Goal: Task Accomplishment & Management: Complete application form

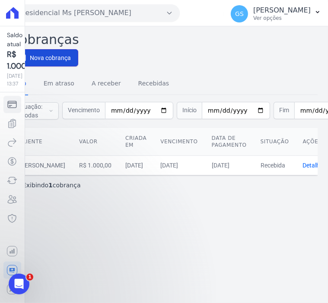
click at [58, 60] on span "Nova cobrança" at bounding box center [50, 58] width 41 height 9
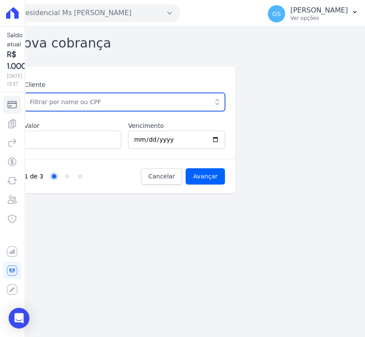
drag, startPoint x: 285, startPoint y: 1, endPoint x: 127, endPoint y: 97, distance: 184.8
click at [127, 97] on input "text" at bounding box center [124, 102] width 201 height 18
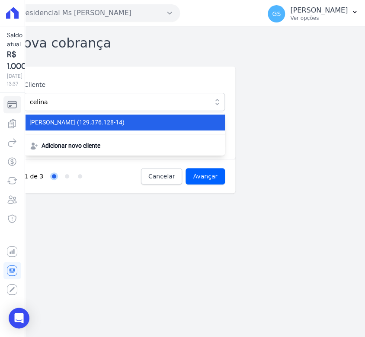
click at [126, 123] on span "[PERSON_NAME] (129.376.128-14)" at bounding box center [119, 122] width 180 height 9
type input "[PERSON_NAME]"
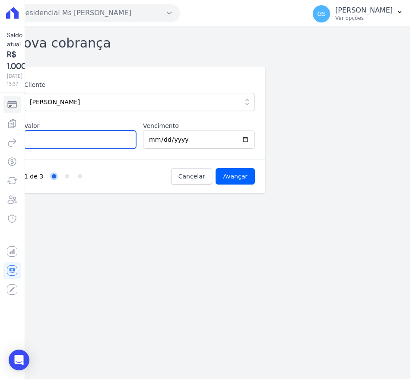
drag, startPoint x: 325, startPoint y: 0, endPoint x: 113, endPoint y: 138, distance: 252.7
click at [113, 138] on input "Valor" at bounding box center [80, 140] width 112 height 18
type input "1000"
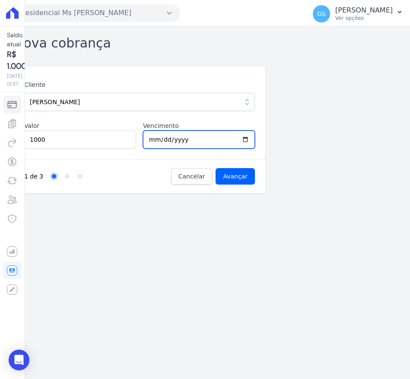
type input "[DATE]"
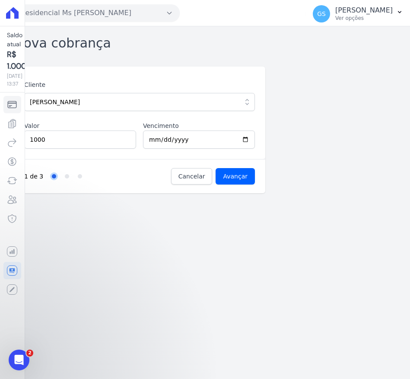
click at [76, 237] on div "Nova cobrança Cliente CELINA RODRIGUES COSTA CELINA RODRIGUES COSTA (129.376.12…" at bounding box center [205, 202] width 410 height 353
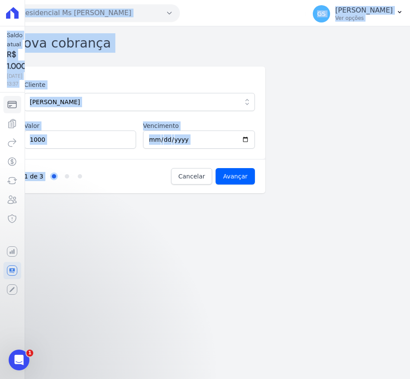
drag, startPoint x: 82, startPoint y: 236, endPoint x: -14, endPoint y: 226, distance: 96.0
click at [0, 226] on html "Saldo atual R$ 1.000,00 26/09/2025, 13:37 Cobranças Extrato Nova transferência …" at bounding box center [205, 189] width 410 height 379
drag, startPoint x: -14, startPoint y: 226, endPoint x: 67, endPoint y: 224, distance: 80.8
click at [67, 224] on div "Nova cobrança Cliente CELINA RODRIGUES COSTA CELINA RODRIGUES COSTA (129.376.12…" at bounding box center [205, 202] width 410 height 353
click at [143, 205] on div "Nova cobrança Cliente CELINA RODRIGUES COSTA CELINA RODRIGUES COSTA (129.376.12…" at bounding box center [205, 202] width 410 height 353
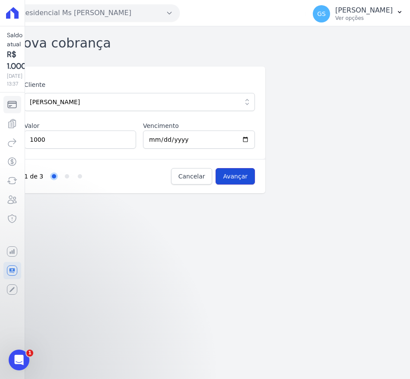
click at [234, 177] on input "Avançar" at bounding box center [235, 176] width 39 height 16
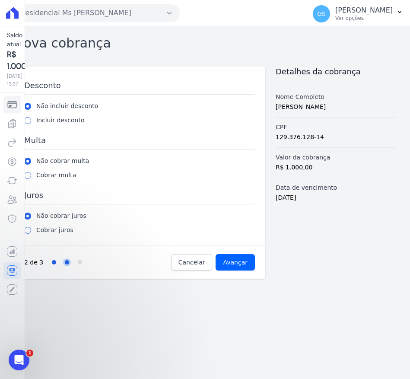
click at [61, 177] on label "Cobrar multa" at bounding box center [56, 175] width 40 height 9
click at [28, 177] on input "radio" at bounding box center [27, 175] width 7 height 7
radio input "true"
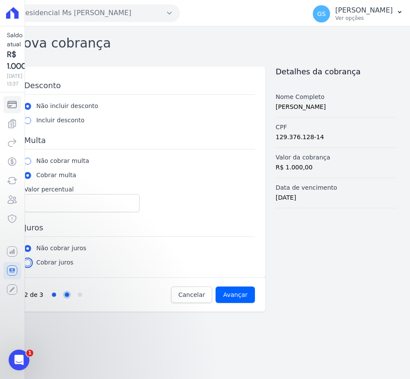
click at [25, 264] on input "radio" at bounding box center [27, 262] width 7 height 7
radio input "true"
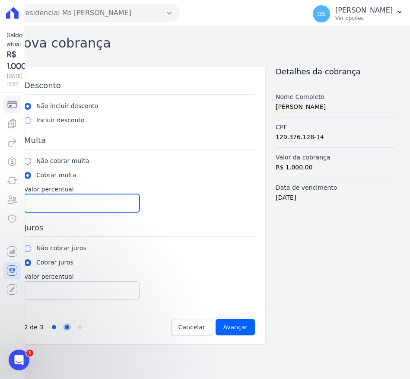
click at [64, 205] on input "Valor percentual" at bounding box center [81, 203] width 115 height 18
type input "2"
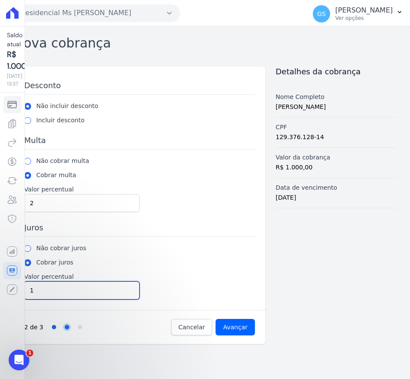
type input "1"
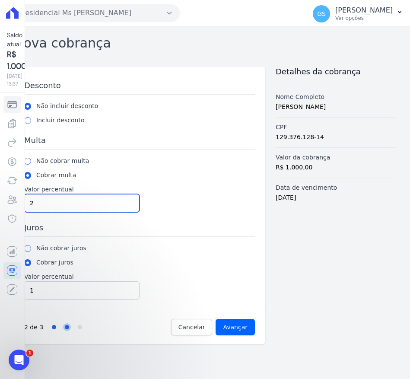
click at [53, 196] on input "2" at bounding box center [81, 203] width 115 height 18
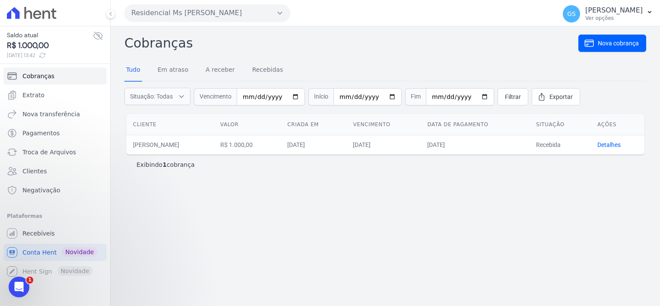
drag, startPoint x: 352, startPoint y: 0, endPoint x: 348, endPoint y: 206, distance: 205.3
click at [348, 206] on div "Cobranças Nova cobrança Tudo Em atraso A receber Recebidas Situação: Todas Em a…" at bounding box center [386, 166] width 550 height 280
click at [410, 40] on icon at bounding box center [589, 43] width 9 height 6
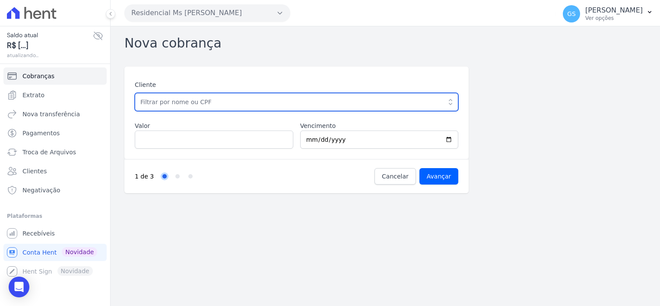
click at [289, 107] on input "text" at bounding box center [297, 102] width 324 height 18
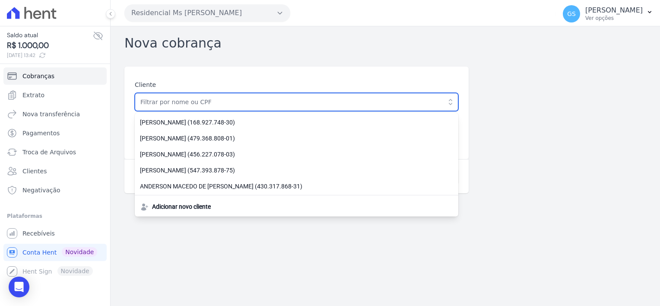
type input "[PERSON_NAME]"
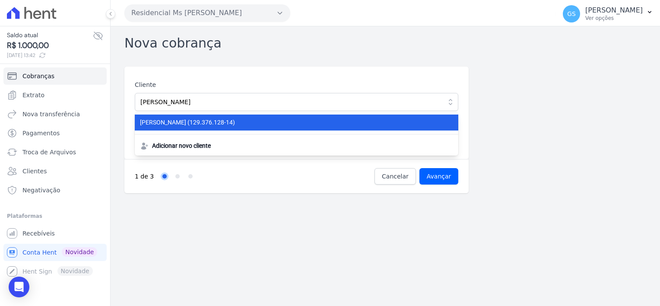
click at [216, 124] on span "[PERSON_NAME] (129.376.128-14)" at bounding box center [291, 122] width 303 height 9
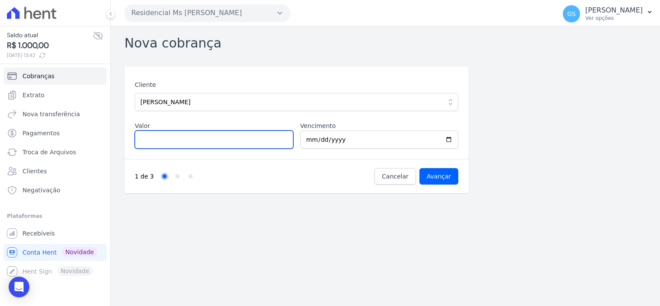
click at [207, 140] on input "Valor" at bounding box center [214, 140] width 159 height 18
type input "1000"
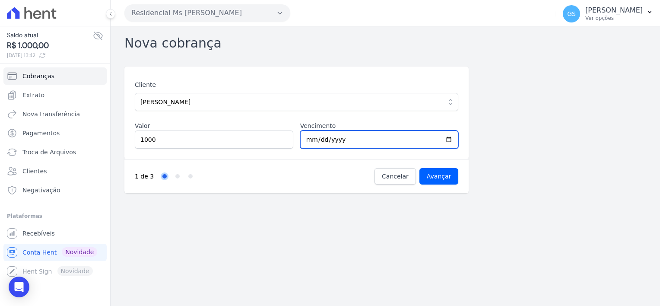
type input "[DATE]"
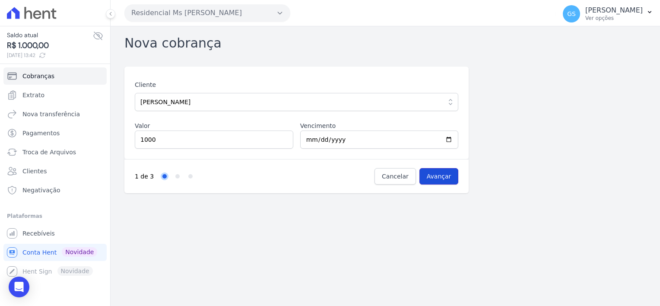
click at [410, 183] on input "Avançar" at bounding box center [439, 176] width 39 height 16
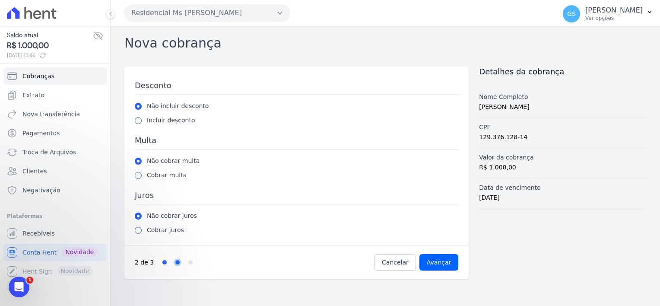
click at [168, 175] on label "Cobrar multa" at bounding box center [167, 175] width 40 height 9
click at [138, 229] on input "radio" at bounding box center [138, 230] width 7 height 7
radio input "true"
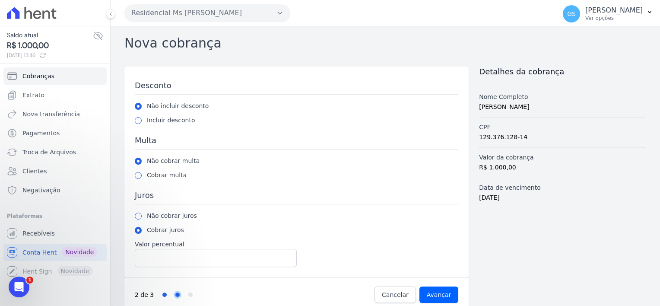
click at [139, 179] on div "Cobrar multa" at bounding box center [297, 175] width 324 height 9
click at [141, 175] on input "radio" at bounding box center [138, 175] width 7 height 7
radio input "true"
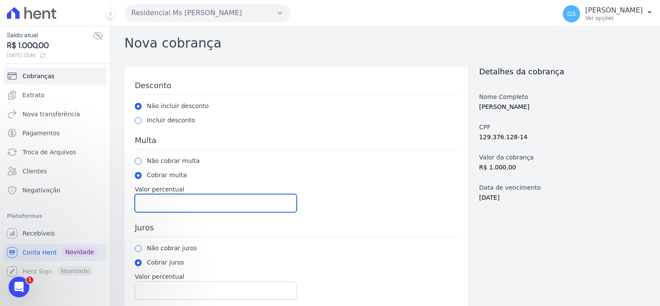
click at [287, 209] on input "Valor percentual" at bounding box center [216, 203] width 162 height 18
type input "2"
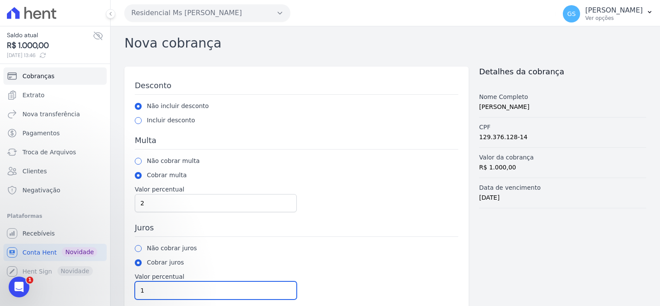
type input "1"
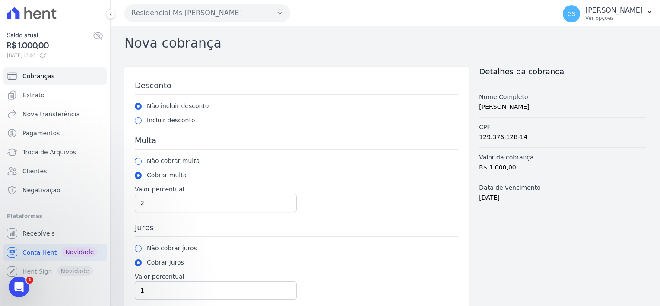
scroll to position [44, 0]
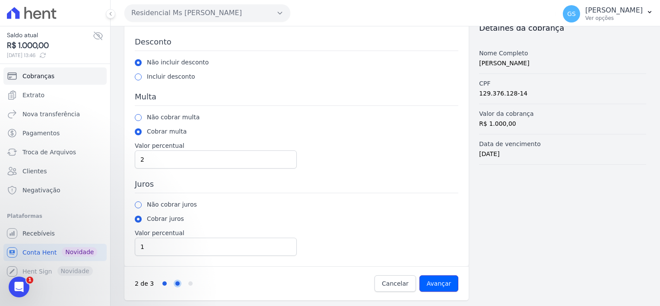
drag, startPoint x: 431, startPoint y: 283, endPoint x: 414, endPoint y: 265, distance: 24.4
click at [431, 283] on input "Avançar" at bounding box center [439, 283] width 39 height 16
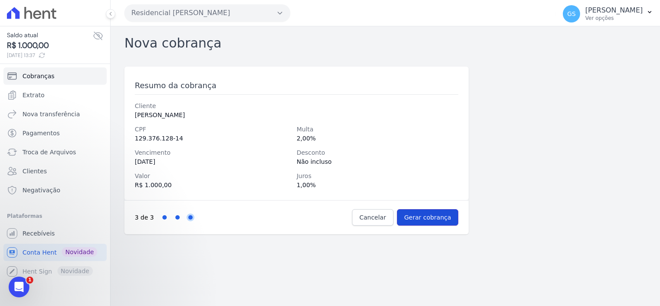
click at [423, 218] on input "Gerar cobrança" at bounding box center [428, 217] width 62 height 16
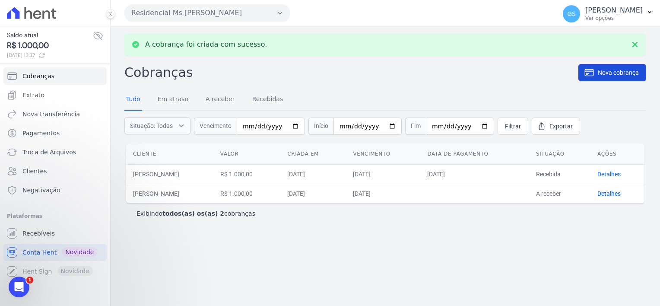
click at [600, 71] on span "Nova cobrança" at bounding box center [618, 72] width 41 height 9
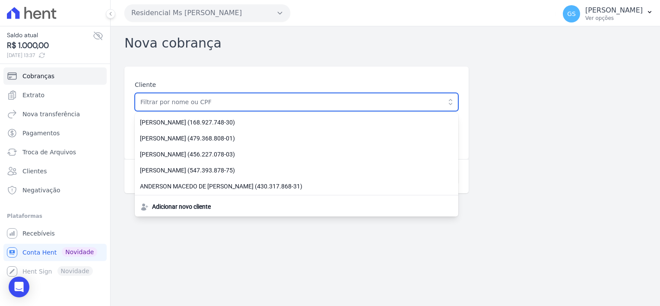
click at [229, 107] on input "text" at bounding box center [297, 102] width 324 height 18
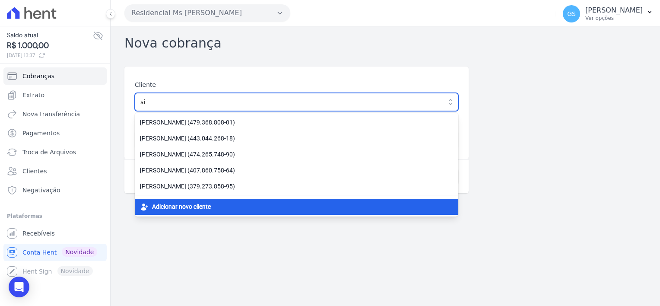
type input "si"
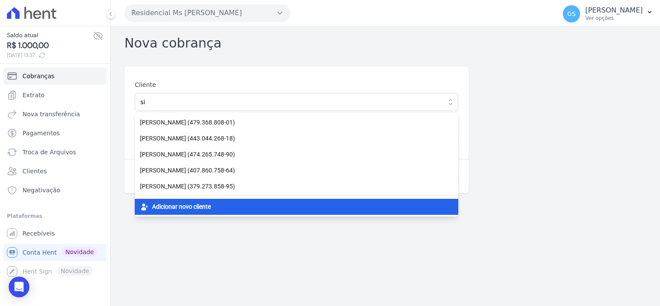
click at [222, 204] on div "Adicionar novo cliente" at bounding box center [297, 207] width 324 height 16
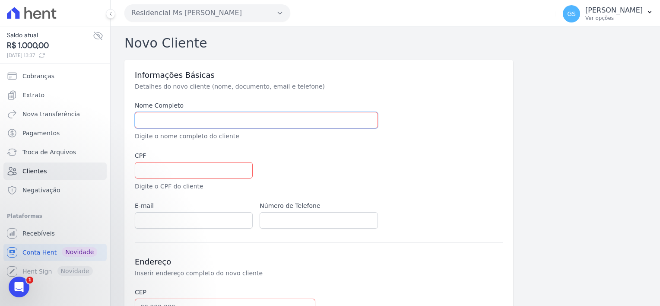
click at [203, 118] on input "text" at bounding box center [256, 120] width 243 height 16
type input "Sidinea [PERSON_NAME] [PERSON_NAME]"
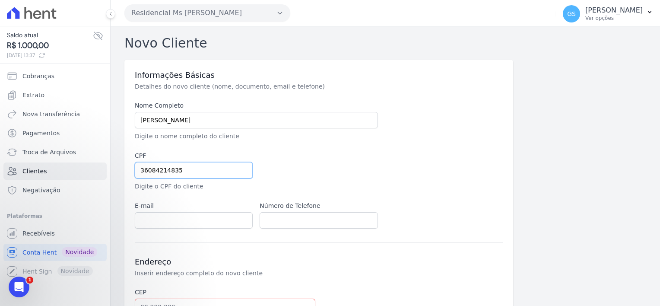
type input "36084214835"
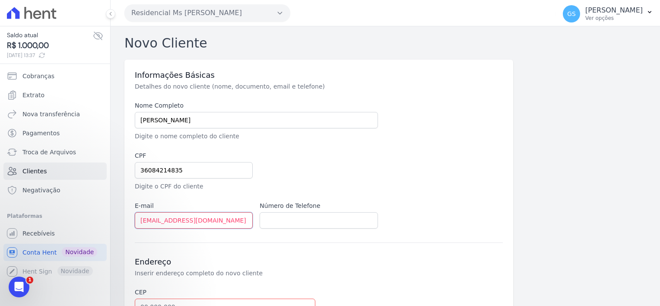
type input "sidineiarodrigues2020@gmail.com"
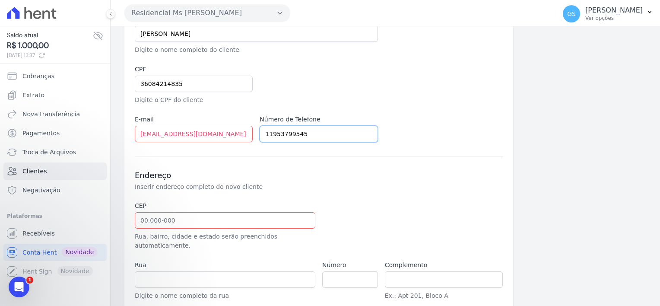
scroll to position [130, 0]
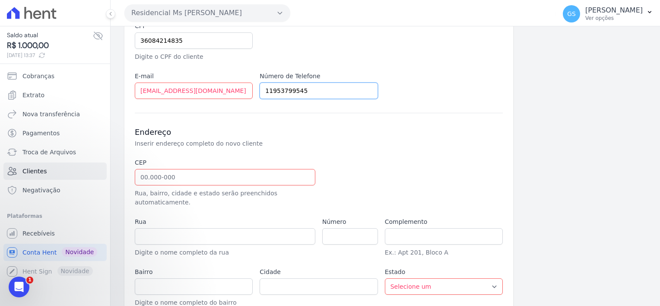
type input "11953799545"
click at [281, 174] on input "text" at bounding box center [225, 177] width 181 height 16
type input "08.235-560"
type input "Rua Trevo de Santa Maria"
type input "Parque Guarani"
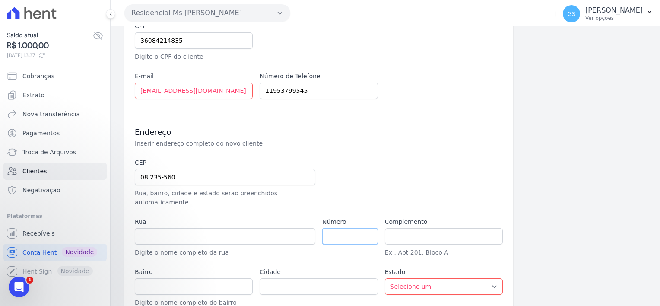
type input "São Paulo"
select select "SP"
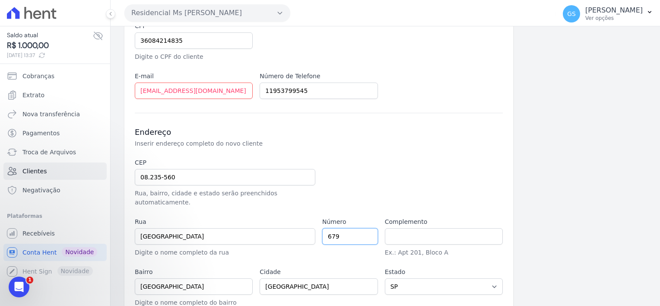
type input "679"
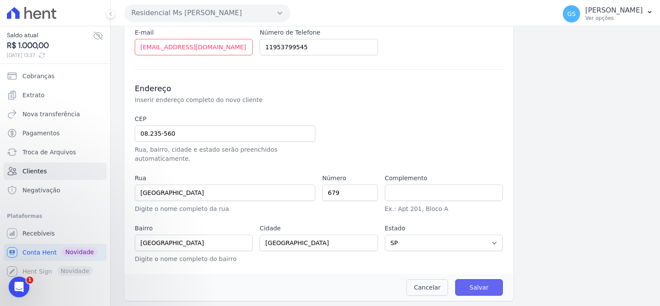
click at [467, 286] on input "Salvar" at bounding box center [479, 287] width 48 height 16
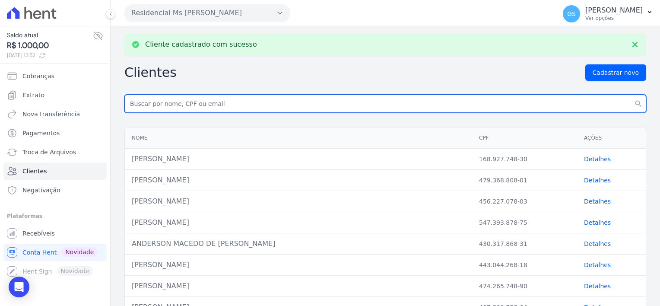
click at [291, 102] on input "text" at bounding box center [385, 104] width 522 height 18
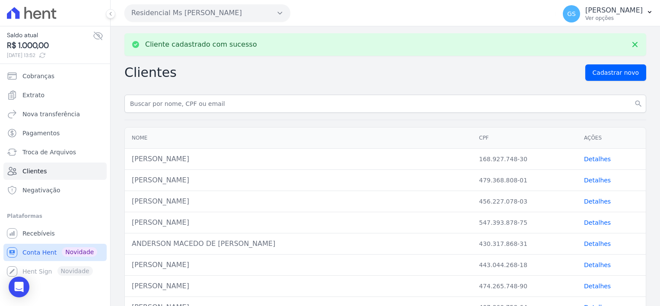
click at [39, 254] on span "Conta Hent" at bounding box center [39, 252] width 34 height 9
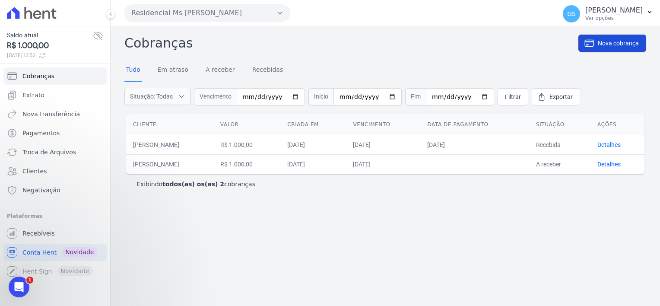
click at [602, 42] on span "Nova cobrança" at bounding box center [618, 43] width 41 height 9
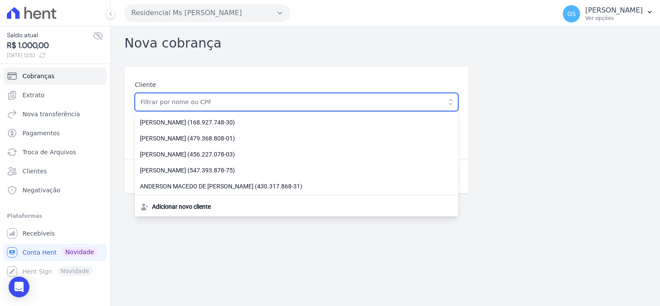
click at [305, 99] on input "text" at bounding box center [297, 102] width 324 height 18
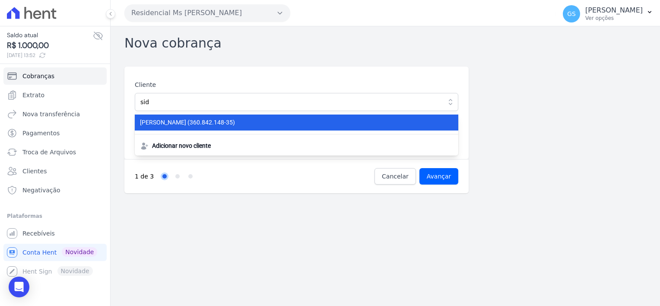
click at [293, 121] on span "Sidinea Rodrigues de Souza (360.842.148-35)" at bounding box center [291, 122] width 303 height 9
type input "[PERSON_NAME]"
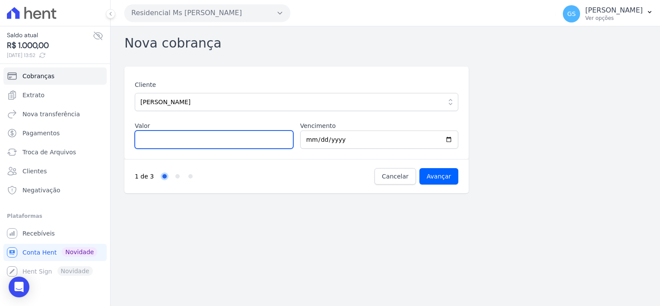
click at [263, 143] on input "Valor" at bounding box center [214, 140] width 159 height 18
click at [217, 134] on input "Valor" at bounding box center [214, 140] width 159 height 18
type input "1000"
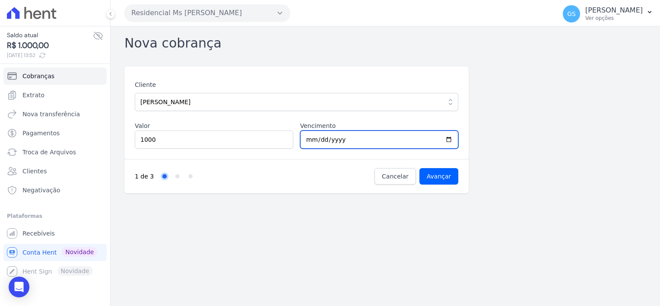
type input "[DATE]"
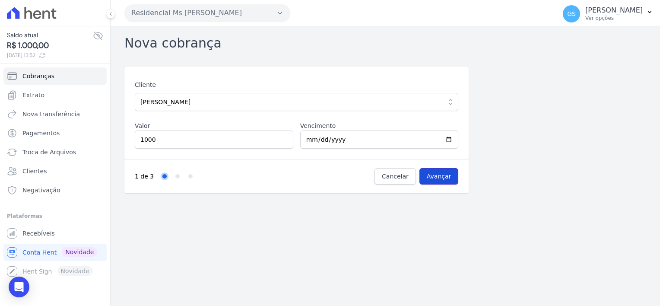
click at [442, 174] on input "Avançar" at bounding box center [439, 176] width 39 height 16
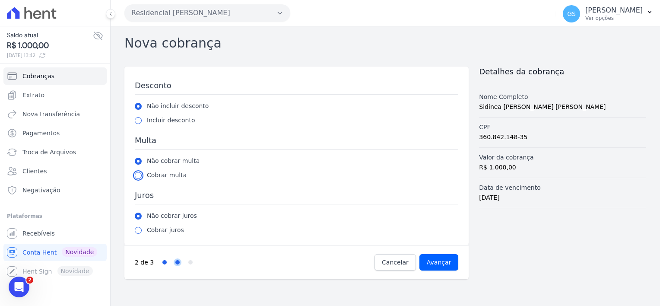
click at [139, 174] on input "radio" at bounding box center [138, 175] width 7 height 7
radio input "true"
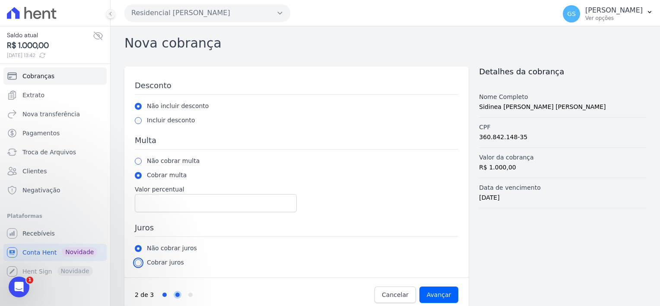
click at [137, 262] on input "radio" at bounding box center [138, 262] width 7 height 7
radio input "true"
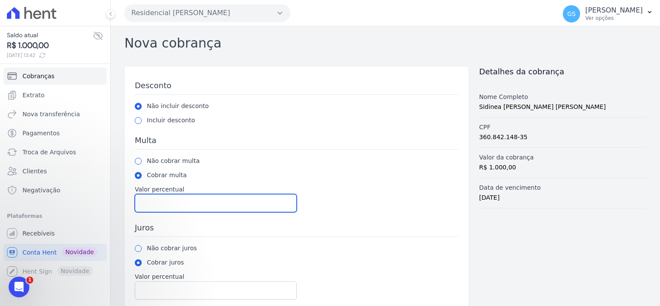
click at [166, 207] on input "Valor percentual" at bounding box center [216, 203] width 162 height 18
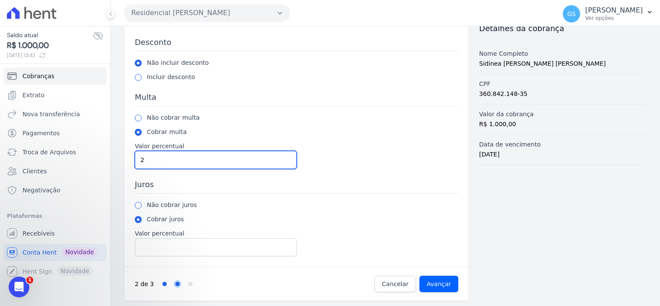
type input "2"
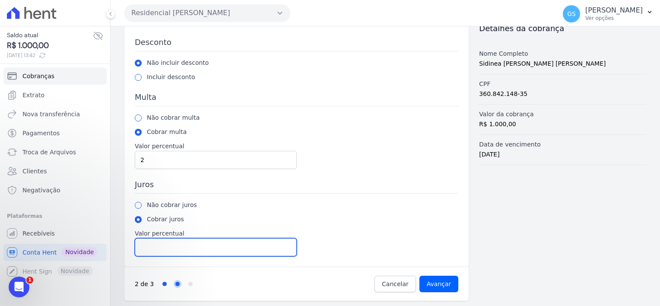
click at [165, 247] on input "Valor percentual" at bounding box center [216, 247] width 162 height 18
type input "1"
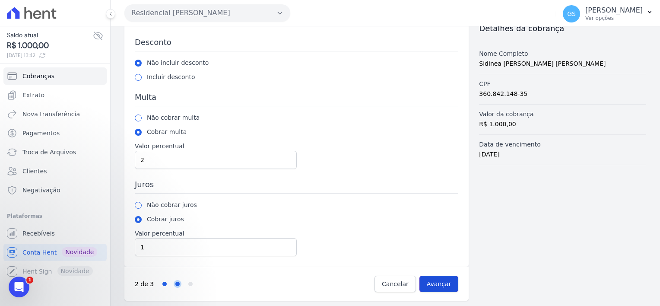
click at [429, 280] on input "Avançar" at bounding box center [439, 284] width 39 height 16
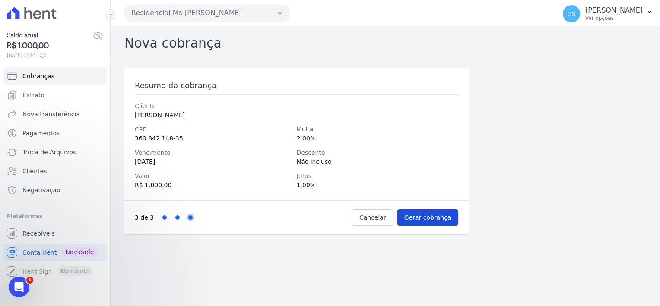
click at [432, 216] on input "Gerar cobrança" at bounding box center [428, 217] width 62 height 16
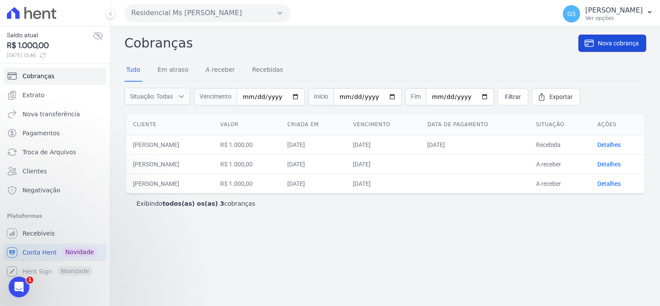
click at [592, 44] on icon at bounding box center [589, 43] width 10 height 10
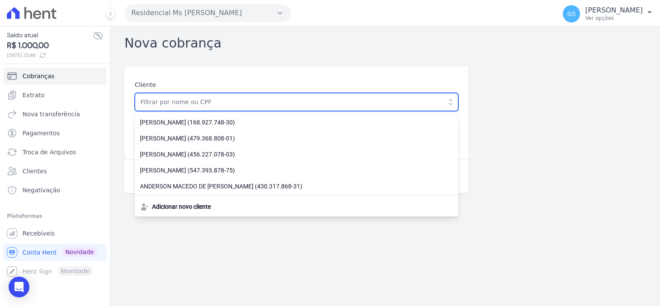
click at [280, 96] on input "text" at bounding box center [297, 102] width 324 height 18
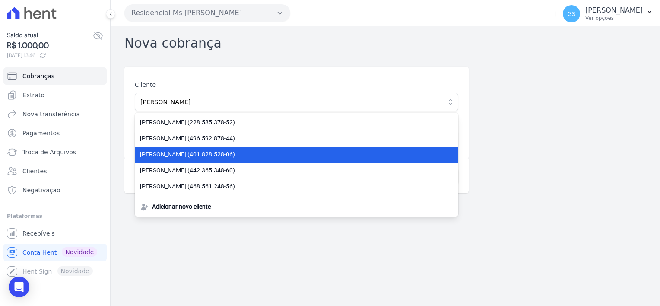
click at [226, 153] on span "RAFAEL DE JESUS SILVA (401.828.528-06)" at bounding box center [291, 154] width 303 height 9
type input "RAFAEL DE JESUS SILVA"
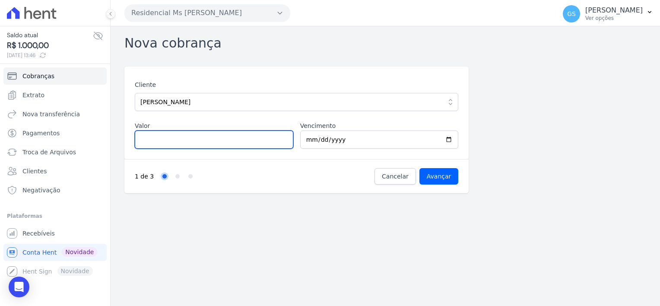
click at [226, 143] on input "Valor" at bounding box center [214, 140] width 159 height 18
type input "580.10"
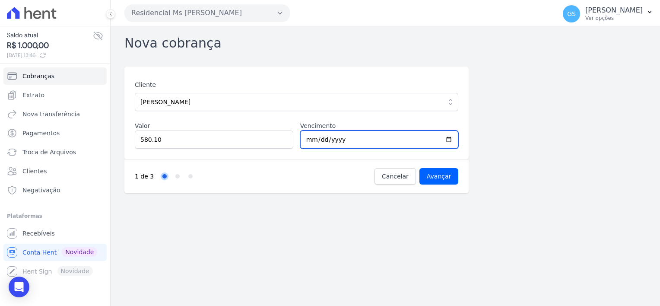
type input "2025-09-03"
click at [305, 141] on input "2025-01-31" at bounding box center [379, 140] width 159 height 18
type input "2025-01-30"
type input "2025-09-30"
click at [360, 166] on div "1 de 3 Step 1 Step 2 Step 3 Cancelar Avançar" at bounding box center [296, 176] width 344 height 34
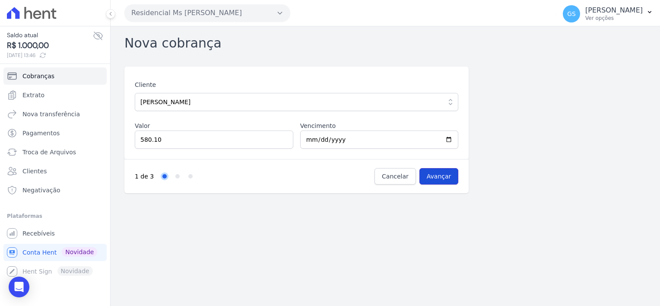
click at [441, 175] on input "Avançar" at bounding box center [439, 176] width 39 height 16
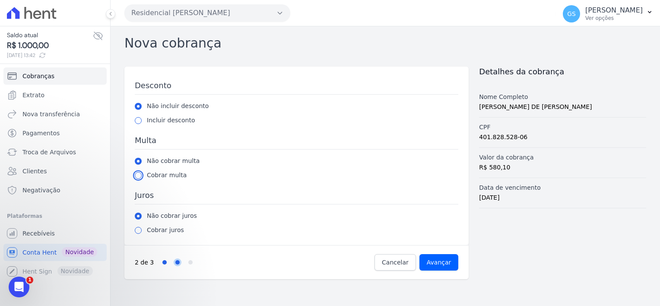
click at [139, 176] on input "radio" at bounding box center [138, 175] width 7 height 7
radio input "true"
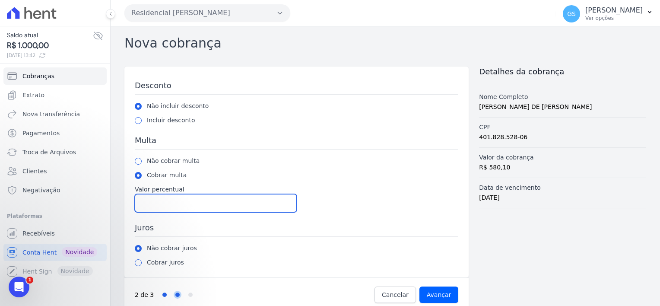
click at [175, 200] on input "Valor percentual" at bounding box center [216, 203] width 162 height 18
type input "2"
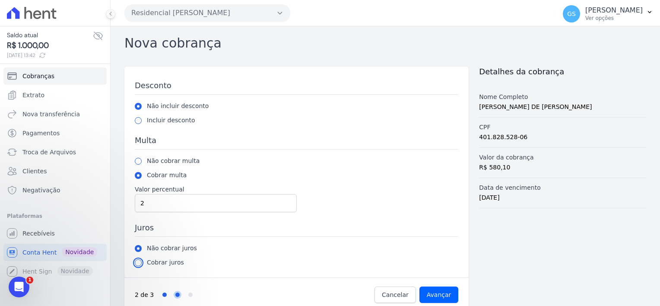
click at [139, 263] on input "radio" at bounding box center [138, 262] width 7 height 7
radio input "true"
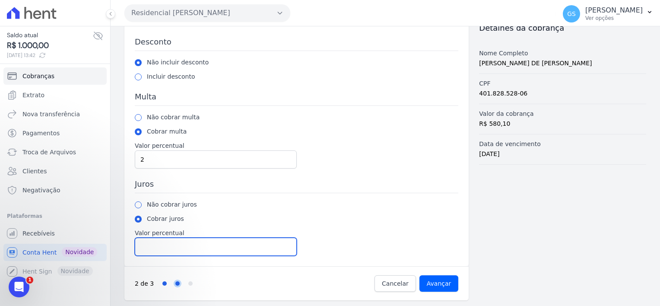
click at [169, 244] on input "Valor percentual" at bounding box center [216, 247] width 162 height 18
type input "1"
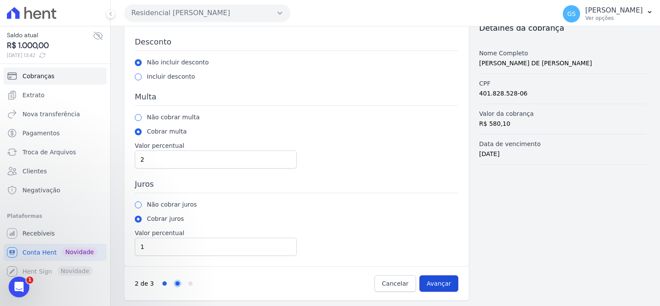
click at [437, 278] on input "Avançar" at bounding box center [439, 283] width 39 height 16
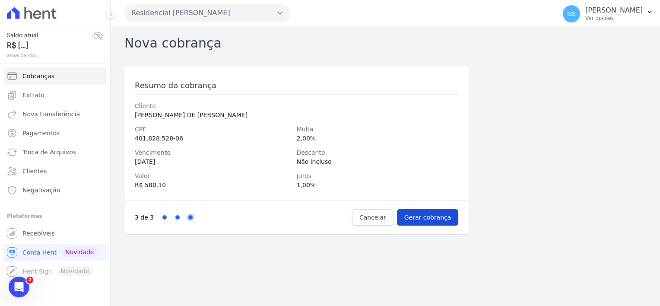
drag, startPoint x: 420, startPoint y: 214, endPoint x: 410, endPoint y: 213, distance: 10.0
click at [420, 214] on input "Gerar cobrança" at bounding box center [428, 217] width 62 height 16
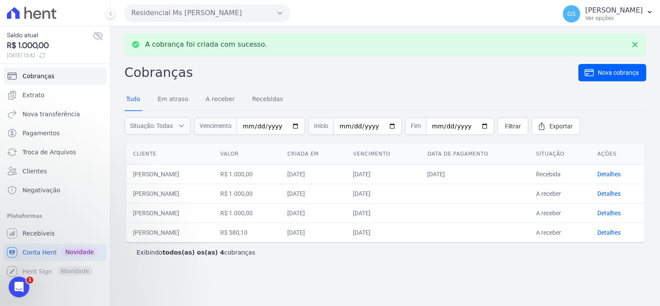
click at [592, 89] on nav "Tudo Em atraso A receber Recebidas" at bounding box center [385, 100] width 522 height 22
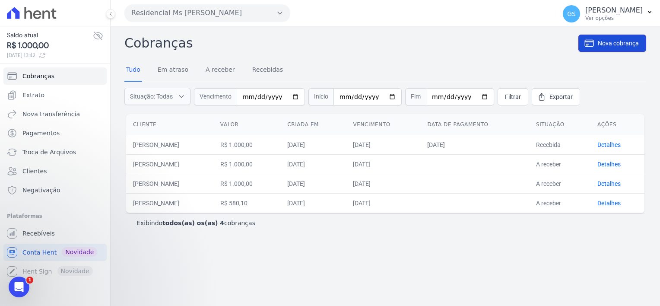
click at [602, 48] on link "Nova cobrança" at bounding box center [613, 43] width 68 height 17
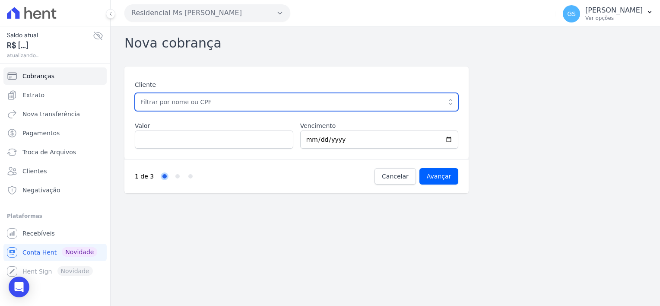
click at [264, 102] on input "text" at bounding box center [297, 102] width 324 height 18
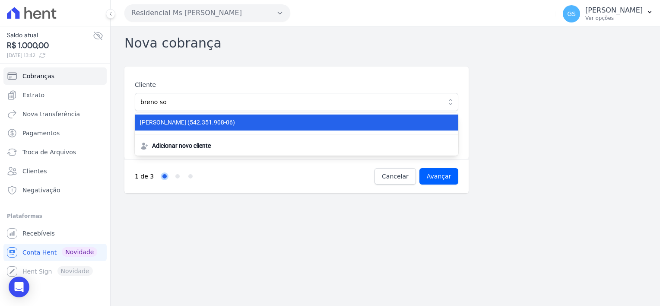
click at [262, 123] on span "BRENO SOUZA CAETANO (542.351.908-06)" at bounding box center [291, 122] width 303 height 9
type input "[PERSON_NAME]"
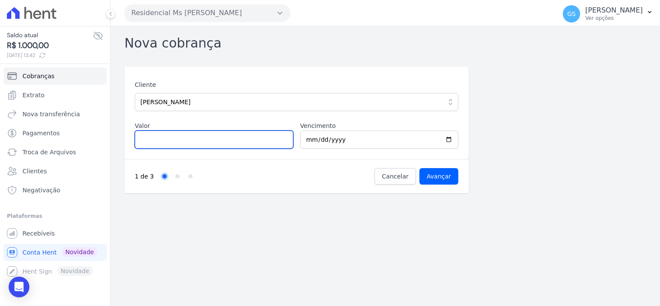
click at [251, 133] on input "Valor" at bounding box center [214, 140] width 159 height 18
type input "92.64"
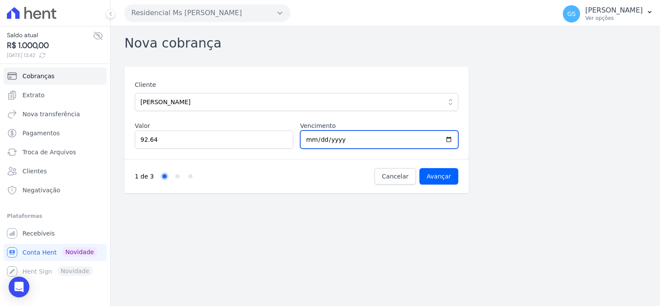
type input "2025-09-30"
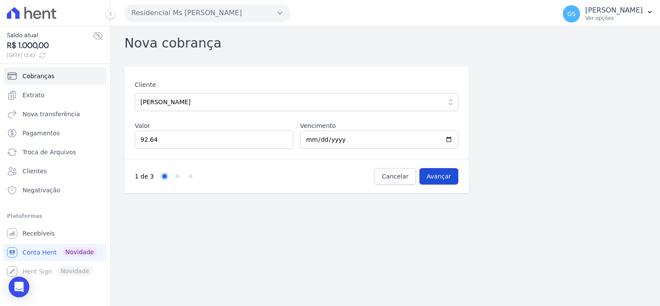
click at [448, 173] on input "Avançar" at bounding box center [439, 176] width 39 height 16
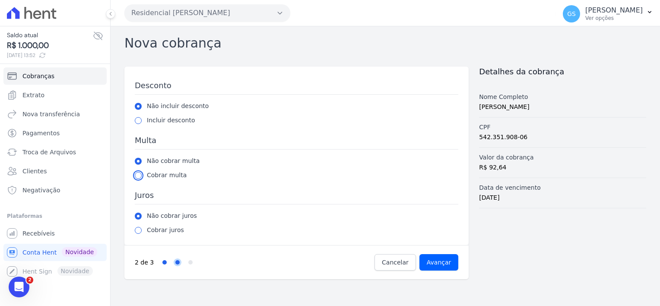
click at [140, 176] on input "radio" at bounding box center [138, 175] width 7 height 7
radio input "true"
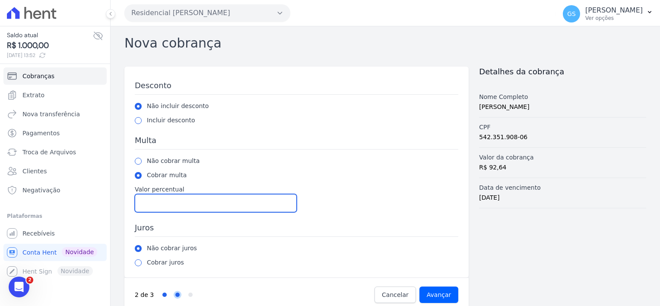
click at [168, 200] on input "Valor percentual" at bounding box center [216, 203] width 162 height 18
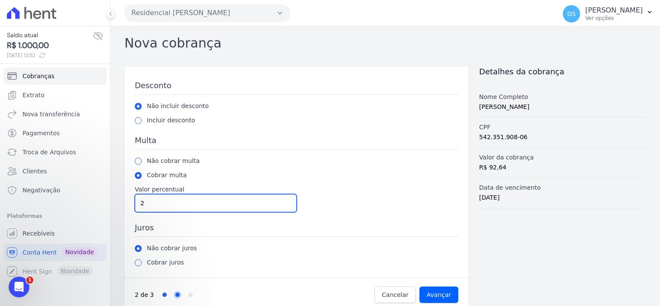
type input "2"
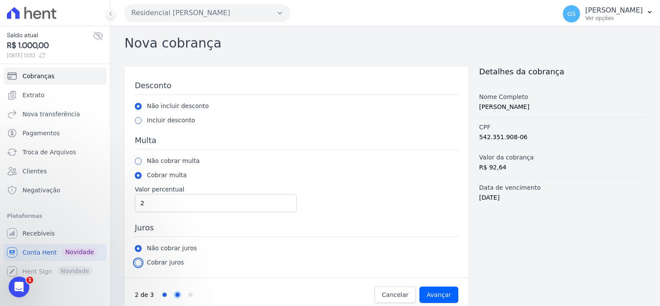
click at [141, 262] on input "radio" at bounding box center [138, 262] width 7 height 7
radio input "true"
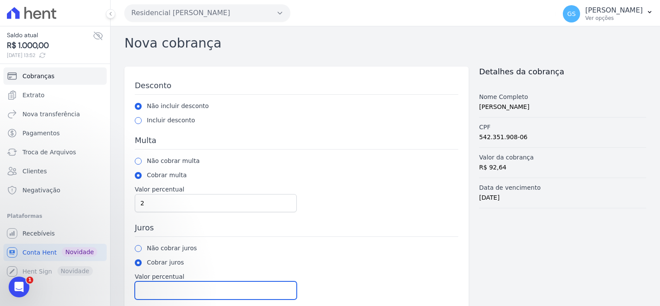
click at [202, 284] on input "Valor percentual" at bounding box center [216, 290] width 162 height 18
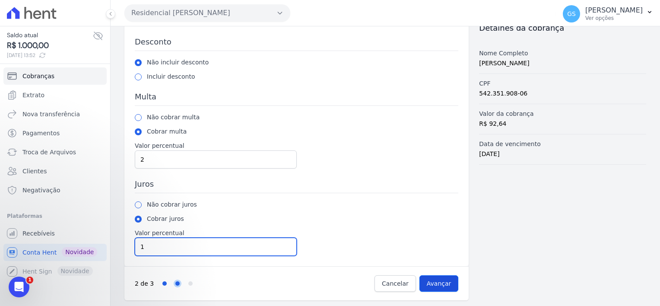
type input "1"
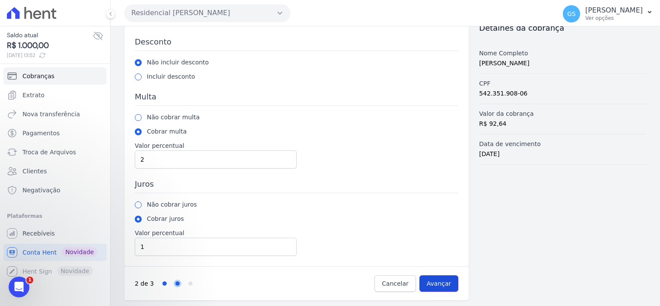
click at [446, 280] on input "Avançar" at bounding box center [439, 283] width 39 height 16
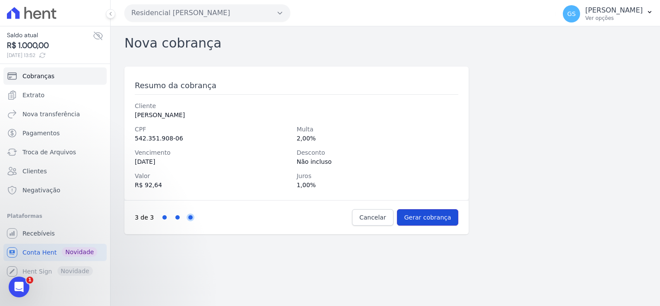
click at [429, 216] on input "Gerar cobrança" at bounding box center [428, 217] width 62 height 16
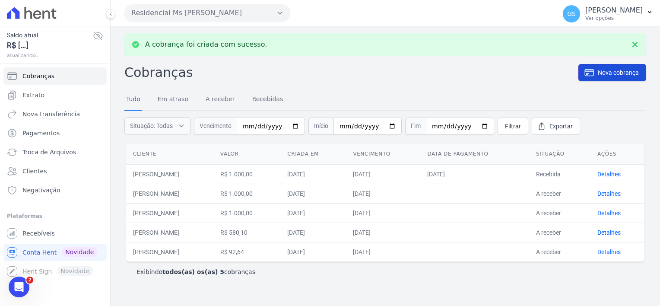
click at [596, 72] on link "Nova cobrança" at bounding box center [613, 72] width 68 height 17
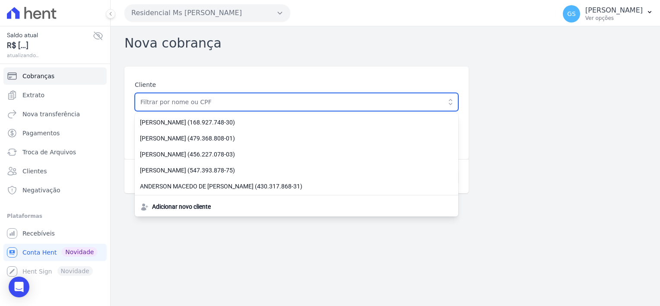
click at [316, 108] on input "text" at bounding box center [297, 102] width 324 height 18
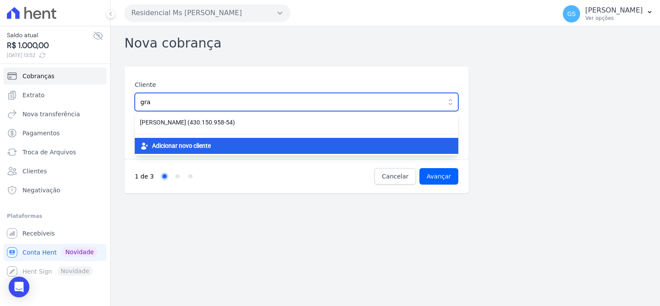
type input "gra"
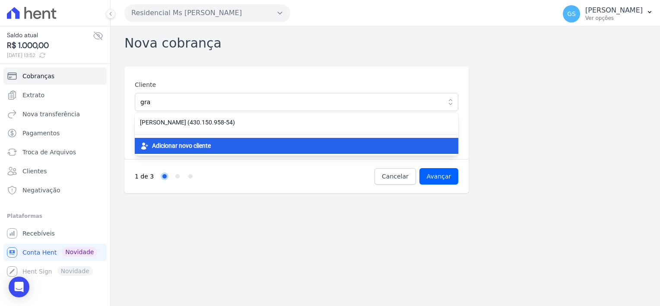
click at [266, 142] on div "Adicionar novo cliente" at bounding box center [297, 146] width 324 height 16
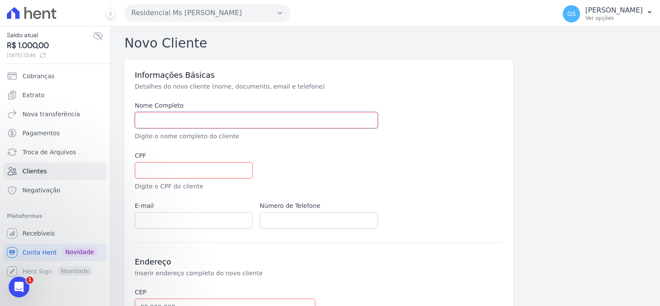
click at [220, 113] on input "text" at bounding box center [256, 120] width 243 height 16
type input "[PERSON_NAME]"
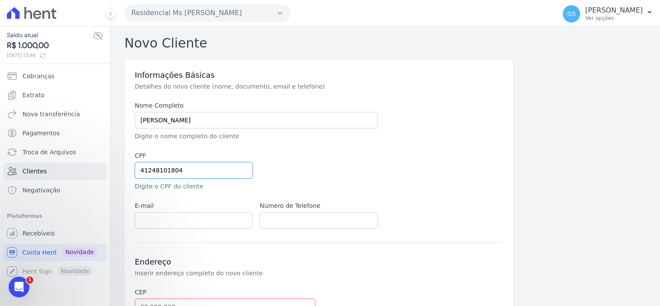
type input "41248101804"
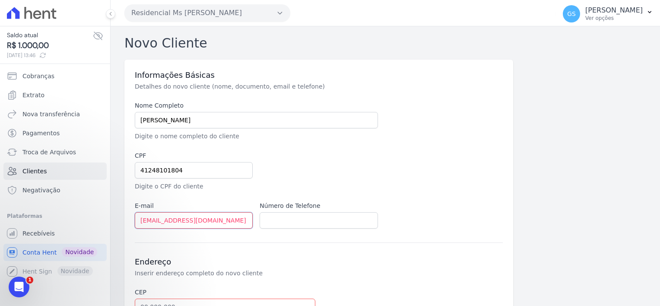
type input "graziella.jbibi@gmail.com"
type input "11948282060"
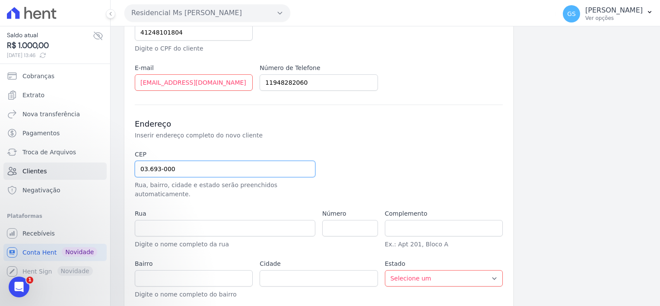
scroll to position [173, 0]
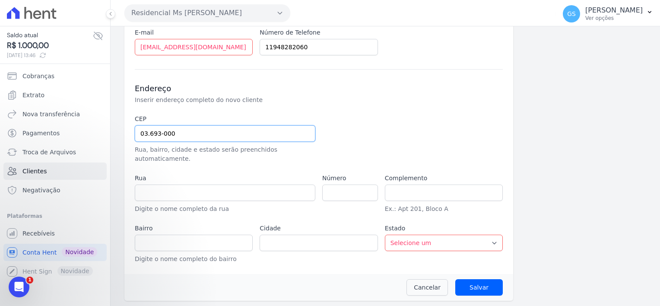
type input "03.693-000"
type input "Rua Cláudio Ptolomeu"
type input "Jardim Coimbra"
type input "São Paulo"
select select "SP"
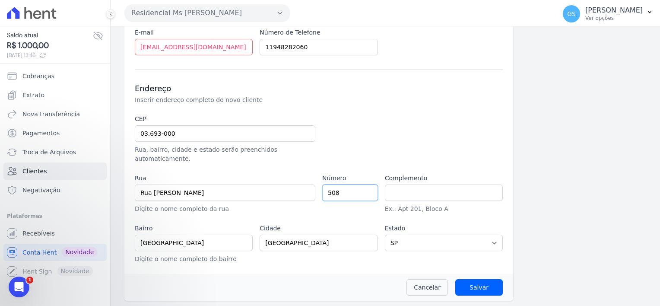
type input "508"
click at [478, 283] on input "Salvar" at bounding box center [479, 287] width 48 height 16
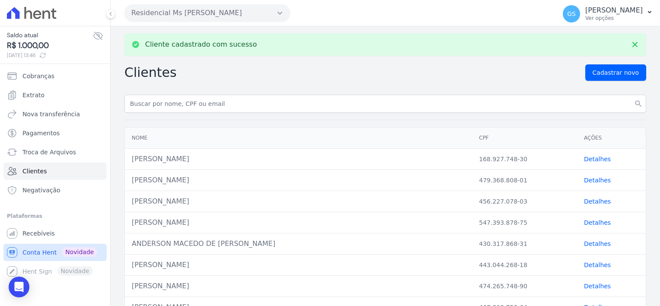
click at [43, 256] on link "Conta Hent Novidade" at bounding box center [54, 252] width 103 height 17
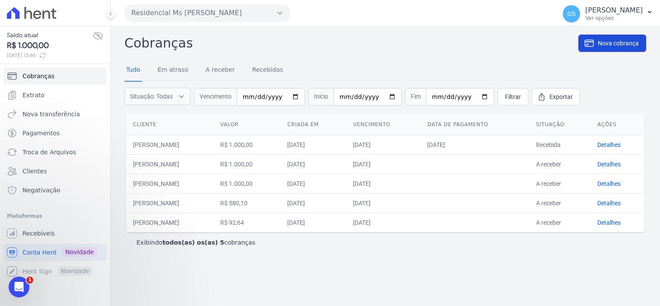
click at [624, 45] on span "Nova cobrança" at bounding box center [618, 43] width 41 height 9
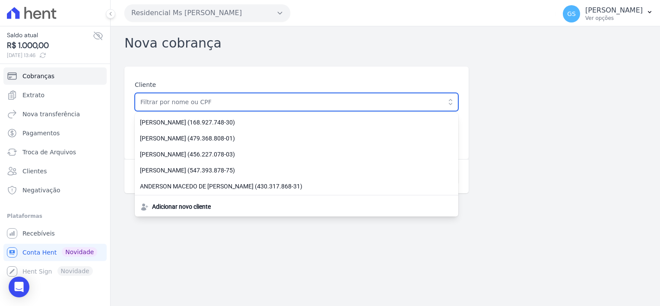
click at [262, 103] on input "text" at bounding box center [297, 102] width 324 height 18
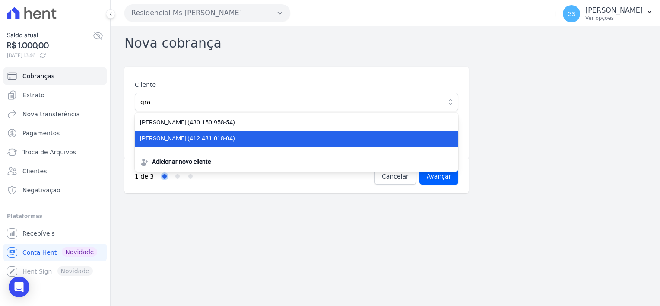
click at [234, 138] on span "GRAZIELLA JAYSA OLIVEIRA MARTINS (412.481.018-04)" at bounding box center [291, 138] width 303 height 9
type input "GRAZIELLA JAYSA OLIVEIRA MARTINS"
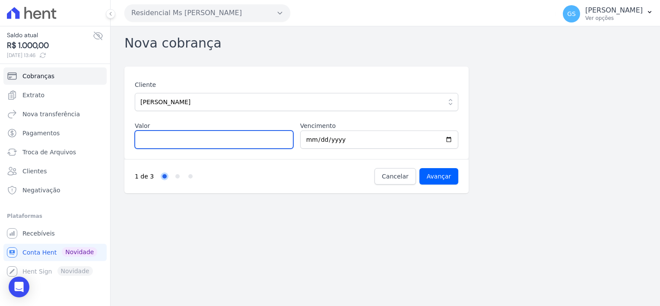
click at [234, 138] on input "Valor" at bounding box center [214, 140] width 159 height 18
type input "1000"
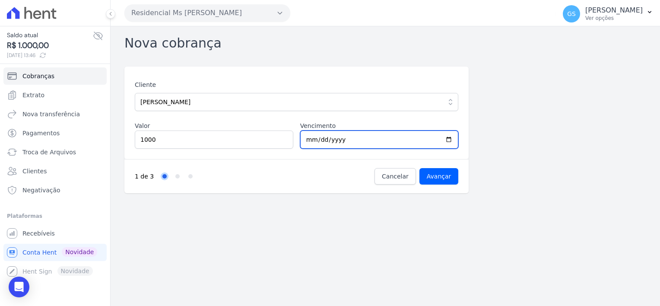
type input "2025-09-30"
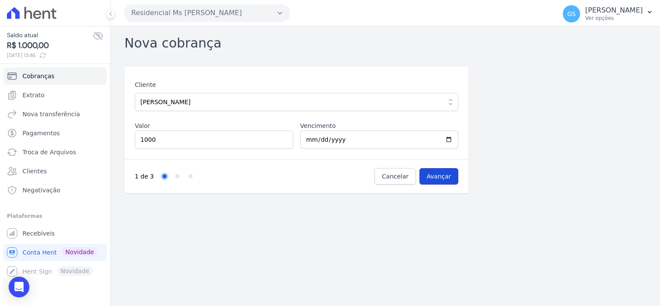
click at [454, 180] on input "Avançar" at bounding box center [439, 176] width 39 height 16
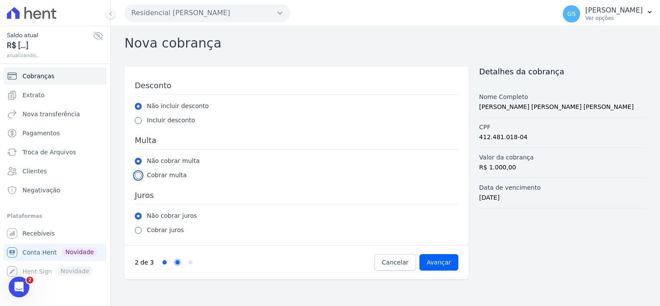
drag, startPoint x: 137, startPoint y: 177, endPoint x: 144, endPoint y: 180, distance: 8.1
click at [137, 177] on input "radio" at bounding box center [138, 175] width 7 height 7
radio input "true"
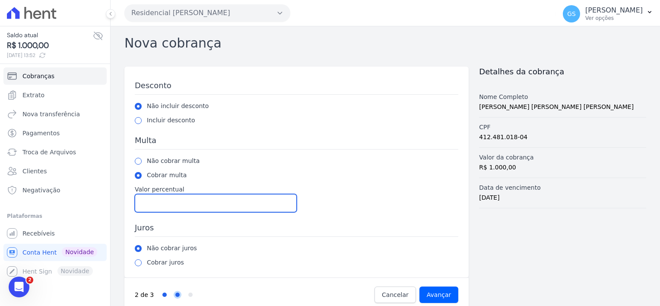
click at [167, 199] on input "Valor percentual" at bounding box center [216, 203] width 162 height 18
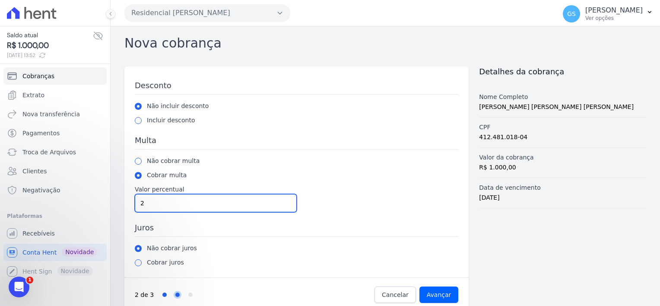
type input "2"
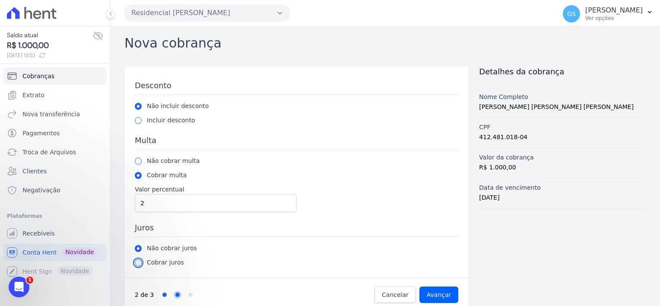
click at [137, 259] on input "radio" at bounding box center [138, 262] width 7 height 7
radio input "true"
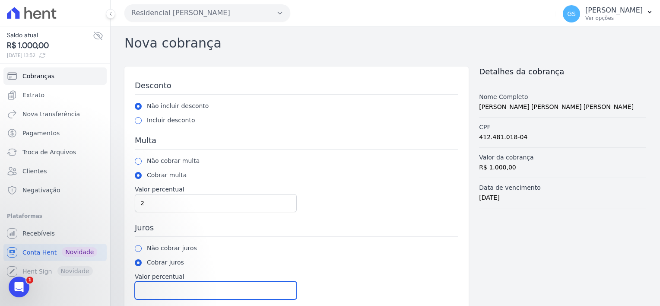
click at [175, 287] on input "Valor percentual" at bounding box center [216, 290] width 162 height 18
type input "1"
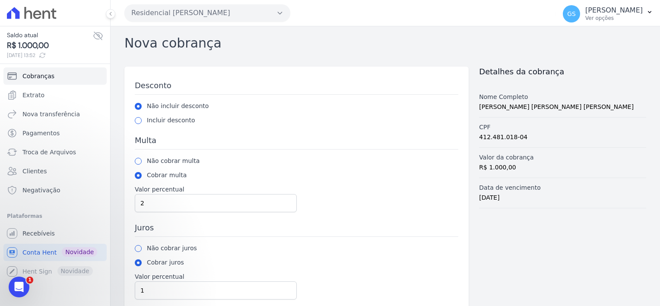
scroll to position [44, 0]
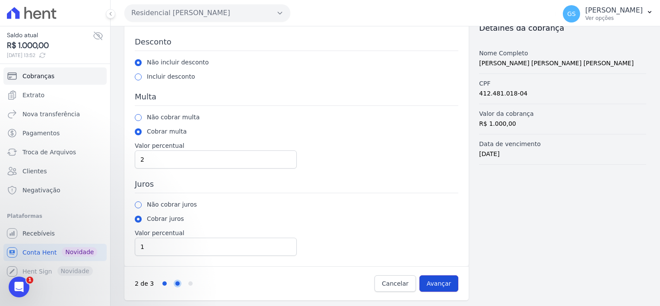
click at [437, 284] on input "Avançar" at bounding box center [439, 283] width 39 height 16
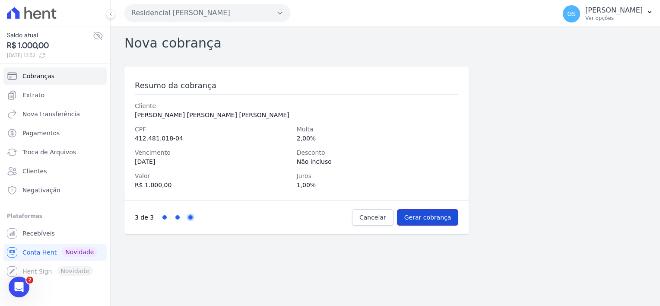
click at [433, 218] on input "Gerar cobrança" at bounding box center [428, 217] width 62 height 16
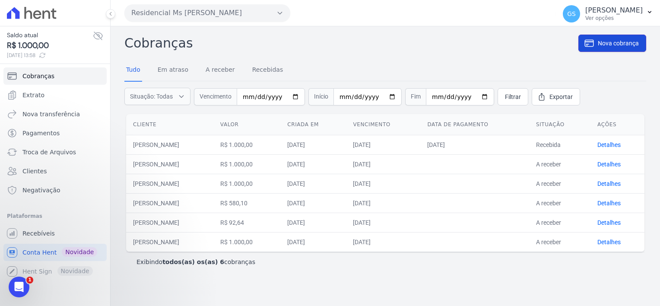
click at [598, 47] on link "Nova cobrança" at bounding box center [613, 43] width 68 height 17
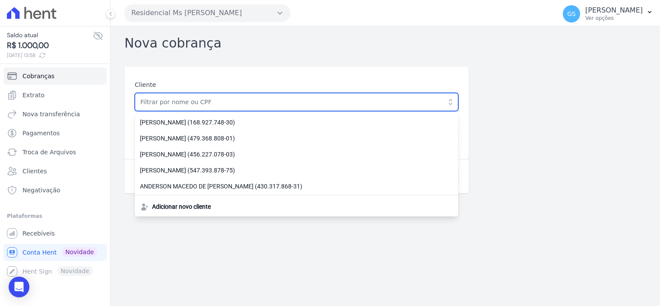
click at [326, 108] on input "text" at bounding box center [297, 102] width 324 height 18
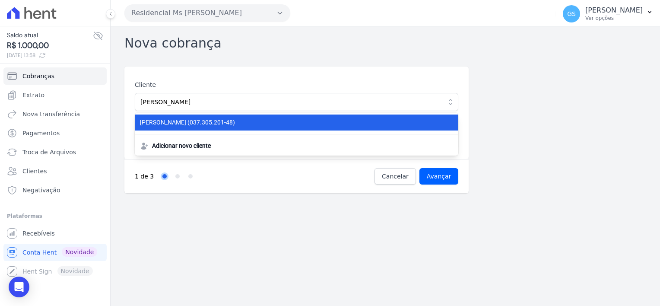
click at [301, 125] on span "BRUNO ALVES BATISTA (037.305.201-48)" at bounding box center [291, 122] width 303 height 9
type input "[PERSON_NAME]"
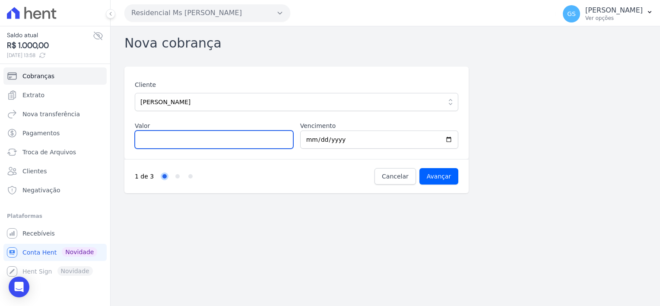
click at [264, 137] on input "Valor" at bounding box center [214, 140] width 159 height 18
type input "1000"
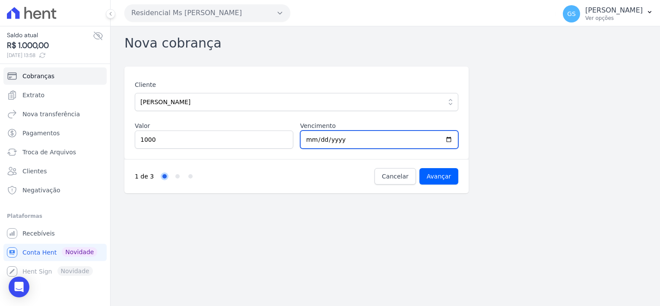
type input "[DATE]"
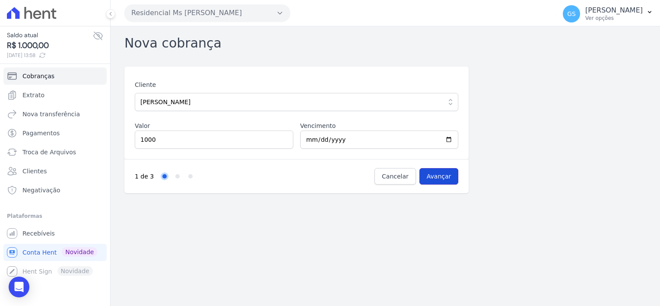
click at [435, 173] on input "Avançar" at bounding box center [439, 176] width 39 height 16
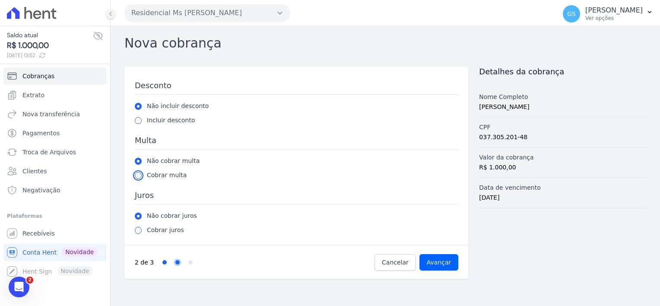
click at [139, 178] on input "radio" at bounding box center [138, 175] width 7 height 7
radio input "true"
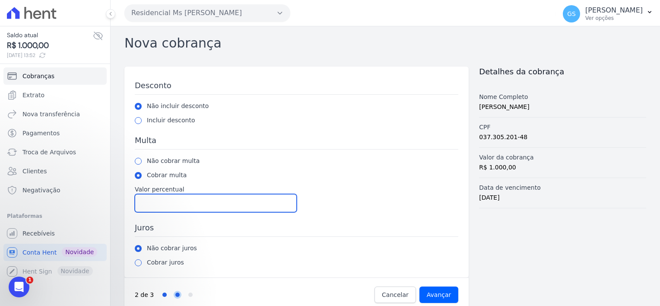
click at [173, 203] on input "Valor percentual" at bounding box center [216, 203] width 162 height 18
type input "2"
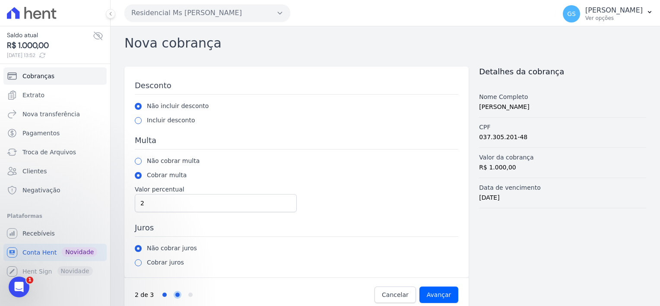
click at [168, 264] on label "Cobrar juros" at bounding box center [165, 262] width 37 height 9
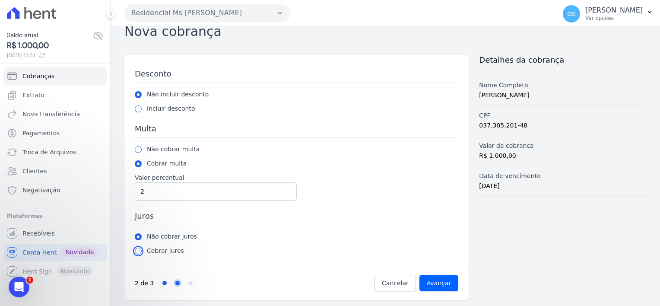
click at [137, 248] on input "radio" at bounding box center [138, 251] width 7 height 7
radio input "true"
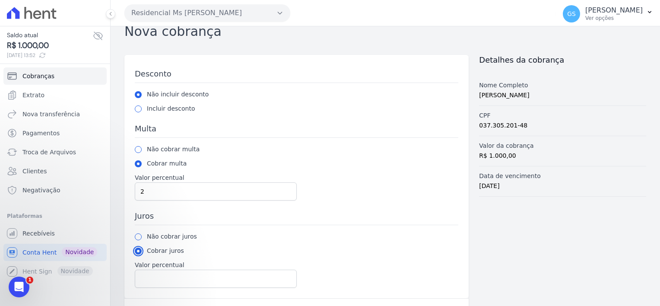
scroll to position [44, 0]
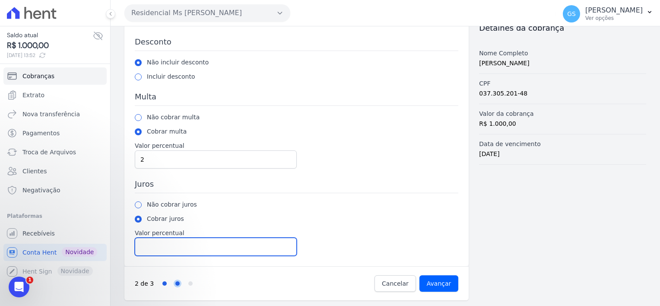
click at [169, 244] on input "Valor percentual" at bounding box center [216, 247] width 162 height 18
type input "1"
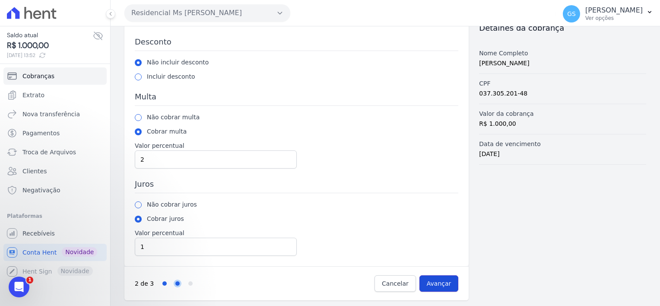
click at [436, 288] on input "Avançar" at bounding box center [439, 283] width 39 height 16
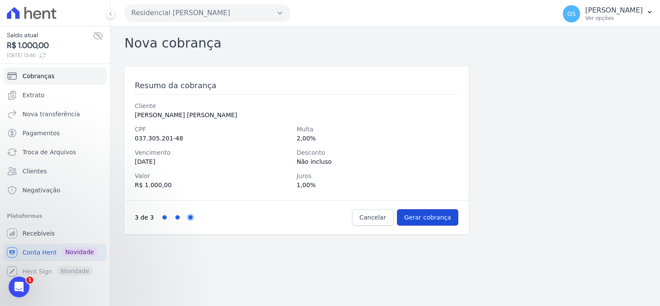
click at [453, 221] on input "Gerar cobrança" at bounding box center [428, 217] width 62 height 16
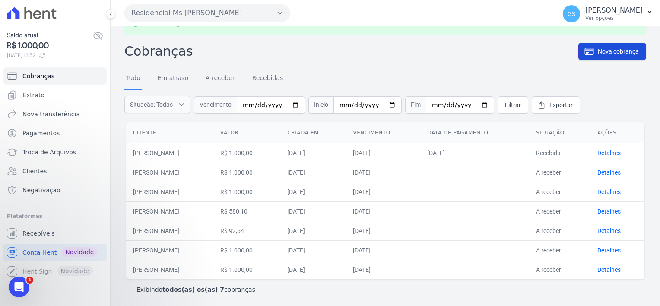
click at [589, 52] on link "Nova cobrança" at bounding box center [613, 51] width 68 height 17
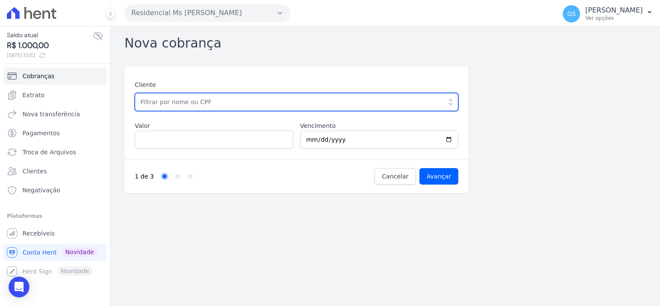
click at [304, 104] on input "text" at bounding box center [297, 102] width 324 height 18
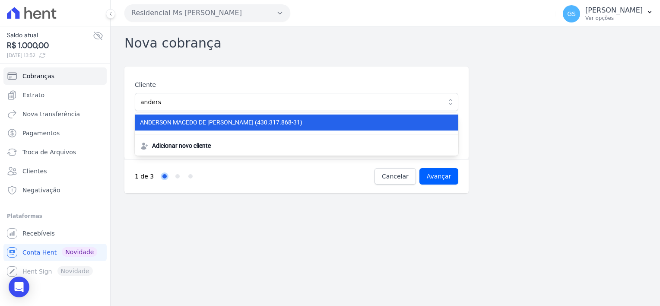
click at [296, 118] on span "ANDERSON MACEDO DE SANTANA (430.317.868-31)" at bounding box center [291, 122] width 303 height 9
type input "ANDERSON MACEDO DE SANTANA"
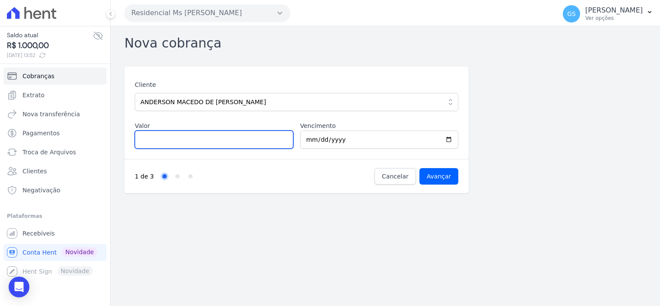
click at [223, 143] on input "Valor" at bounding box center [214, 140] width 159 height 18
type input "500"
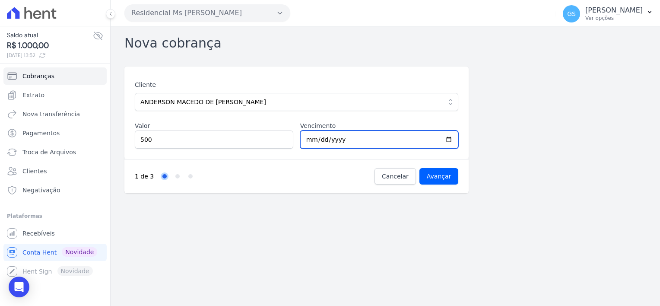
type input "2025-09-30"
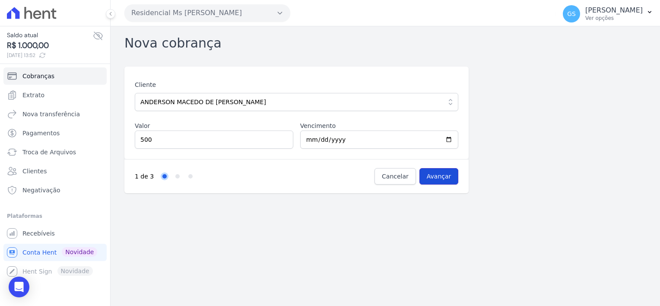
click at [439, 178] on input "Avançar" at bounding box center [439, 176] width 39 height 16
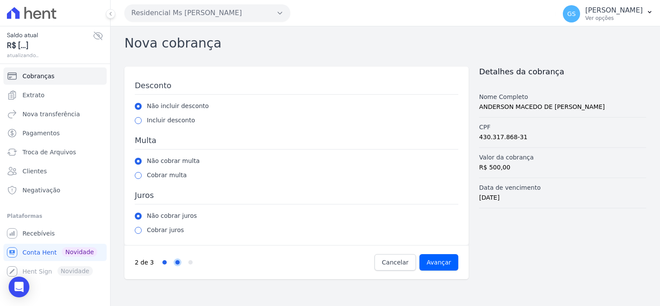
click at [164, 178] on label "Cobrar multa" at bounding box center [167, 175] width 40 height 9
drag, startPoint x: 137, startPoint y: 174, endPoint x: 156, endPoint y: 201, distance: 33.1
click at [137, 175] on input "radio" at bounding box center [138, 175] width 7 height 7
radio input "true"
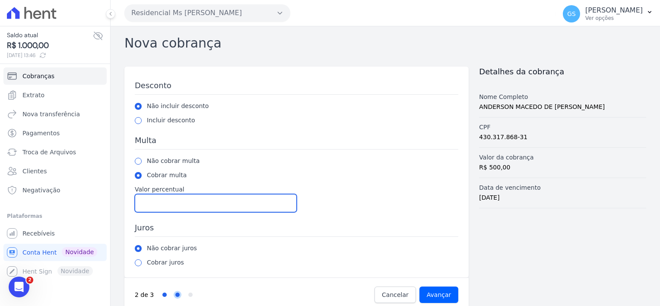
click at [175, 210] on input "Valor percentual" at bounding box center [216, 203] width 162 height 18
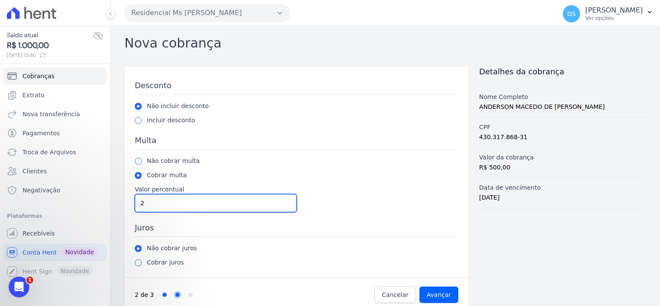
scroll to position [12, 0]
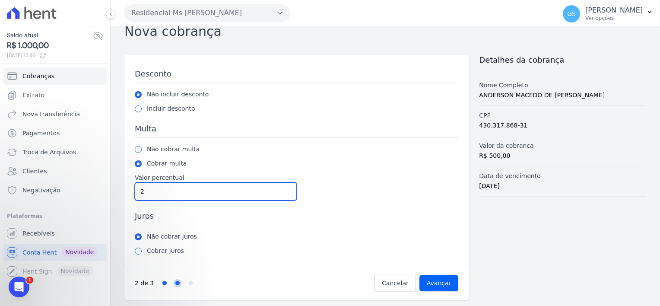
type input "2"
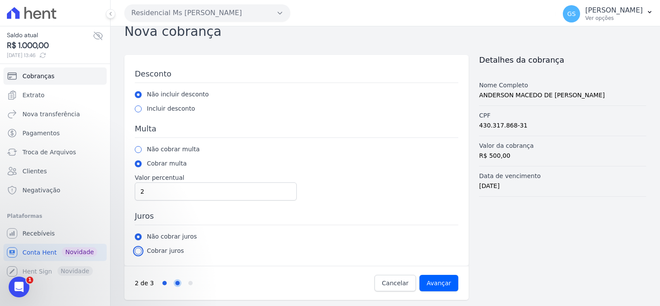
click at [137, 248] on input "radio" at bounding box center [138, 251] width 7 height 7
radio input "true"
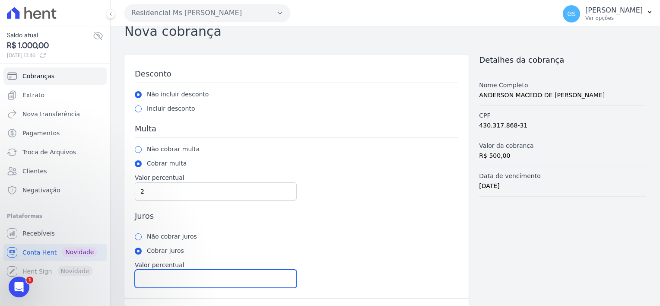
click at [173, 273] on input "Valor percentual" at bounding box center [216, 279] width 162 height 18
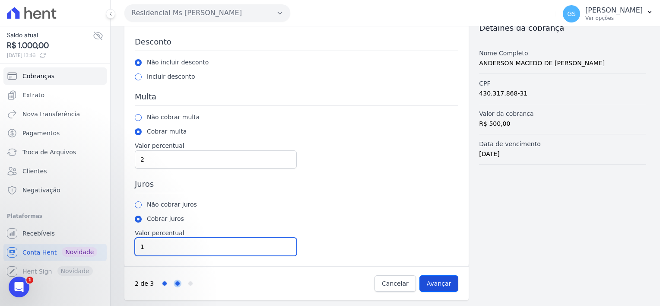
type input "1"
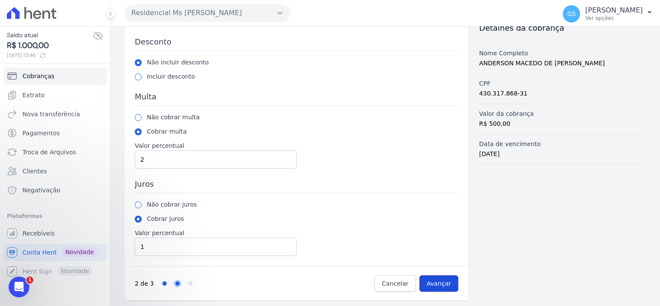
click at [446, 284] on input "Avançar" at bounding box center [439, 283] width 39 height 16
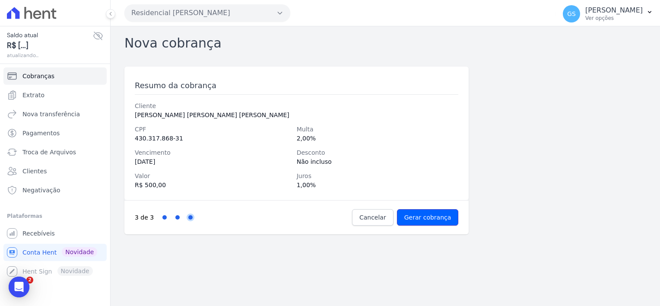
drag, startPoint x: 431, startPoint y: 214, endPoint x: 388, endPoint y: 206, distance: 43.6
click at [430, 215] on input "Gerar cobrança" at bounding box center [428, 217] width 62 height 16
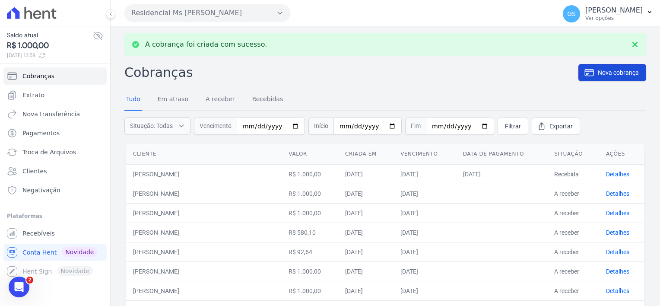
click at [587, 68] on icon at bounding box center [589, 72] width 10 height 10
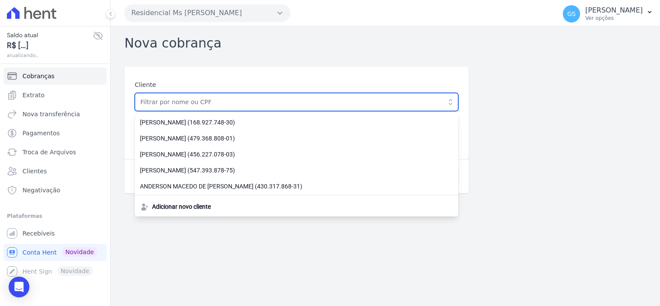
click at [332, 102] on input "text" at bounding box center [297, 102] width 324 height 18
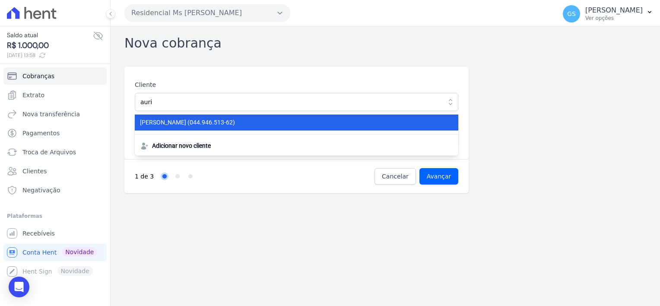
click at [327, 121] on span "AURIDEIA AMORIM SILVA (044.946.513-62)" at bounding box center [291, 122] width 303 height 9
type input "[PERSON_NAME]"
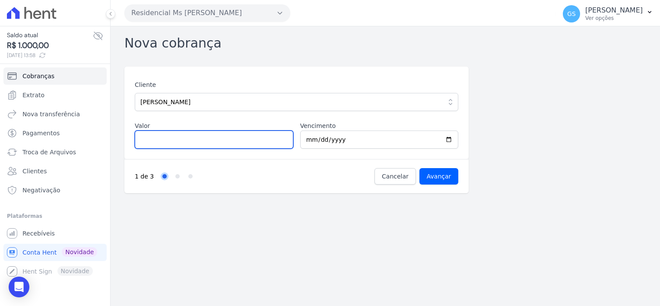
click at [188, 140] on input "Valor" at bounding box center [214, 140] width 159 height 18
type input "1000"
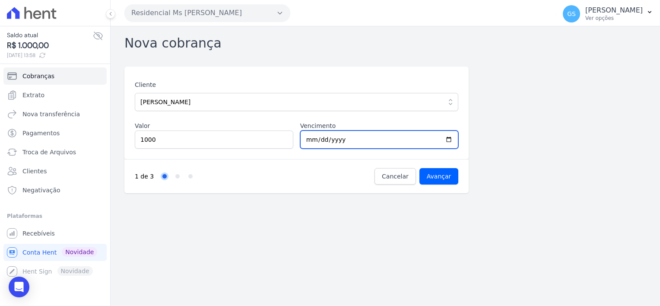
type input "[DATE]"
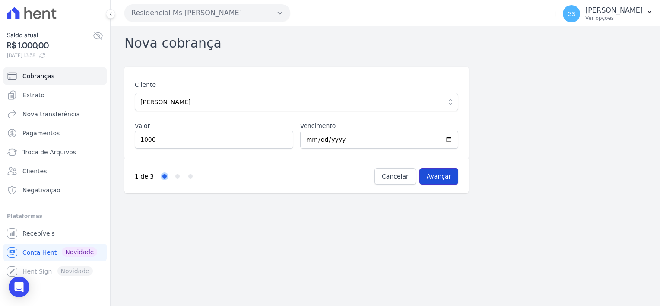
click at [440, 175] on input "Avançar" at bounding box center [439, 176] width 39 height 16
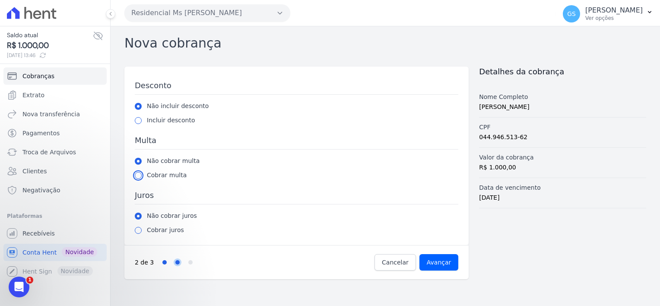
click at [140, 175] on input "radio" at bounding box center [138, 175] width 7 height 7
radio input "true"
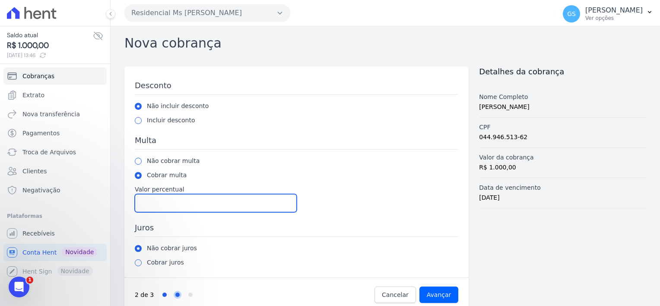
click at [157, 201] on input "Valor percentual" at bounding box center [216, 203] width 162 height 18
type input "2"
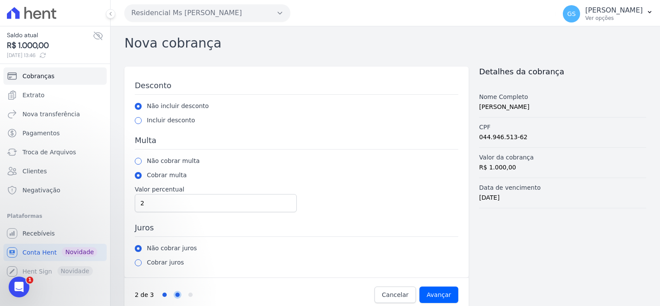
click at [137, 256] on div "Não cobrar juros Cobrar juros Valor percentual" at bounding box center [297, 255] width 324 height 23
drag, startPoint x: 137, startPoint y: 261, endPoint x: 172, endPoint y: 270, distance: 36.1
click at [137, 261] on input "radio" at bounding box center [138, 262] width 7 height 7
radio input "true"
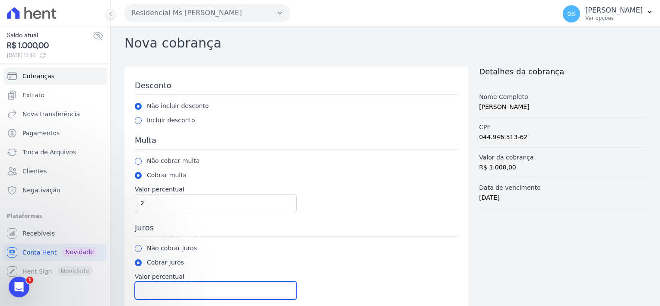
click at [188, 285] on input "Valor percentual" at bounding box center [216, 290] width 162 height 18
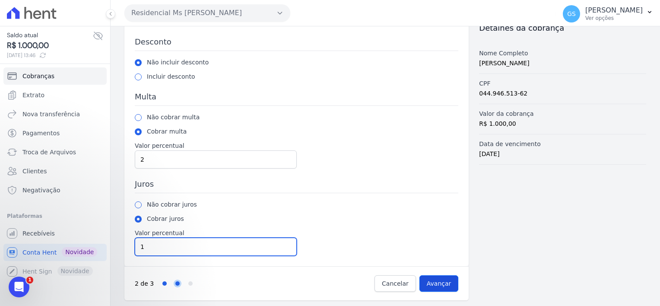
type input "1"
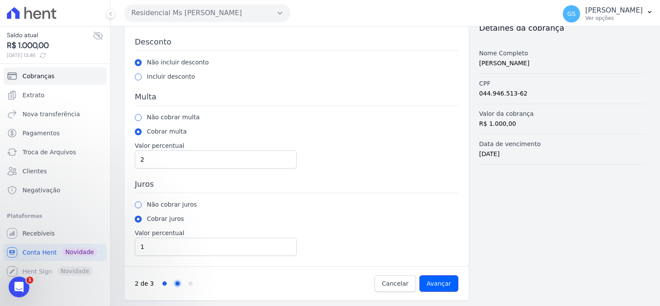
drag, startPoint x: 432, startPoint y: 284, endPoint x: 373, endPoint y: 260, distance: 64.5
click at [431, 284] on input "Avançar" at bounding box center [439, 283] width 39 height 16
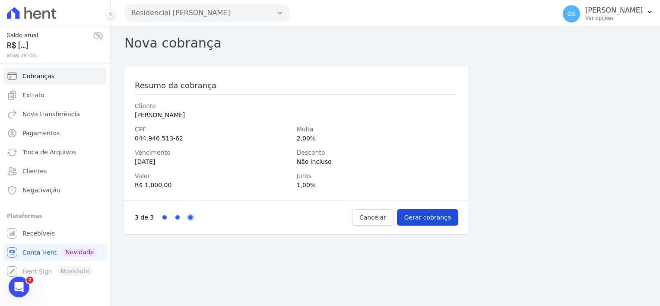
click at [431, 219] on input "Gerar cobrança" at bounding box center [428, 217] width 62 height 16
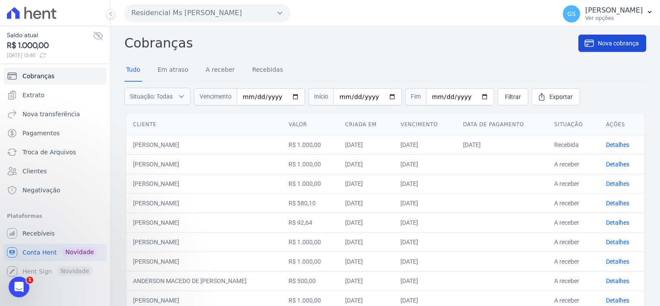
click at [584, 47] on icon at bounding box center [589, 43] width 10 height 10
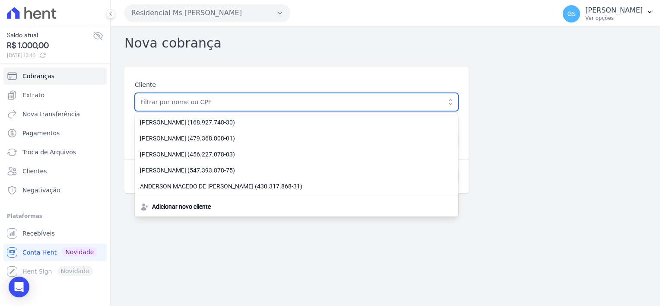
click at [319, 107] on input "text" at bounding box center [297, 102] width 324 height 18
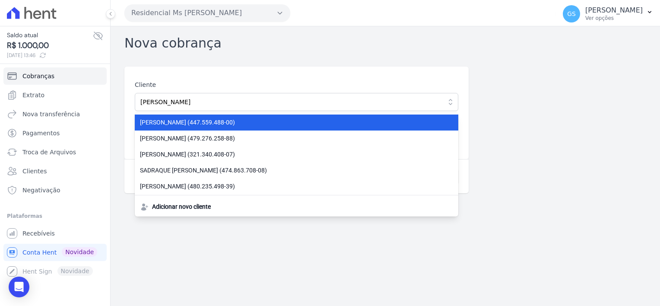
click at [294, 124] on span "[PERSON_NAME] (447.559.488-00)" at bounding box center [291, 122] width 303 height 9
type input "[PERSON_NAME]"
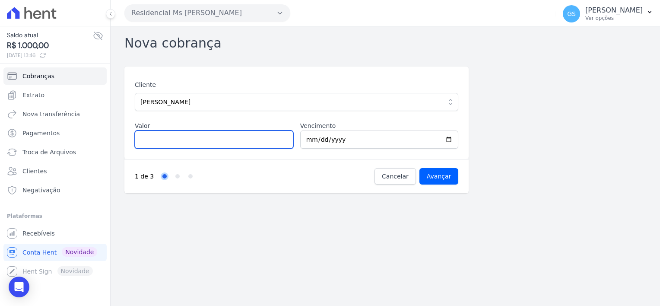
click at [227, 135] on input "Valor" at bounding box center [214, 140] width 159 height 18
type input "440.84"
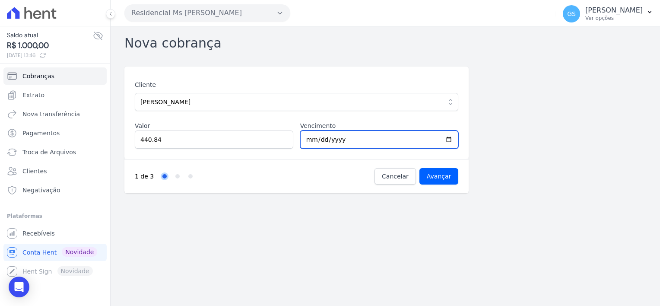
type input "2025-09-30"
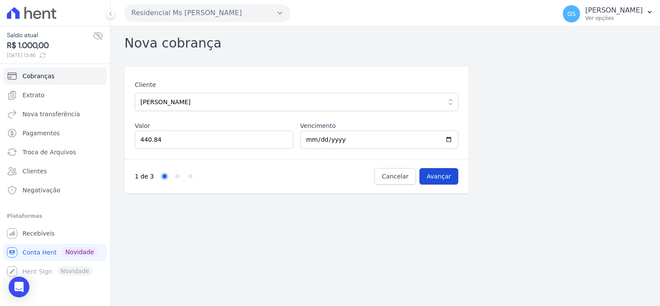
click at [439, 178] on input "Avançar" at bounding box center [439, 176] width 39 height 16
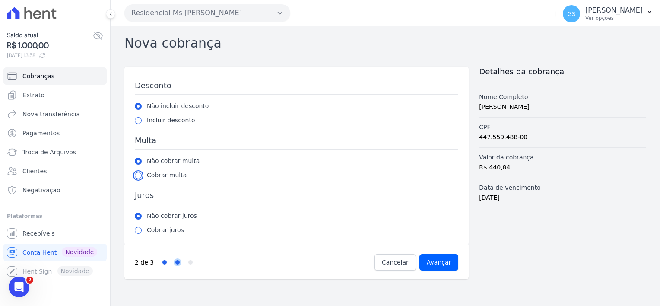
click at [141, 174] on input "radio" at bounding box center [138, 175] width 7 height 7
radio input "true"
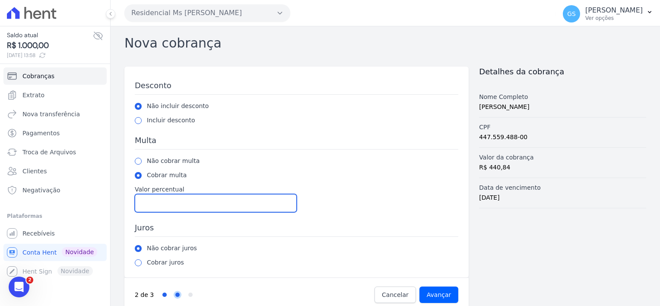
click at [172, 204] on input "Valor percentual" at bounding box center [216, 203] width 162 height 18
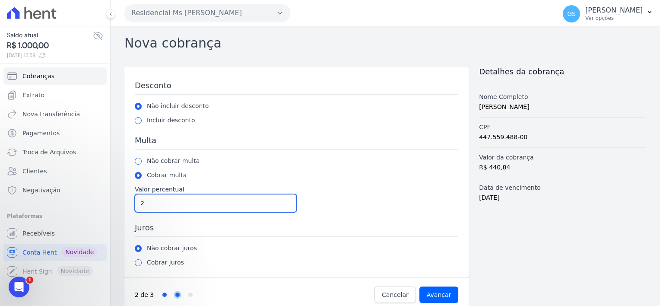
type input "2"
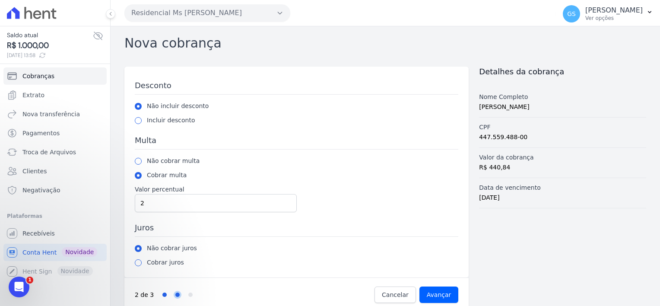
click at [140, 270] on div "Desconto Não incluir desconto Incluir desconto Valor percentual Multa Não cobra…" at bounding box center [296, 172] width 344 height 211
click at [137, 263] on input "radio" at bounding box center [138, 262] width 7 height 7
radio input "true"
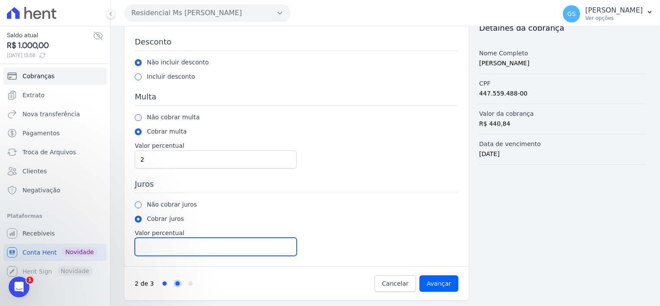
click at [182, 247] on input "Valor percentual" at bounding box center [216, 247] width 162 height 18
type input "1"
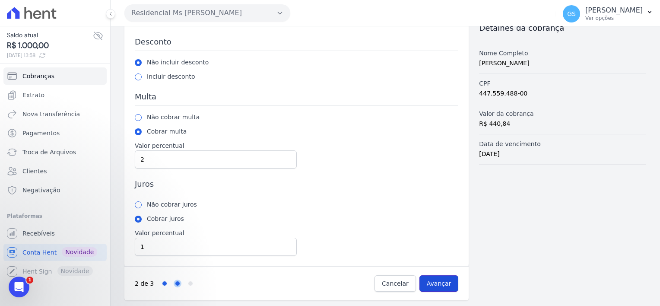
click at [440, 282] on input "Avançar" at bounding box center [439, 283] width 39 height 16
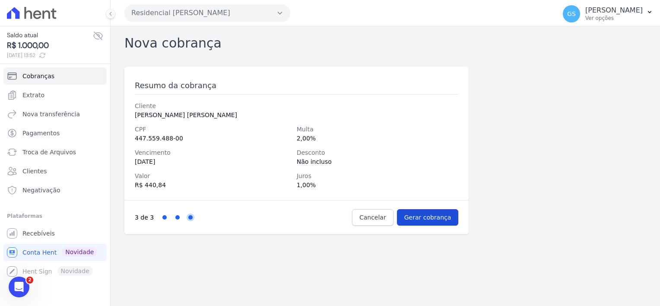
click at [424, 214] on input "Gerar cobrança" at bounding box center [428, 217] width 62 height 16
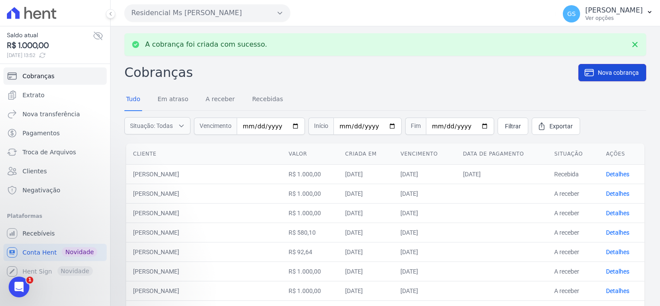
click at [598, 69] on span "Nova cobrança" at bounding box center [618, 72] width 41 height 9
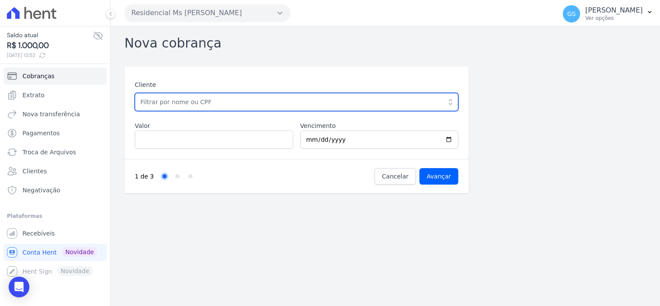
click at [273, 102] on input "text" at bounding box center [297, 102] width 324 height 18
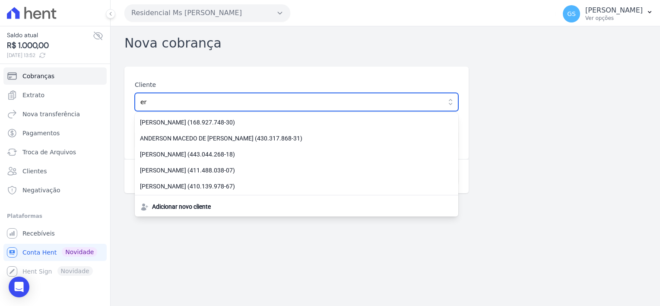
type input "e"
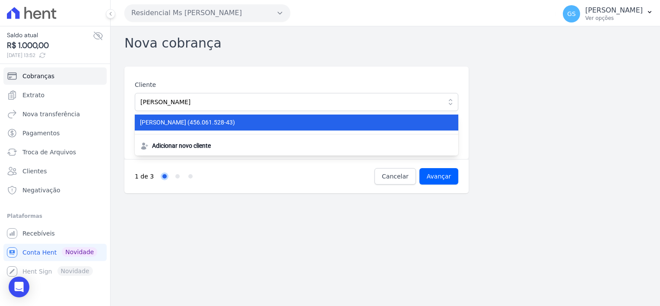
click at [266, 122] on span "FERNANDA THAIS LIMA FERNANDES (456.061.528-43)" at bounding box center [291, 122] width 303 height 9
type input "[PERSON_NAME]"
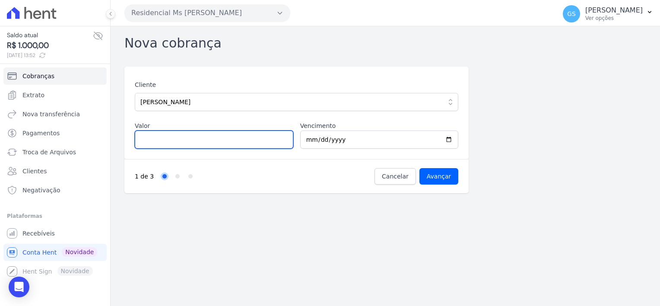
click at [215, 143] on input "Valor" at bounding box center [214, 140] width 159 height 18
type input "850"
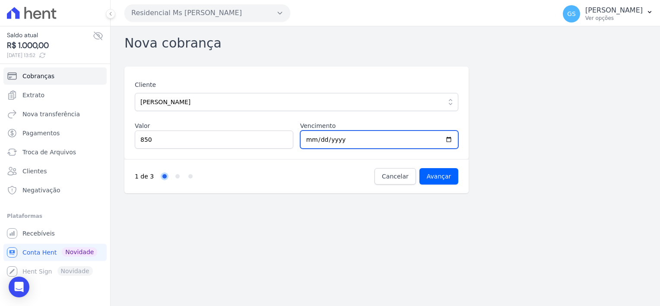
type input "2025-09-30"
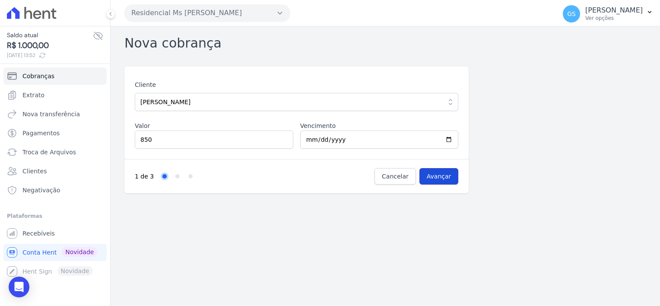
click at [430, 178] on input "Avançar" at bounding box center [439, 176] width 39 height 16
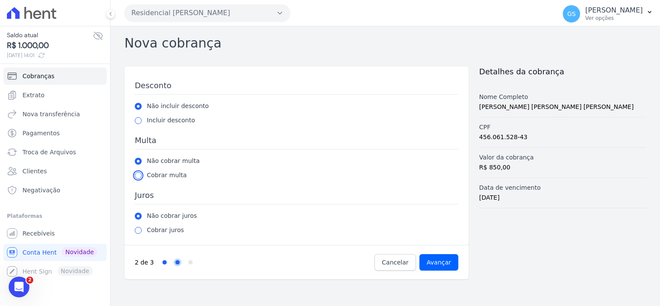
click at [138, 177] on input "radio" at bounding box center [138, 175] width 7 height 7
radio input "true"
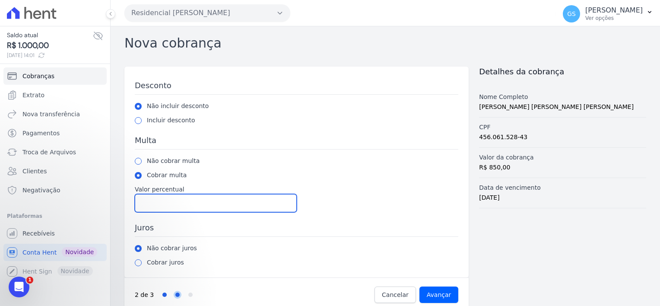
click at [166, 198] on input "Valor percentual" at bounding box center [216, 203] width 162 height 18
type input "2"
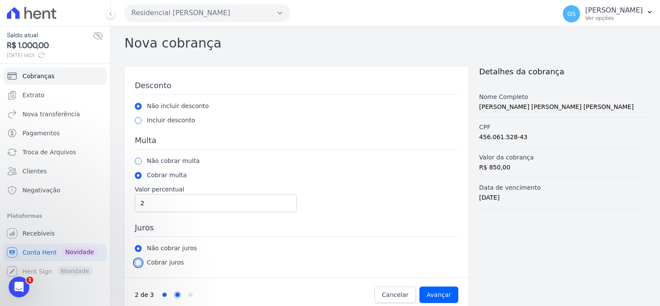
click at [138, 261] on input "radio" at bounding box center [138, 262] width 7 height 7
radio input "true"
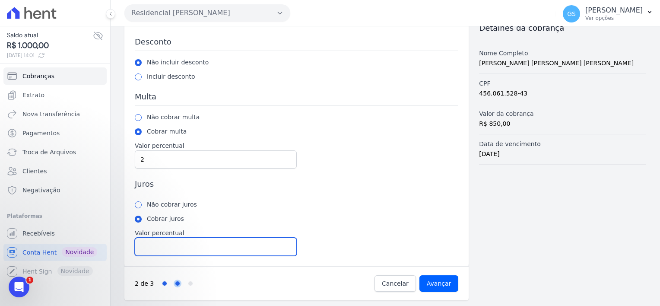
click at [167, 247] on input "Valor percentual" at bounding box center [216, 247] width 162 height 18
type input "1"
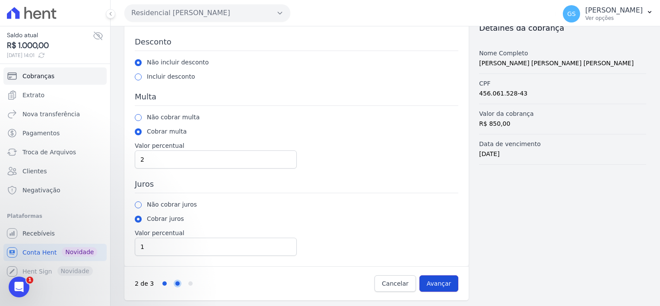
click at [449, 282] on input "Avançar" at bounding box center [439, 283] width 39 height 16
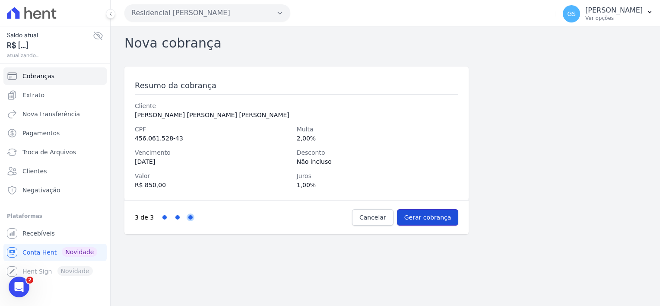
click at [445, 213] on input "Gerar cobrança" at bounding box center [428, 217] width 62 height 16
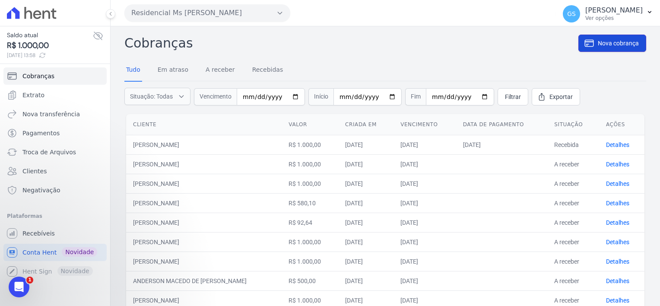
click at [584, 47] on icon at bounding box center [589, 43] width 10 height 10
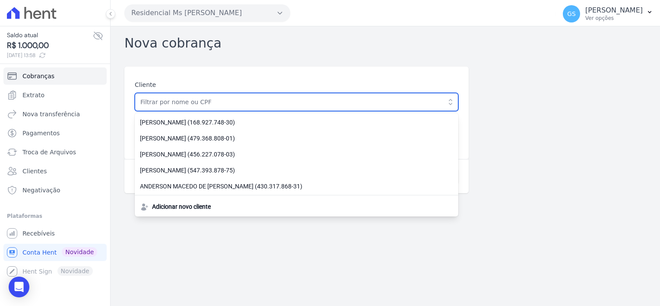
click at [292, 96] on input "text" at bounding box center [297, 102] width 324 height 18
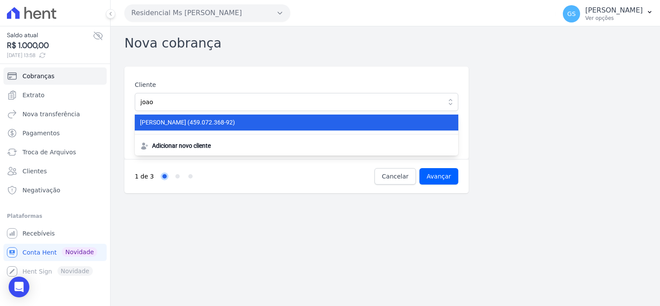
click at [278, 122] on span "JOAO VITOR DE MORAES (459.072.368-92)" at bounding box center [291, 122] width 303 height 9
type input "[PERSON_NAME]"
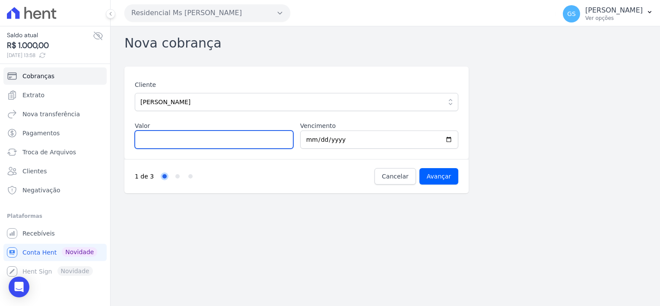
click at [257, 137] on input "Valor" at bounding box center [214, 140] width 159 height 18
type input "233.36"
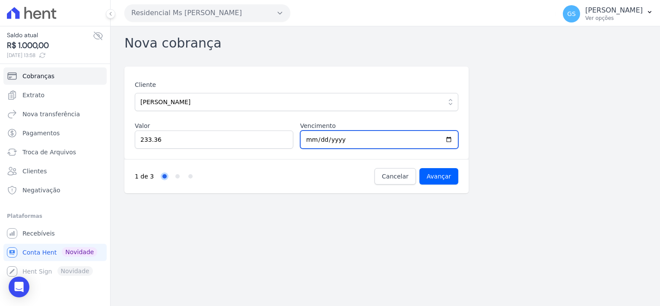
type input "[DATE]"
click at [297, 166] on div "1 de 3 Step 1 Step 2 Step 3 Cancelar Avançar" at bounding box center [296, 176] width 344 height 34
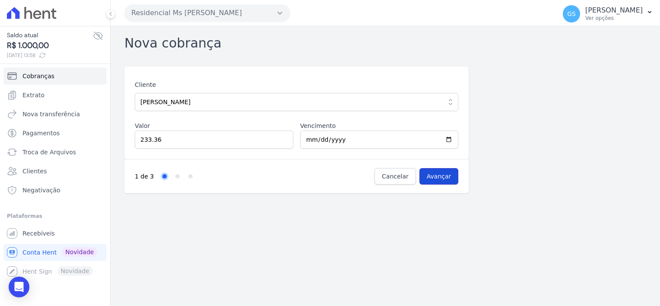
click at [440, 173] on input "Avançar" at bounding box center [439, 176] width 39 height 16
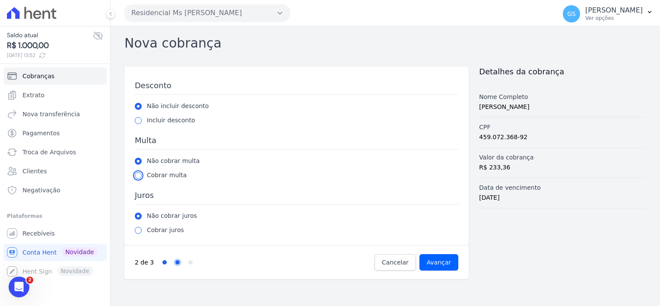
click at [140, 175] on input "radio" at bounding box center [138, 175] width 7 height 7
radio input "true"
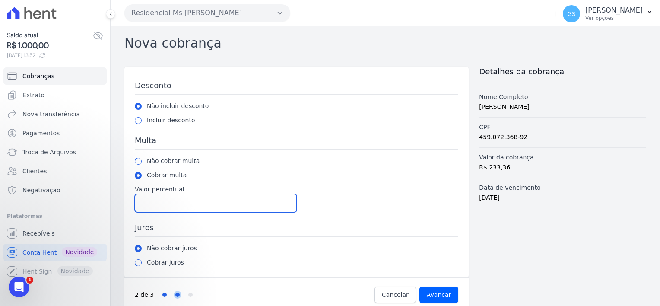
click at [172, 205] on input "Valor percentual" at bounding box center [216, 203] width 162 height 18
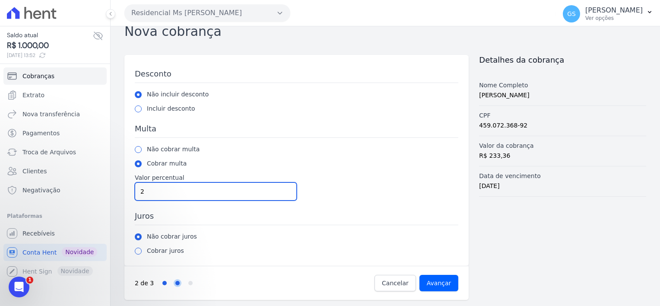
type input "2"
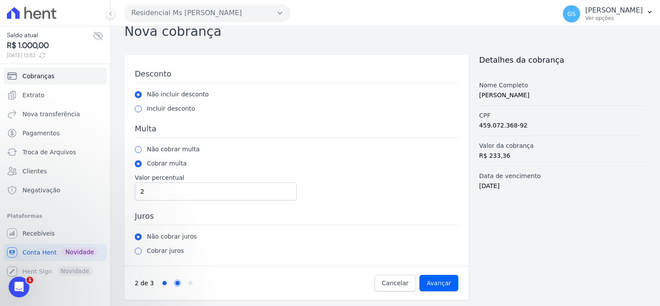
click at [139, 254] on div "Cobrar juros" at bounding box center [297, 250] width 324 height 9
click at [139, 249] on input "radio" at bounding box center [138, 251] width 7 height 7
radio input "true"
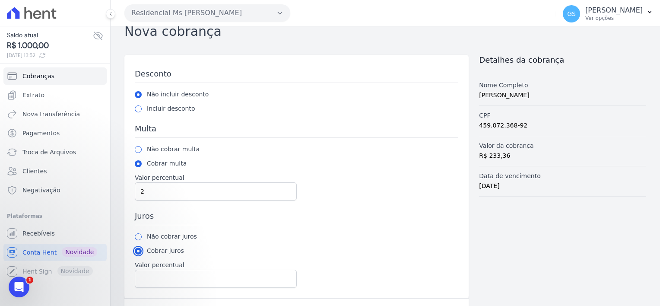
scroll to position [44, 0]
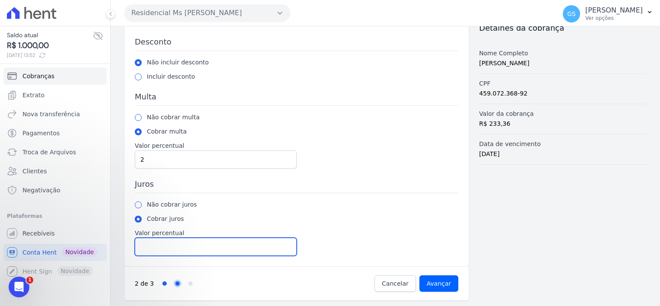
click at [172, 247] on input "Valor percentual" at bounding box center [216, 247] width 162 height 18
type input "1"
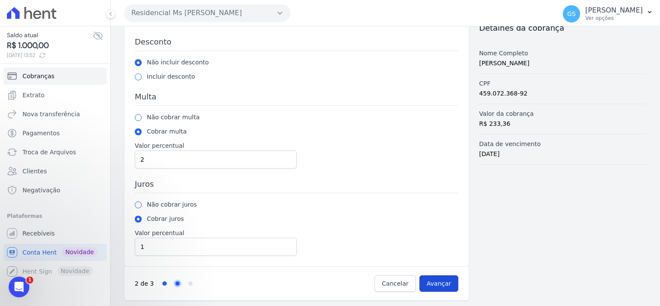
drag, startPoint x: 448, startPoint y: 281, endPoint x: 355, endPoint y: 235, distance: 103.8
click at [447, 281] on input "Avançar" at bounding box center [439, 283] width 39 height 16
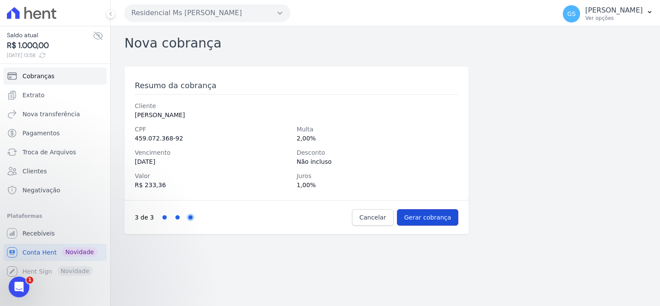
click at [423, 216] on input "Gerar cobrança" at bounding box center [428, 217] width 62 height 16
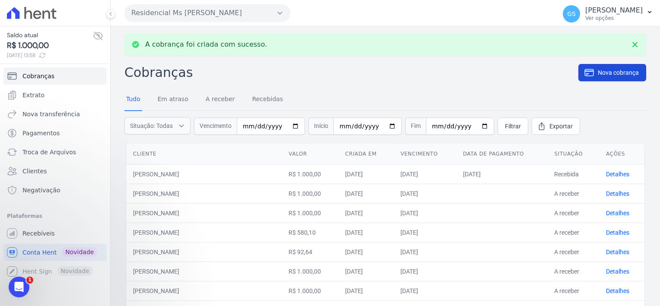
click at [590, 78] on link "Nova cobrança" at bounding box center [613, 72] width 68 height 17
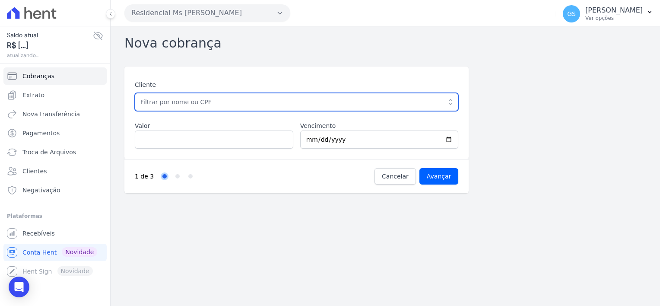
click at [261, 104] on input "text" at bounding box center [297, 102] width 324 height 18
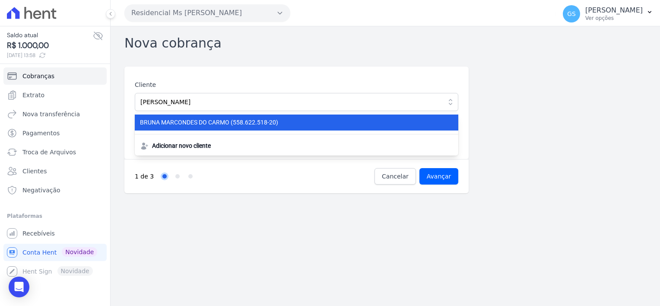
click at [263, 117] on li "BRUNA MARCONDES DO CARMO (558.622.518-20)" at bounding box center [297, 123] width 324 height 16
type input "BRUNA MARCONDES DO CARMO"
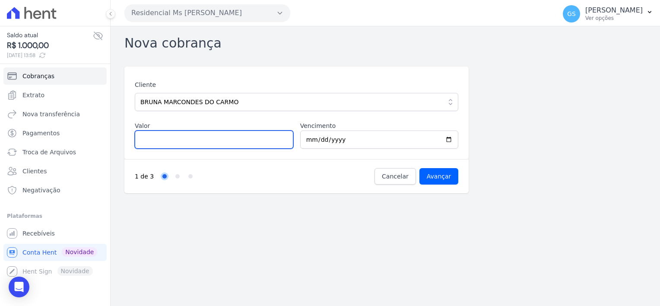
click at [218, 138] on input "Valor" at bounding box center [214, 140] width 159 height 18
type input "1000"
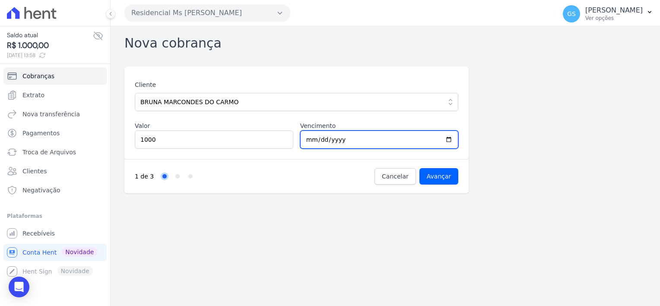
type input "2025-09-30"
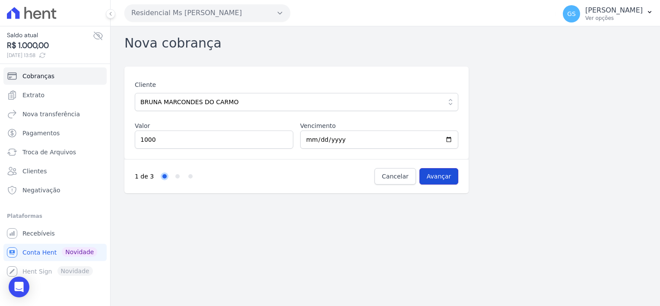
click at [435, 178] on input "Avançar" at bounding box center [439, 176] width 39 height 16
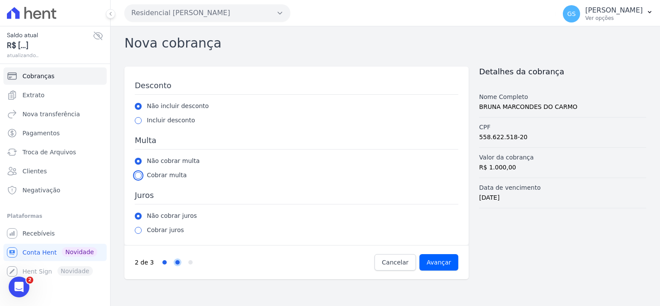
click at [140, 176] on input "radio" at bounding box center [138, 175] width 7 height 7
radio input "true"
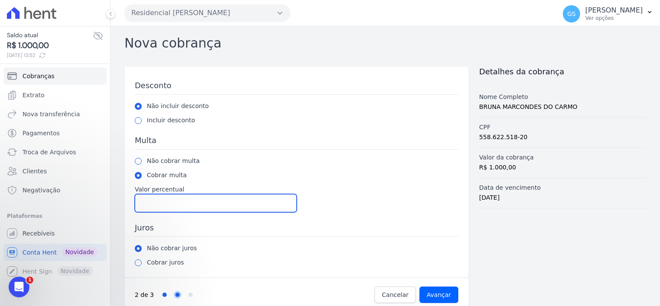
click at [175, 197] on input "Valor percentual" at bounding box center [216, 203] width 162 height 18
type input "2"
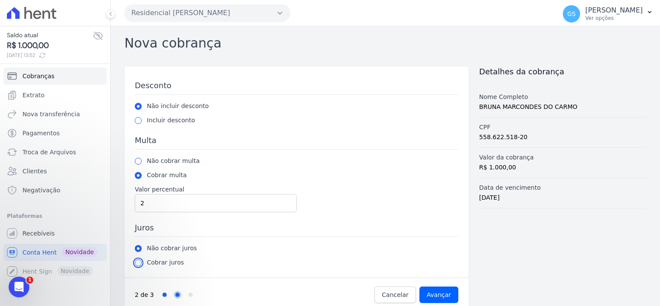
click at [135, 261] on input "radio" at bounding box center [138, 262] width 7 height 7
radio input "true"
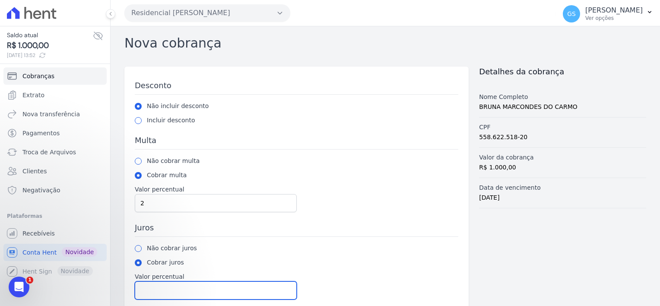
click at [182, 287] on input "Valor percentual" at bounding box center [216, 290] width 162 height 18
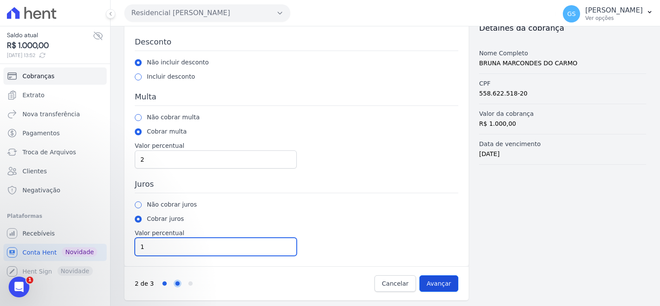
type input "1"
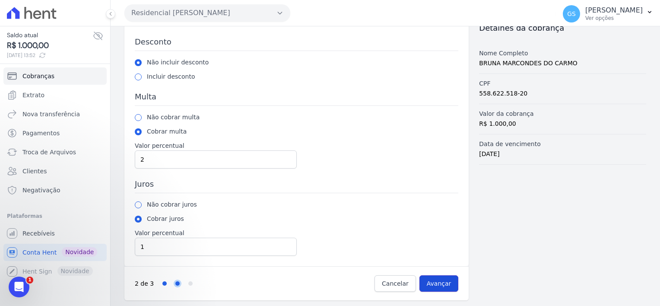
click at [431, 282] on input "Avançar" at bounding box center [439, 283] width 39 height 16
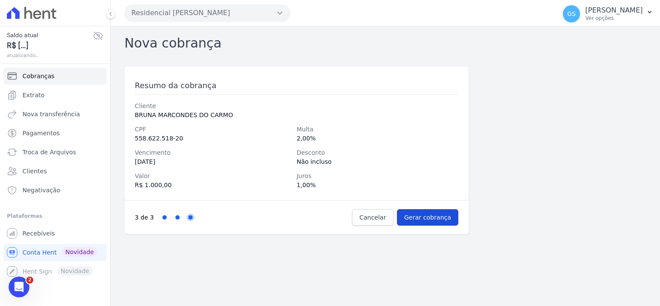
click at [430, 216] on input "Gerar cobrança" at bounding box center [428, 217] width 62 height 16
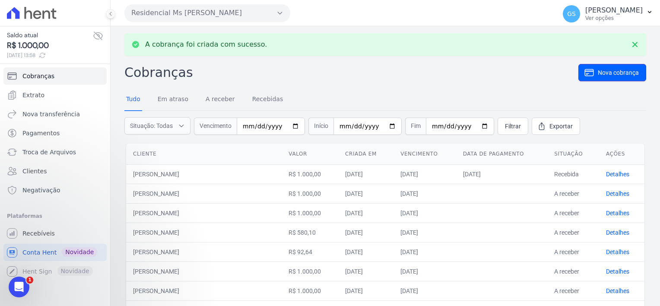
drag, startPoint x: 584, startPoint y: 72, endPoint x: 506, endPoint y: 83, distance: 78.5
click at [584, 72] on icon at bounding box center [589, 72] width 10 height 10
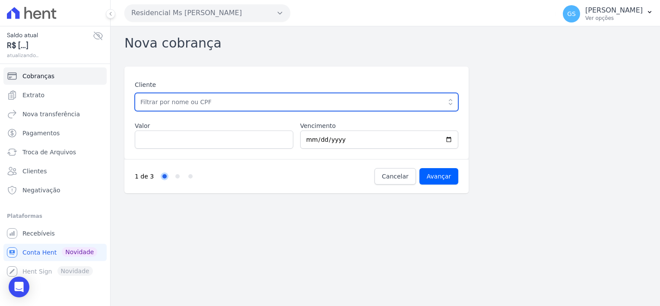
click at [235, 102] on input "text" at bounding box center [297, 102] width 324 height 18
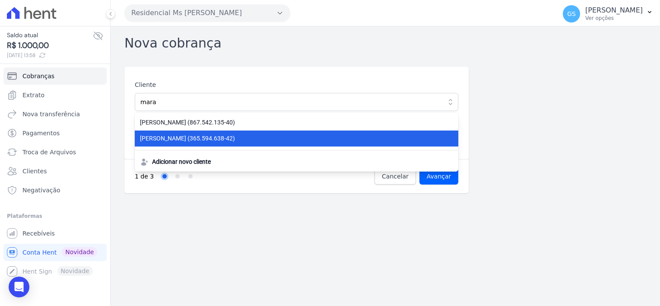
click at [202, 139] on span "MARA DOS SANTOS (365.594.638-42)" at bounding box center [291, 138] width 303 height 9
type input "MARA DOS SANTOS"
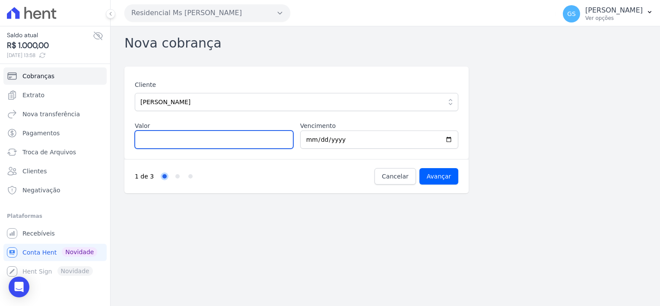
click at [207, 137] on input "Valor" at bounding box center [214, 140] width 159 height 18
type input "750"
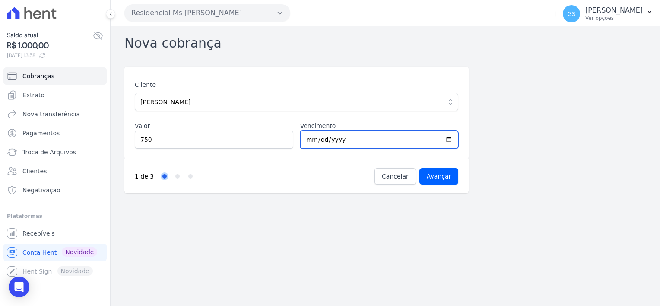
type input "2025-09-30"
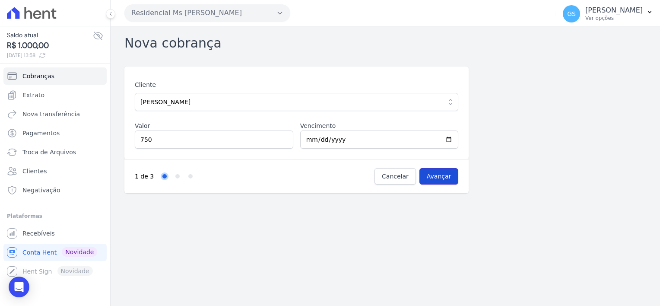
click at [443, 179] on input "Avançar" at bounding box center [439, 176] width 39 height 16
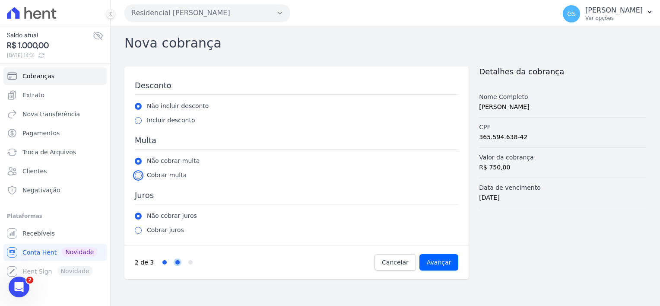
click at [139, 174] on input "radio" at bounding box center [138, 175] width 7 height 7
radio input "true"
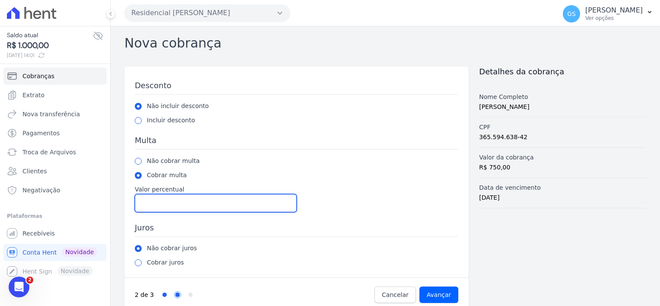
click at [169, 198] on input "Valor percentual" at bounding box center [216, 203] width 162 height 18
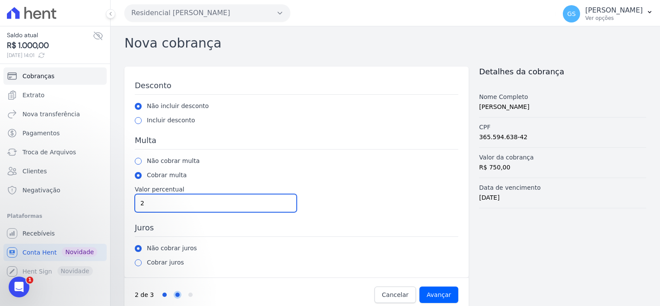
type input "2"
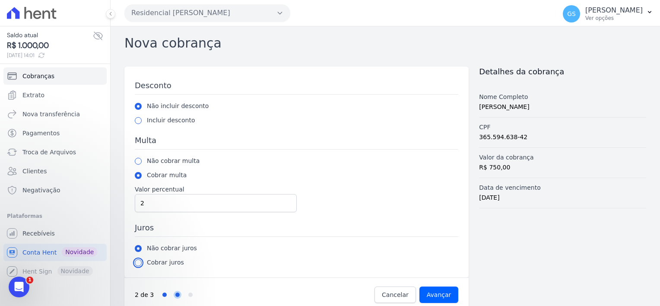
click at [140, 263] on input "radio" at bounding box center [138, 262] width 7 height 7
radio input "true"
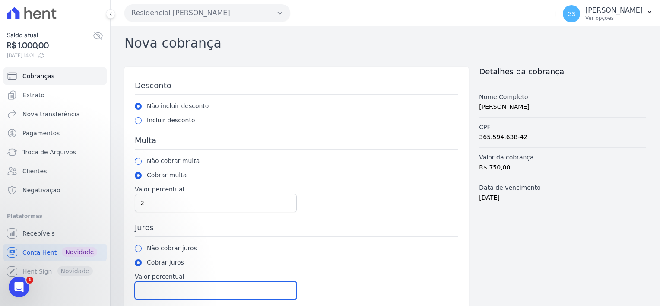
click at [204, 285] on input "Valor percentual" at bounding box center [216, 290] width 162 height 18
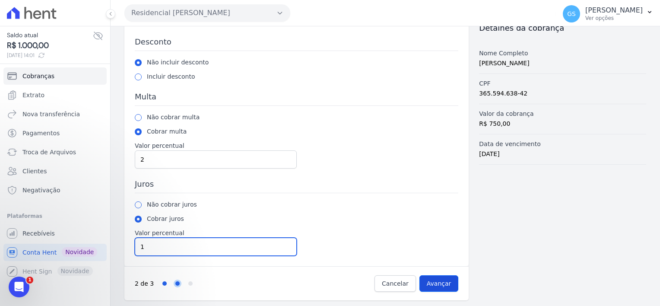
type input "1"
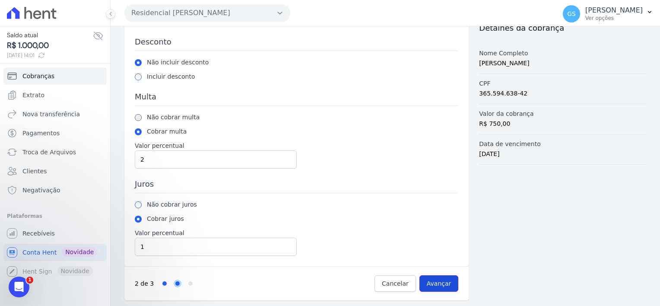
click at [444, 280] on input "Avançar" at bounding box center [439, 283] width 39 height 16
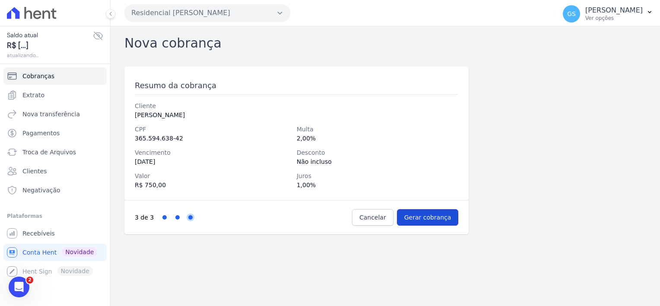
click at [422, 216] on input "Gerar cobrança" at bounding box center [428, 217] width 62 height 16
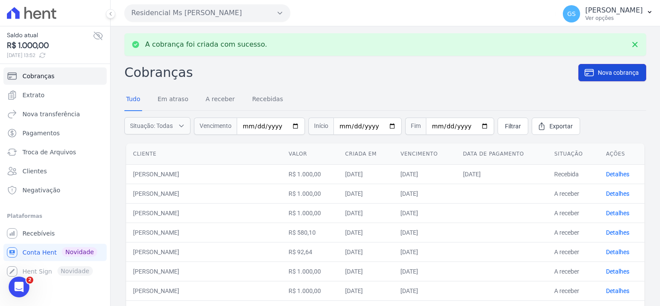
click at [601, 73] on span "Nova cobrança" at bounding box center [618, 72] width 41 height 9
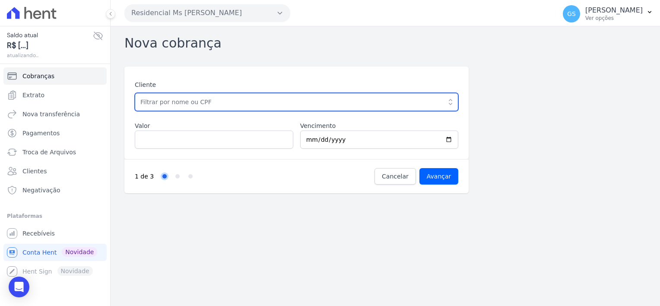
click at [322, 106] on input "text" at bounding box center [297, 102] width 324 height 18
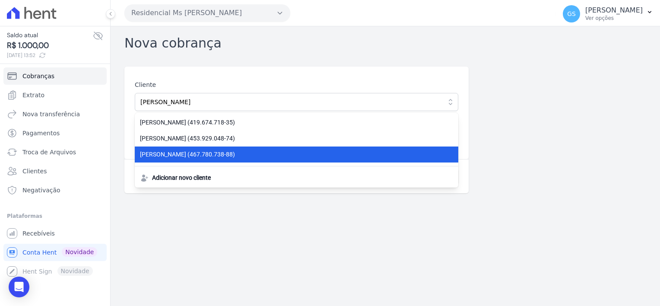
click at [275, 150] on span "LUANY FLAUZINO LOPES (467.780.738-88)" at bounding box center [291, 154] width 303 height 9
type input "[PERSON_NAME]"
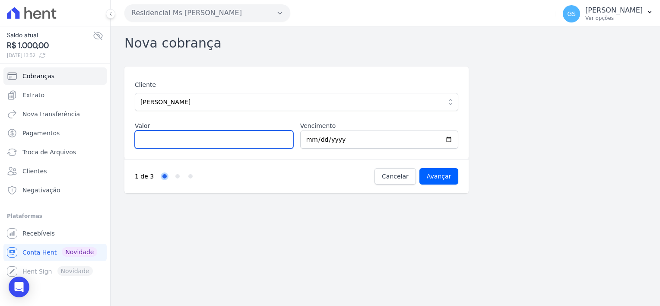
click at [226, 144] on input "Valor" at bounding box center [214, 140] width 159 height 18
type input "1000"
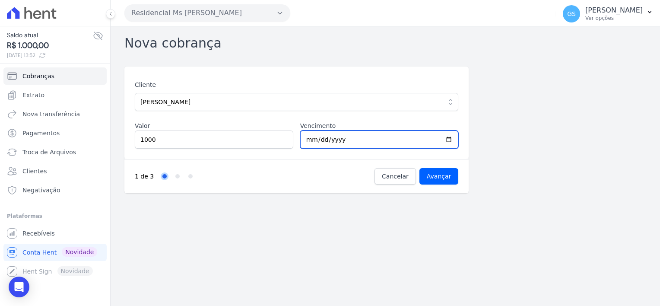
type input "[DATE]"
drag, startPoint x: 441, startPoint y: 180, endPoint x: 318, endPoint y: 182, distance: 122.8
click at [439, 181] on input "Avançar" at bounding box center [439, 176] width 39 height 16
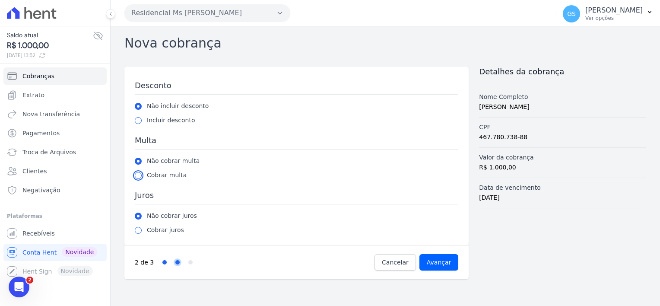
click at [137, 175] on input "radio" at bounding box center [138, 175] width 7 height 7
radio input "true"
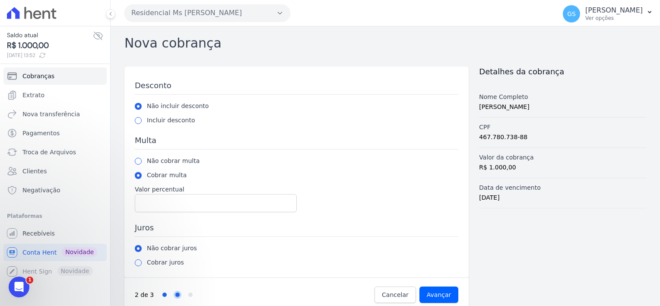
click at [170, 212] on div "Desconto Não incluir desconto Incluir desconto Valor percentual Multa Não cobra…" at bounding box center [297, 173] width 324 height 187
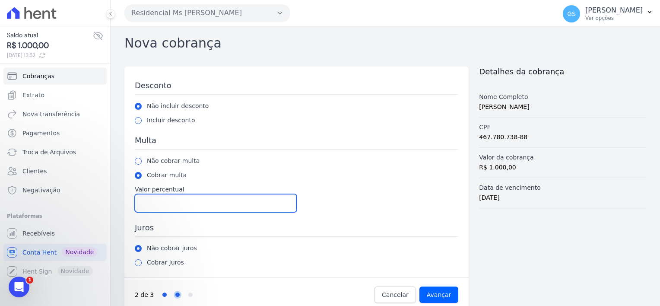
click at [175, 209] on input "Valor percentual" at bounding box center [216, 203] width 162 height 18
type input "2"
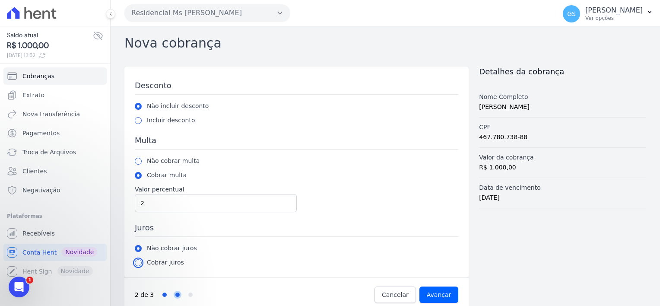
click at [138, 264] on input "radio" at bounding box center [138, 262] width 7 height 7
radio input "true"
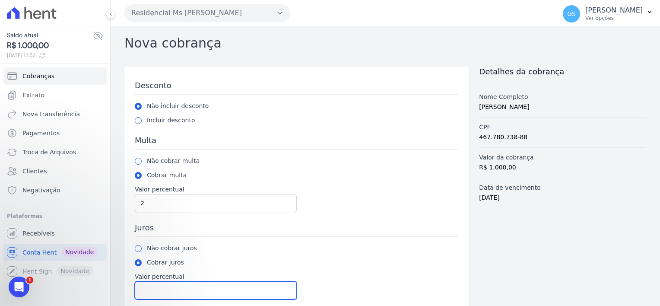
click at [196, 286] on input "Valor percentual" at bounding box center [216, 290] width 162 height 18
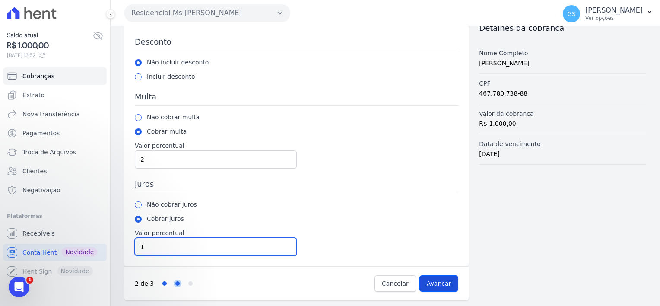
type input "1"
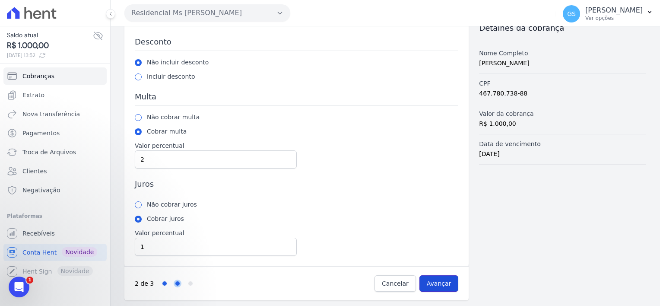
click at [443, 289] on input "Avançar" at bounding box center [439, 283] width 39 height 16
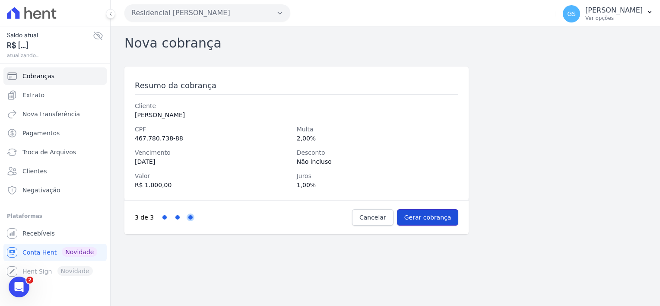
click at [431, 223] on input "Gerar cobrança" at bounding box center [428, 217] width 62 height 16
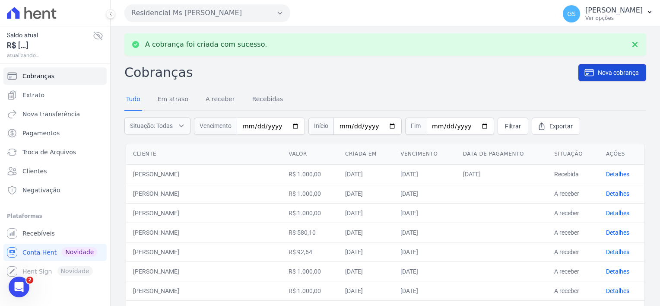
click at [622, 73] on span "Nova cobrança" at bounding box center [618, 72] width 41 height 9
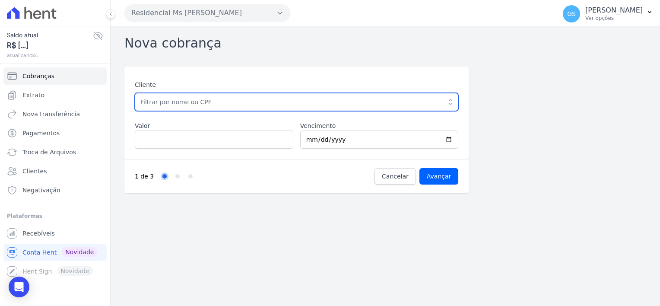
click at [327, 108] on input "text" at bounding box center [297, 102] width 324 height 18
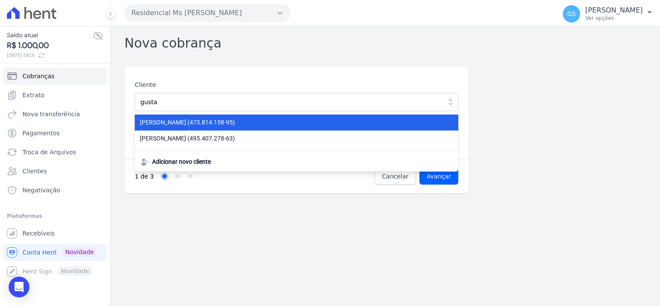
click at [309, 117] on li "[PERSON_NAME] (473.814.158-95)" at bounding box center [297, 123] width 324 height 16
type input "[PERSON_NAME]"
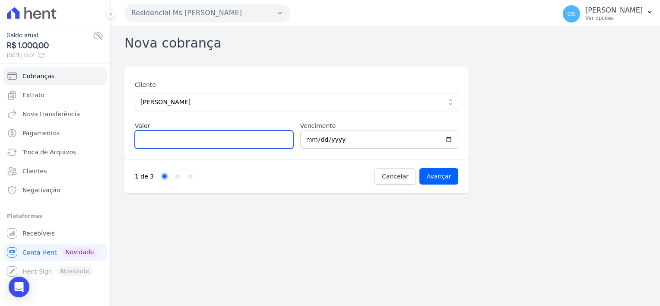
click at [223, 131] on input "Valor" at bounding box center [214, 140] width 159 height 18
type input "1000"
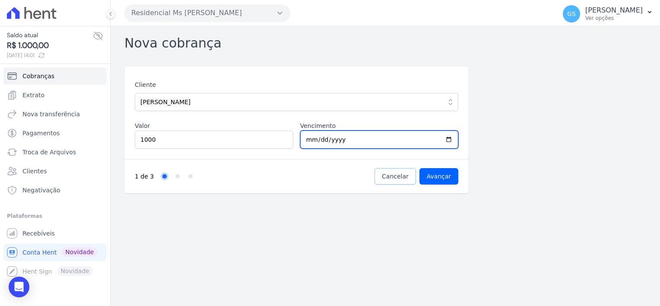
type input "[DATE]"
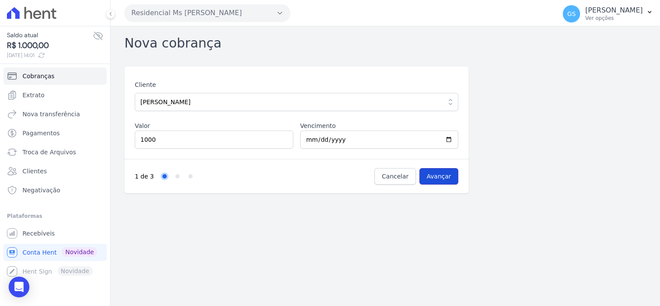
click at [452, 178] on input "Avançar" at bounding box center [439, 176] width 39 height 16
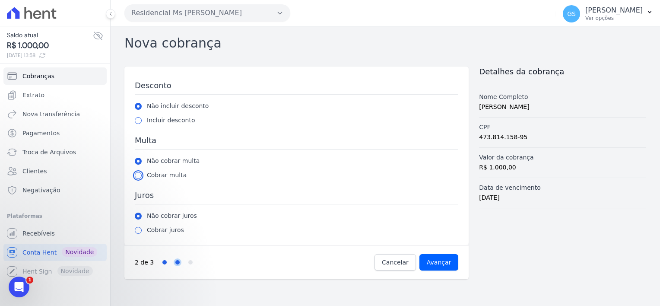
click at [140, 176] on input "radio" at bounding box center [138, 175] width 7 height 7
radio input "true"
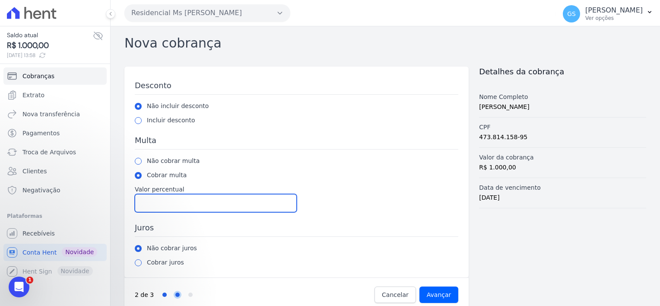
click at [162, 207] on input "Valor percentual" at bounding box center [216, 203] width 162 height 18
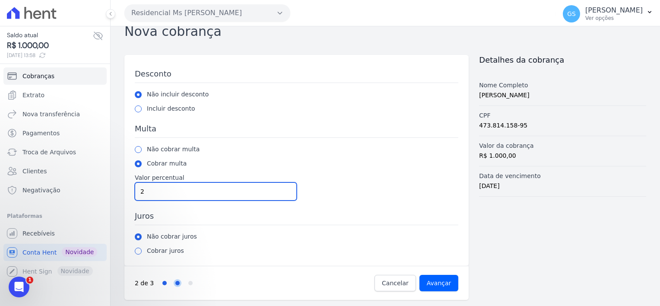
type input "2"
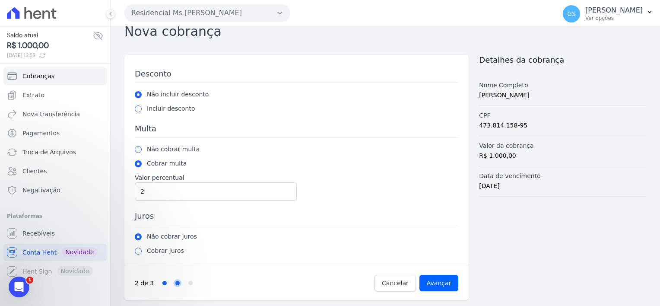
click at [134, 249] on div "Desconto Não incluir desconto Incluir desconto Valor percentual Multa Não cobra…" at bounding box center [296, 160] width 344 height 211
click at [140, 250] on input "radio" at bounding box center [138, 251] width 7 height 7
radio input "true"
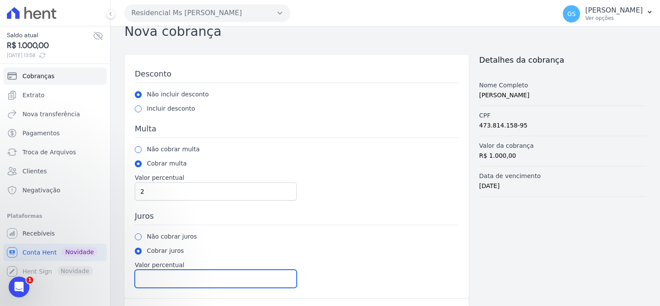
click at [187, 270] on input "Valor percentual" at bounding box center [216, 279] width 162 height 18
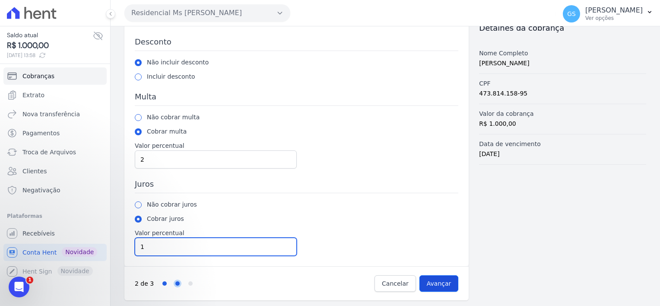
type input "1"
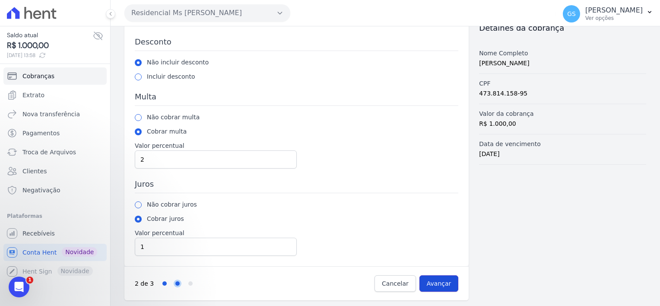
click at [433, 280] on input "Avançar" at bounding box center [439, 283] width 39 height 16
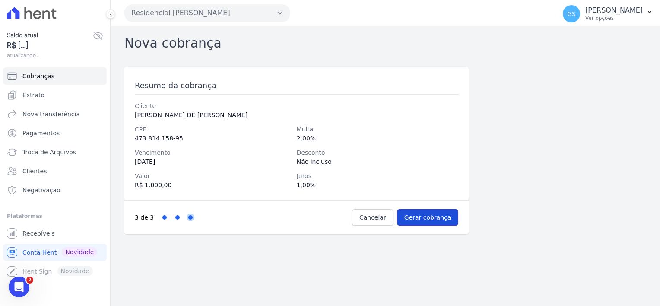
click at [426, 217] on input "Gerar cobrança" at bounding box center [428, 217] width 62 height 16
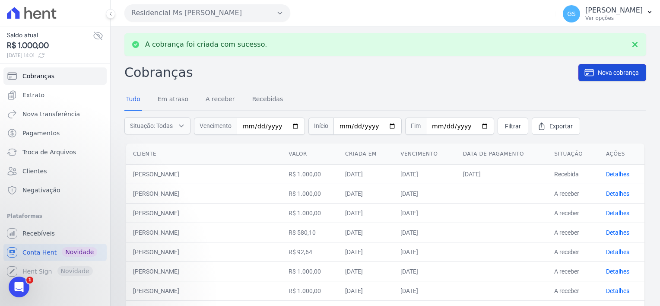
click at [587, 76] on icon at bounding box center [589, 72] width 10 height 10
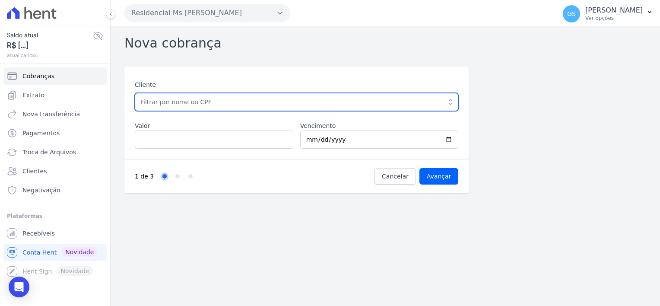
click at [292, 106] on input "text" at bounding box center [297, 102] width 324 height 18
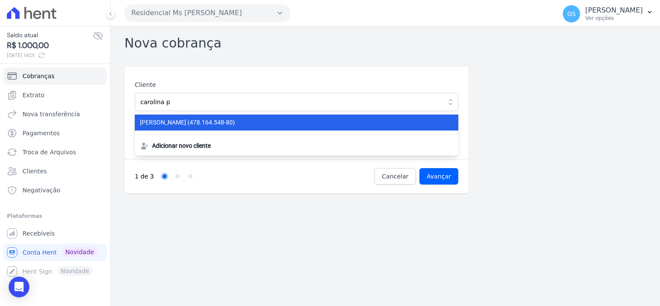
click at [282, 120] on span "CAROLINA PIAUHY ARAUJO (478.164.548-80)" at bounding box center [291, 122] width 303 height 9
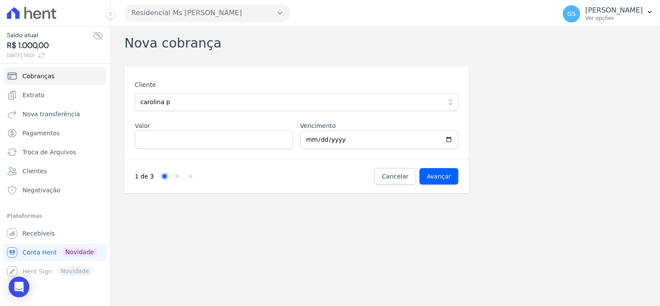
type input "[PERSON_NAME]"
click at [224, 137] on input "Valor" at bounding box center [214, 140] width 159 height 18
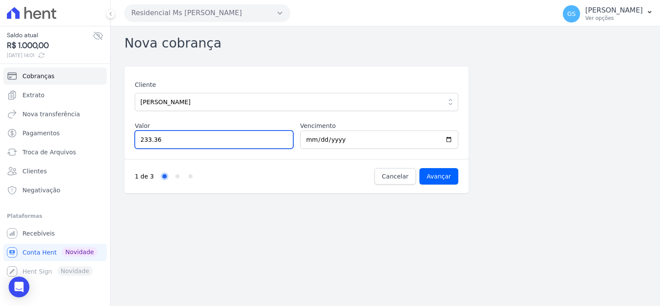
type input "233.36"
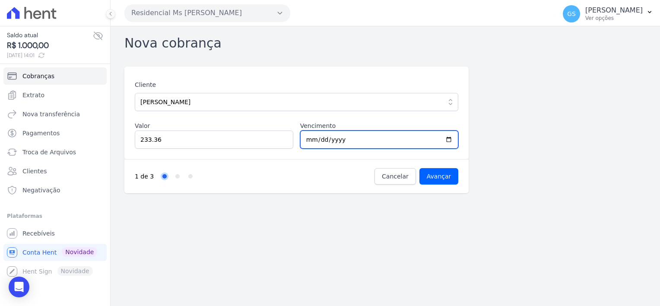
click at [313, 138] on input "2025-09-27" at bounding box center [379, 140] width 159 height 18
type input "2025-09-30"
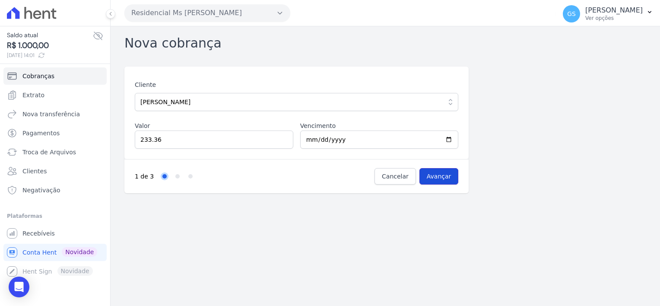
drag, startPoint x: 453, startPoint y: 177, endPoint x: 443, endPoint y: 178, distance: 10.4
click at [453, 177] on input "Avançar" at bounding box center [439, 176] width 39 height 16
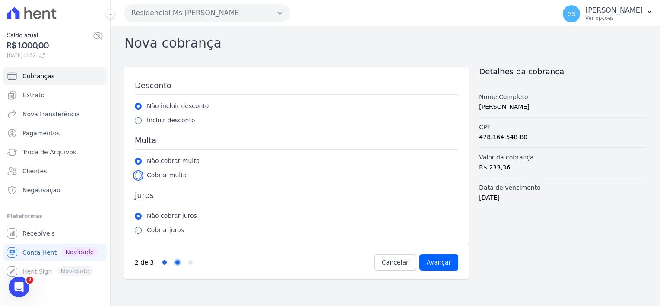
click at [138, 175] on input "radio" at bounding box center [138, 175] width 7 height 7
radio input "true"
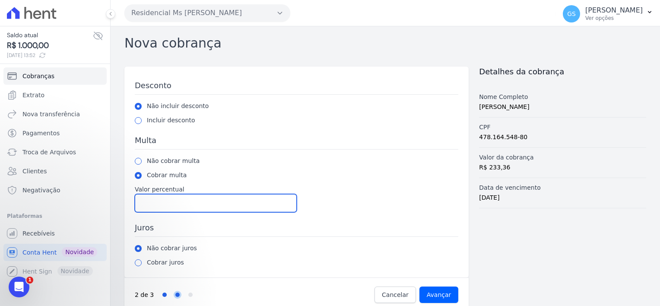
click at [172, 208] on input "Valor percentual" at bounding box center [216, 203] width 162 height 18
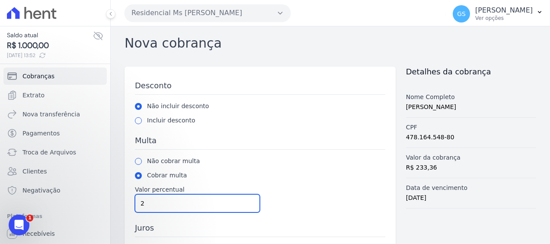
type input "2"
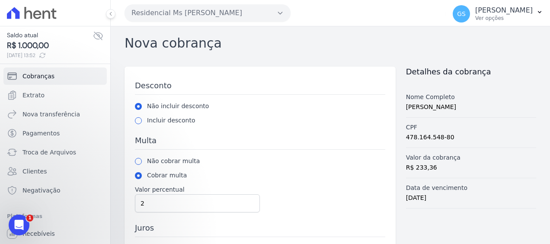
click at [495, 117] on div "Nome Completo CAROLINA PIAUHY ARAUJO" at bounding box center [471, 102] width 130 height 30
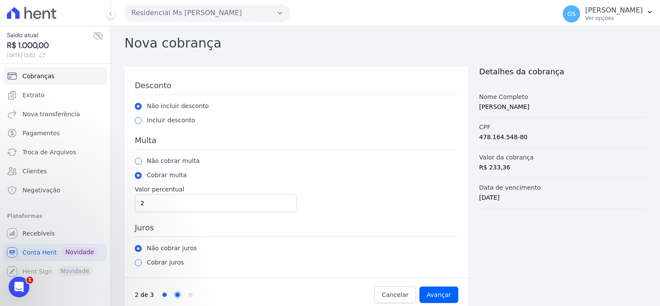
click at [426, 232] on h3 "Juros" at bounding box center [297, 230] width 324 height 14
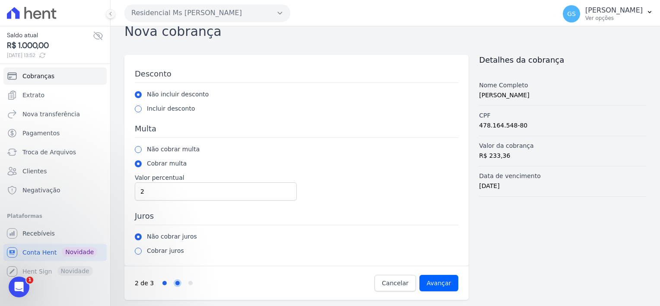
click at [178, 249] on label "Cobrar juros" at bounding box center [165, 250] width 37 height 9
click at [140, 251] on input "radio" at bounding box center [138, 251] width 7 height 7
radio input "true"
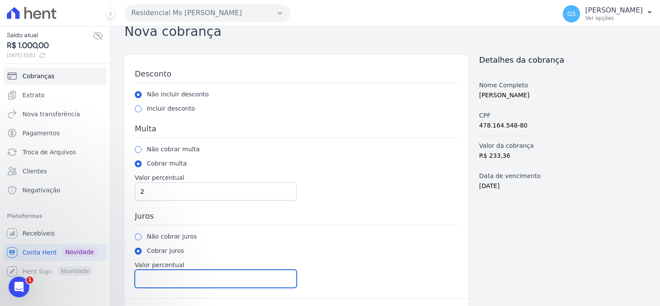
click at [186, 277] on input "Valor percentual" at bounding box center [216, 279] width 162 height 18
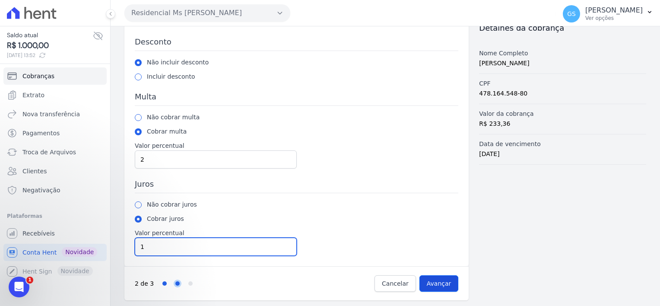
type input "1"
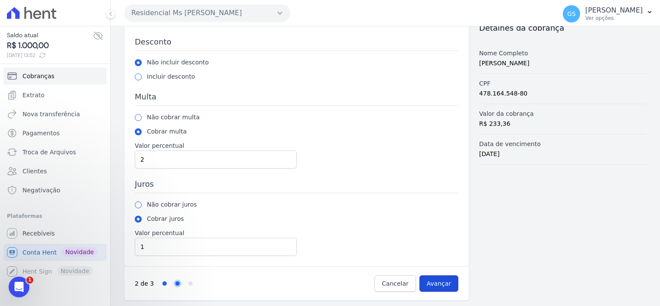
click at [440, 280] on input "Avançar" at bounding box center [439, 283] width 39 height 16
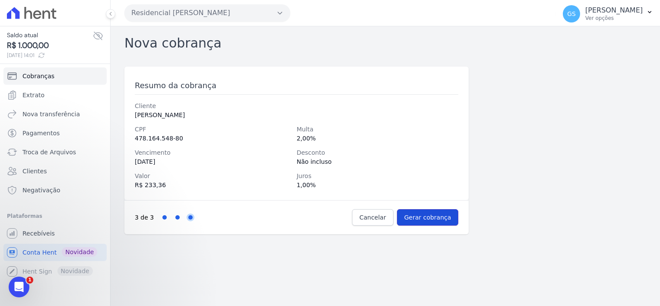
click at [425, 219] on input "Gerar cobrança" at bounding box center [428, 217] width 62 height 16
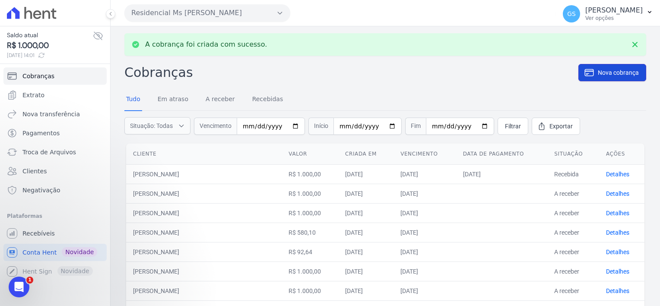
click at [587, 76] on icon at bounding box center [589, 72] width 10 height 10
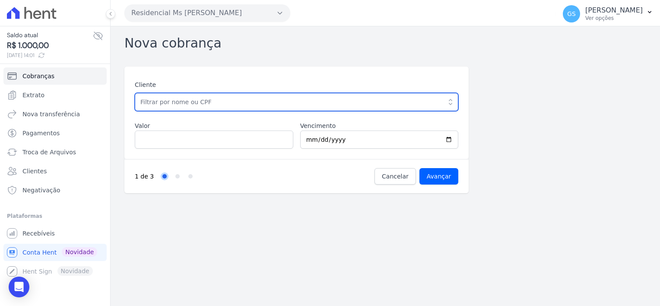
click at [233, 102] on input "text" at bounding box center [297, 102] width 324 height 18
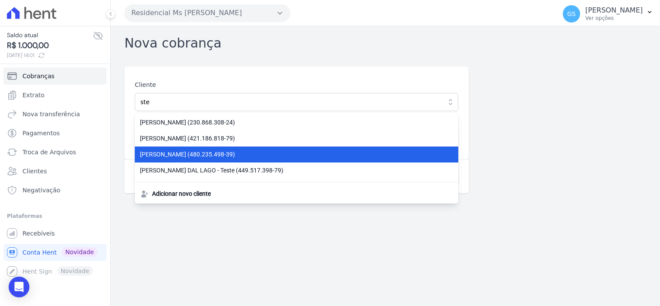
click at [225, 153] on span "STEPHANNY MAYARA DE PAULA (480.235.498-39)" at bounding box center [291, 154] width 303 height 9
type input "[PERSON_NAME]"
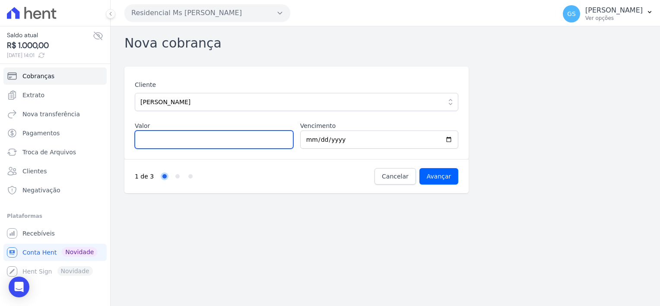
click at [230, 140] on input "Valor" at bounding box center [214, 140] width 159 height 18
type input "900"
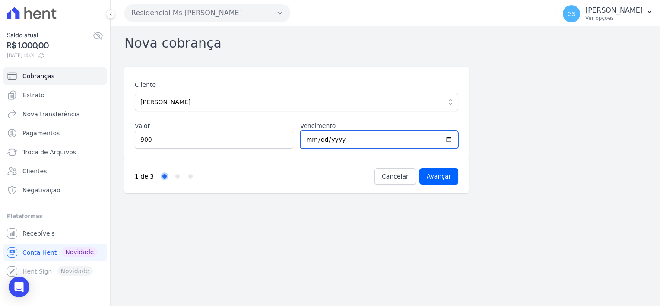
type input "[DATE]"
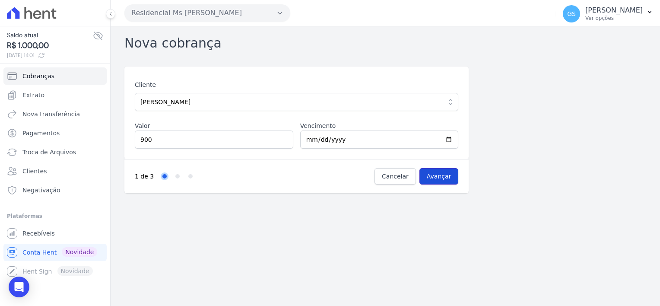
click at [449, 176] on input "Avançar" at bounding box center [439, 176] width 39 height 16
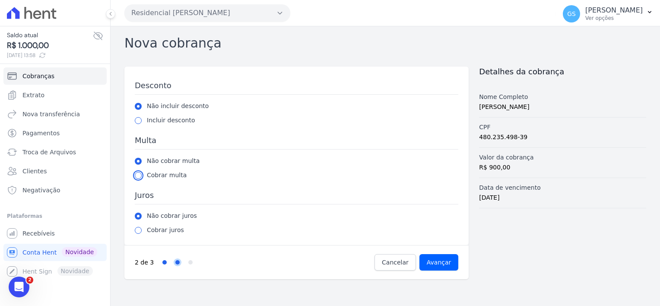
click at [140, 174] on input "radio" at bounding box center [138, 175] width 7 height 7
radio input "true"
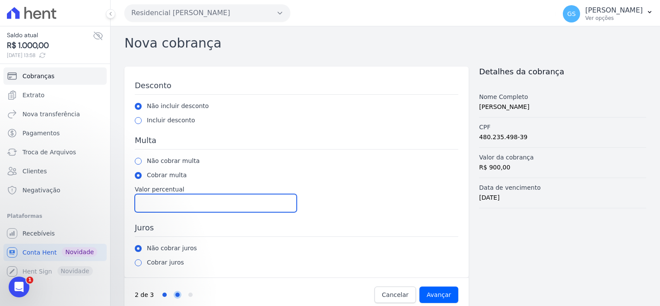
click at [187, 210] on input "Valor percentual" at bounding box center [216, 203] width 162 height 18
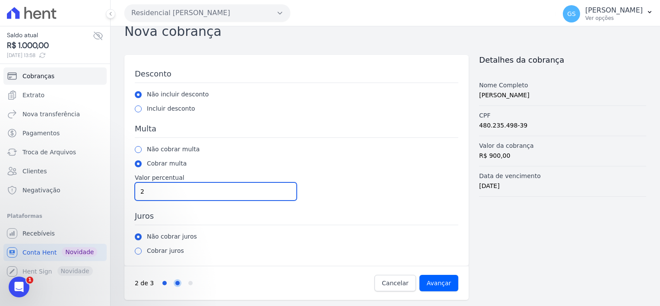
type input "2"
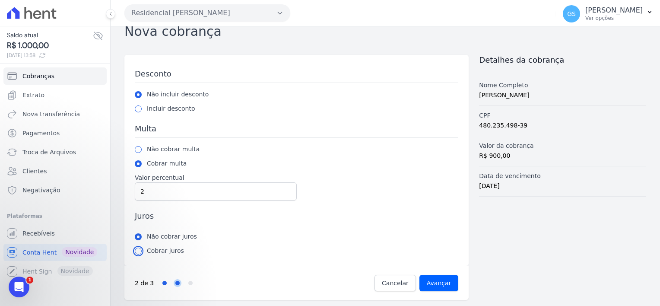
click at [138, 248] on input "radio" at bounding box center [138, 251] width 7 height 7
radio input "true"
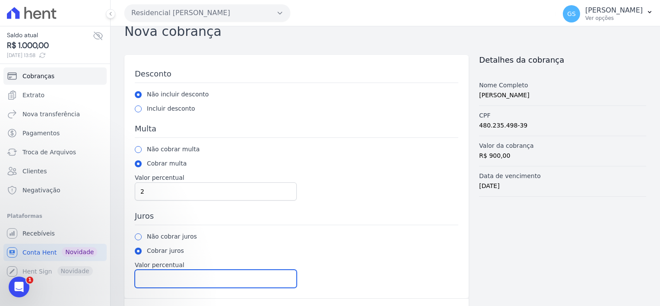
click at [200, 276] on input "Valor percentual" at bounding box center [216, 279] width 162 height 18
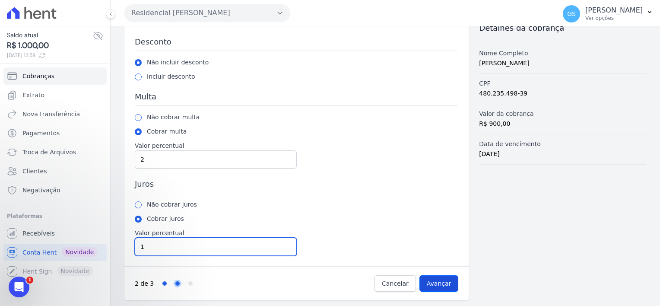
type input "1"
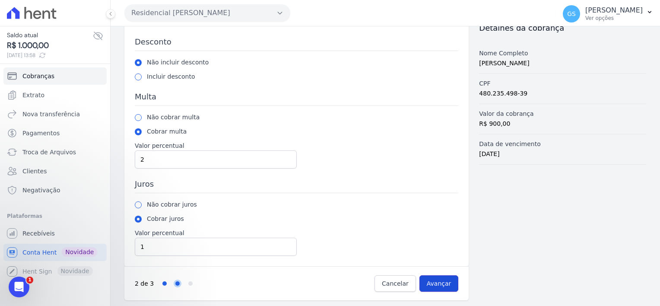
click at [441, 285] on input "Avançar" at bounding box center [439, 283] width 39 height 16
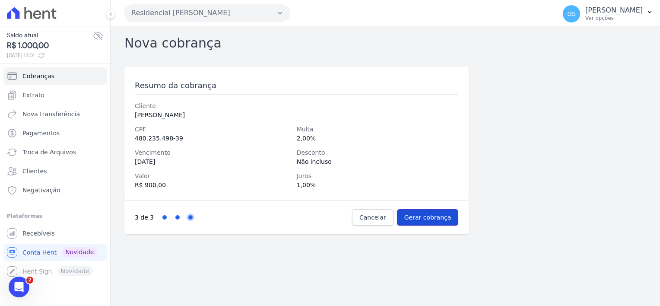
click at [430, 215] on input "Gerar cobrança" at bounding box center [428, 217] width 62 height 16
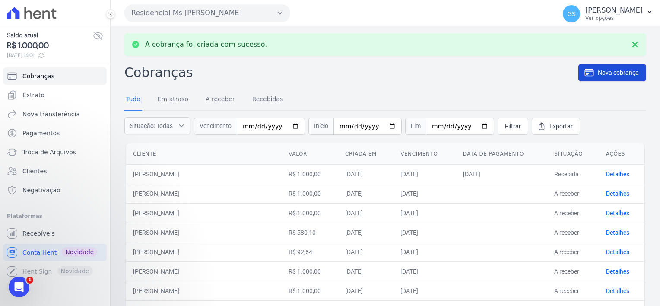
click at [614, 77] on link "Nova cobrança" at bounding box center [613, 72] width 68 height 17
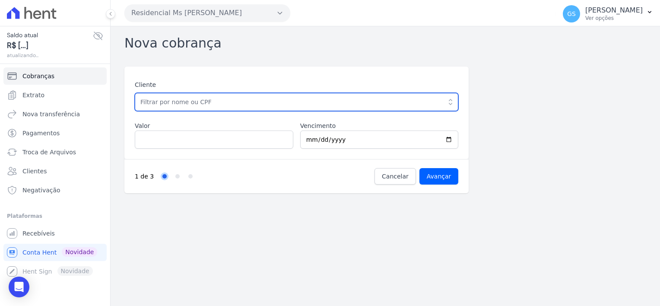
click at [321, 102] on input "text" at bounding box center [297, 102] width 324 height 18
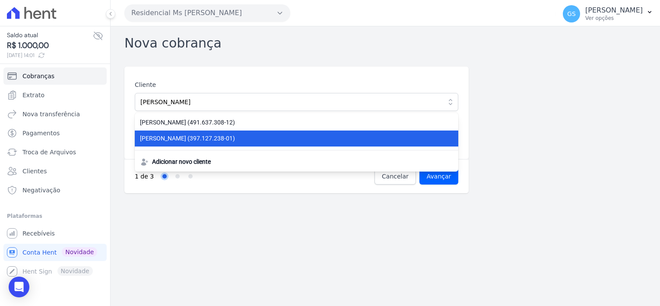
click at [299, 135] on span "CARLOS EDUARDO ARTUR SANTOS (397.127.238-01)" at bounding box center [291, 138] width 303 height 9
type input "[PERSON_NAME] [PERSON_NAME]"
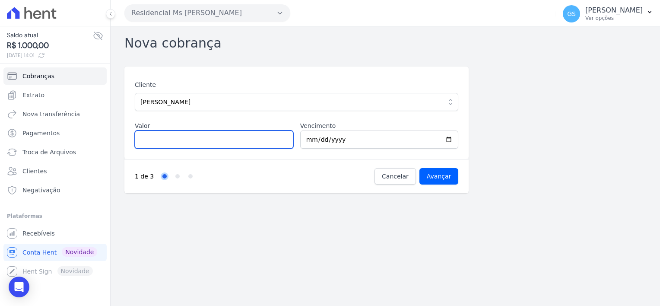
click at [256, 137] on input "Valor" at bounding box center [214, 140] width 159 height 18
type input "600"
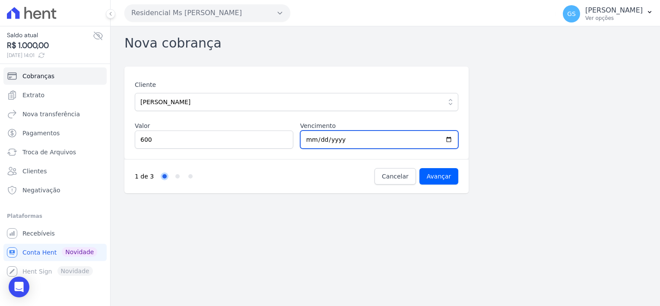
type input "2025-09-30"
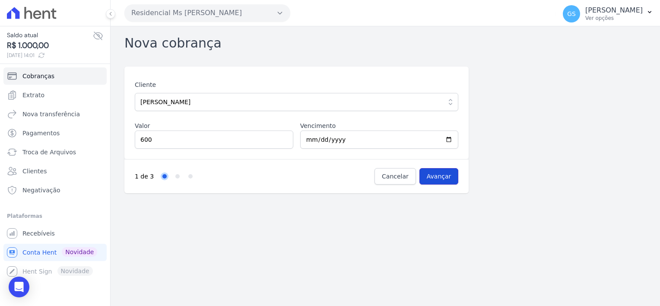
click at [432, 175] on input "Avançar" at bounding box center [439, 176] width 39 height 16
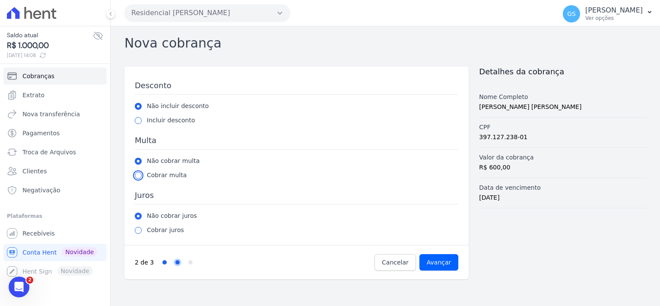
click at [137, 175] on input "radio" at bounding box center [138, 175] width 7 height 7
radio input "true"
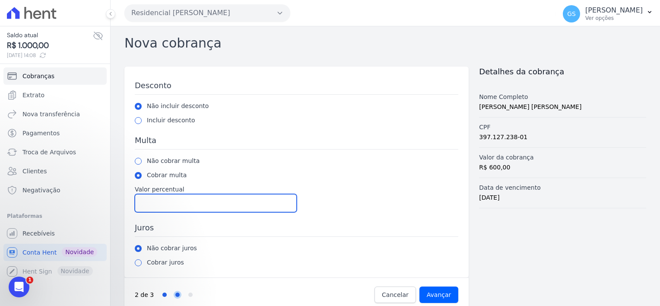
click at [178, 201] on input "Valor percentual" at bounding box center [216, 203] width 162 height 18
type input "2"
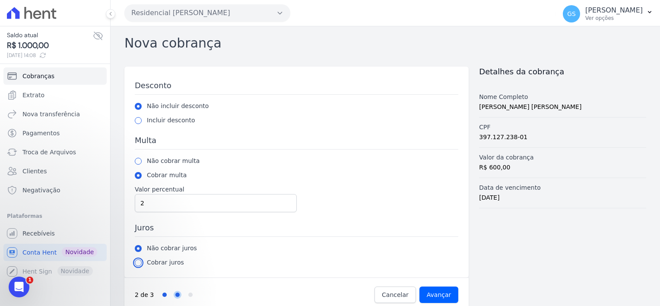
click at [138, 263] on input "radio" at bounding box center [138, 262] width 7 height 7
radio input "true"
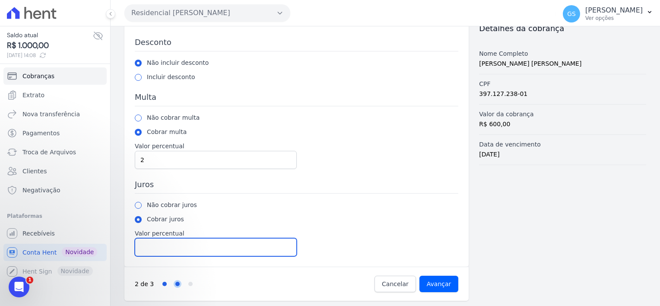
click at [184, 248] on input "Valor percentual" at bounding box center [216, 247] width 162 height 18
type input "1"
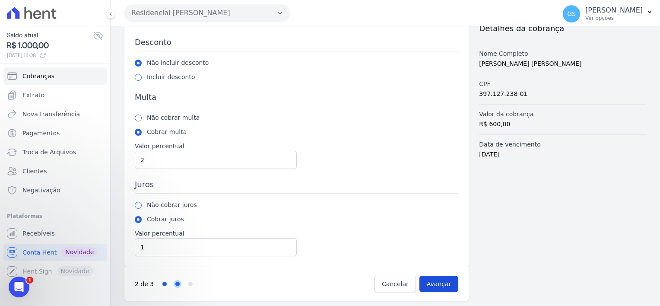
click at [434, 282] on input "Avançar" at bounding box center [439, 284] width 39 height 16
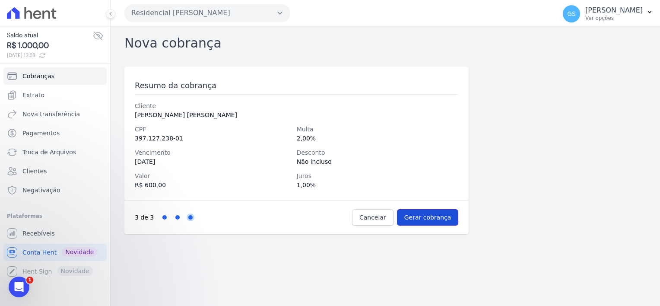
click at [429, 217] on input "Gerar cobrança" at bounding box center [428, 217] width 62 height 16
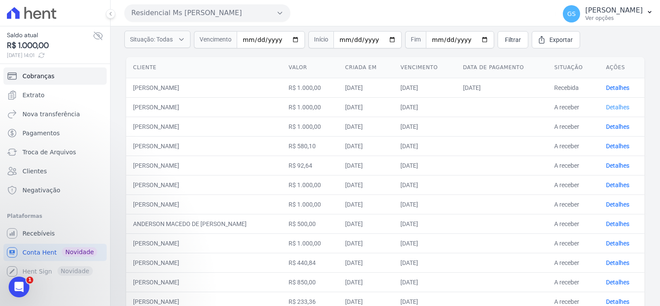
scroll to position [57, 0]
click at [607, 109] on link "Detalhes" at bounding box center [617, 107] width 23 height 7
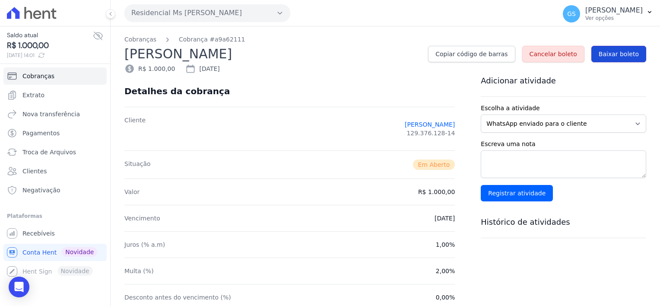
click at [626, 50] on span "Baixar boleto" at bounding box center [619, 54] width 40 height 9
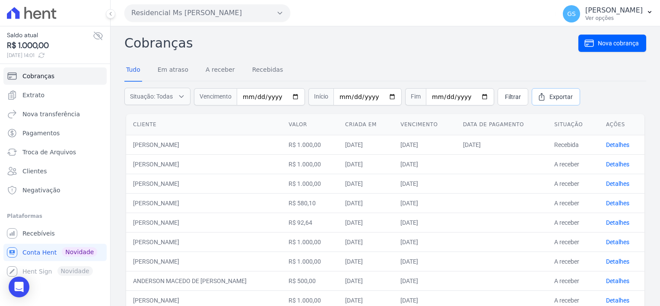
click at [551, 98] on span "Exportar" at bounding box center [561, 96] width 23 height 9
click at [185, 72] on link "Em atraso" at bounding box center [173, 70] width 34 height 22
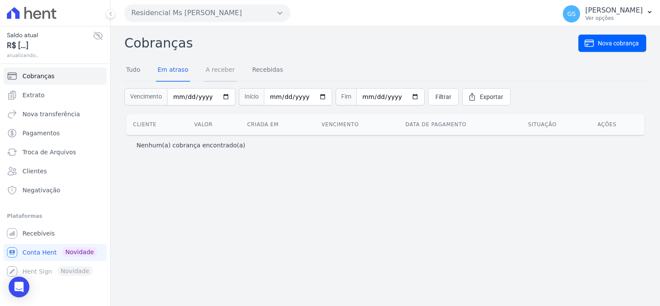
click at [216, 70] on link "A receber" at bounding box center [220, 70] width 33 height 22
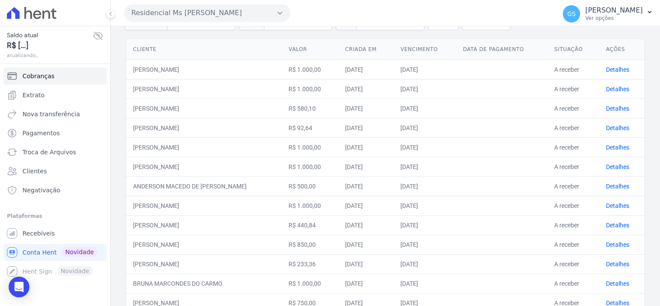
scroll to position [32, 0]
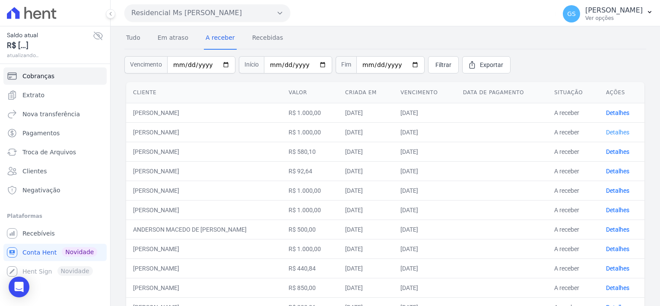
click at [611, 134] on link "Detalhes" at bounding box center [617, 132] width 23 height 7
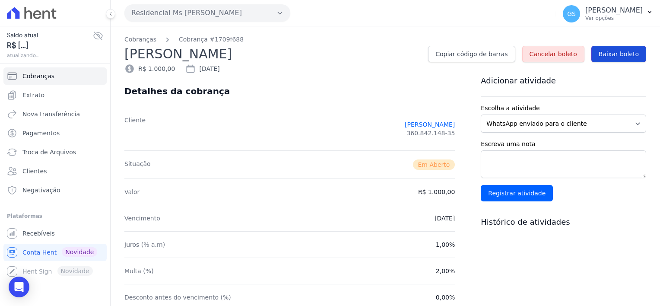
click at [599, 58] on link "Baixar boleto" at bounding box center [619, 54] width 55 height 16
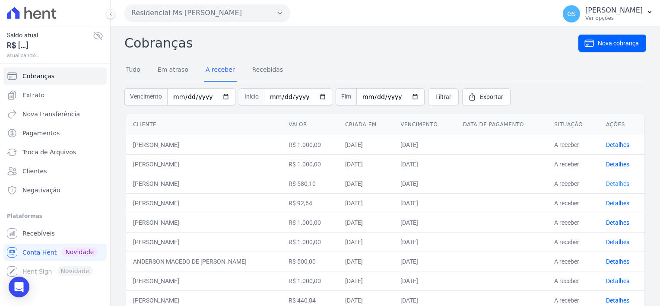
click at [606, 185] on link "Detalhes" at bounding box center [617, 183] width 23 height 7
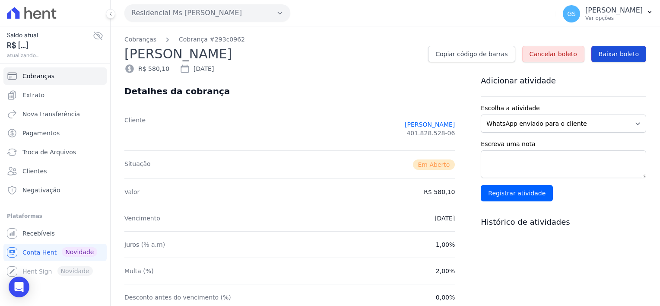
click at [602, 50] on span "Baixar boleto" at bounding box center [619, 54] width 40 height 9
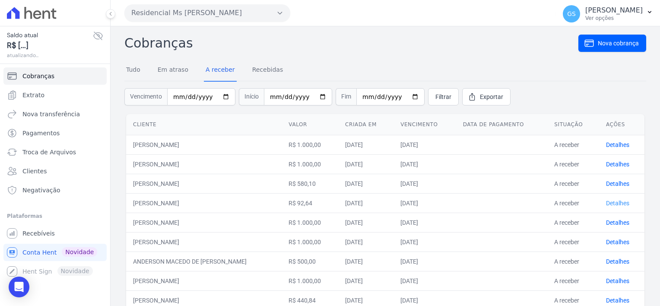
click at [610, 203] on link "Detalhes" at bounding box center [617, 203] width 23 height 7
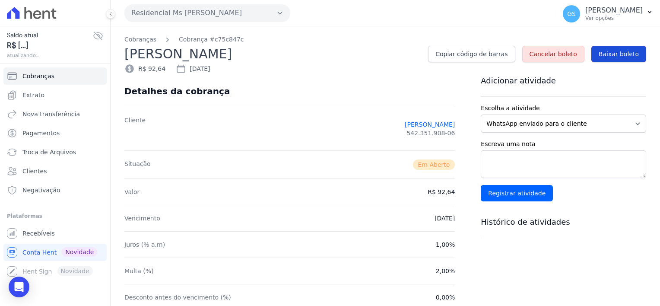
click at [621, 54] on span "Baixar boleto" at bounding box center [619, 54] width 40 height 9
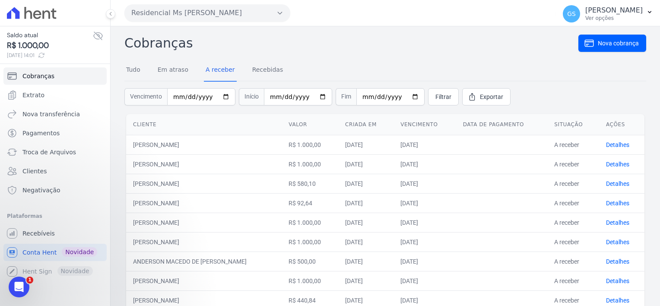
drag, startPoint x: 618, startPoint y: 224, endPoint x: 591, endPoint y: 215, distance: 27.9
click at [618, 224] on link "Detalhes" at bounding box center [617, 222] width 23 height 7
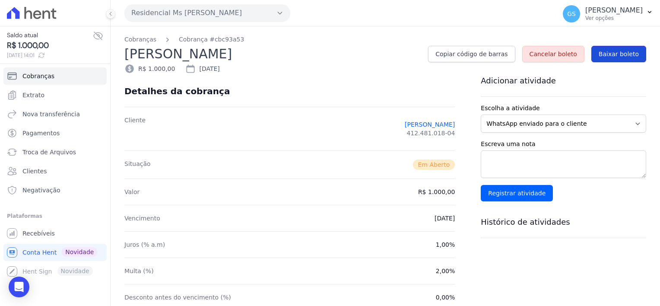
click at [604, 57] on span "Baixar boleto" at bounding box center [619, 54] width 40 height 9
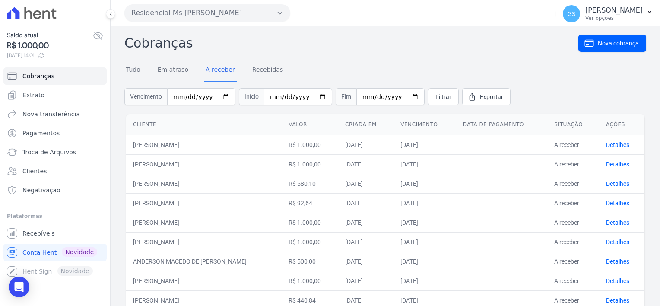
drag, startPoint x: 610, startPoint y: 243, endPoint x: 600, endPoint y: 234, distance: 13.5
click at [610, 243] on link "Detalhes" at bounding box center [617, 242] width 23 height 7
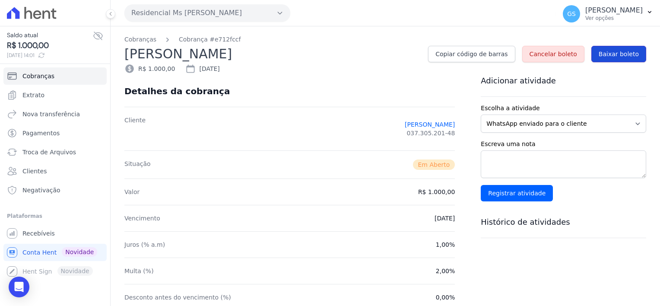
click at [607, 57] on span "Baixar boleto" at bounding box center [619, 54] width 40 height 9
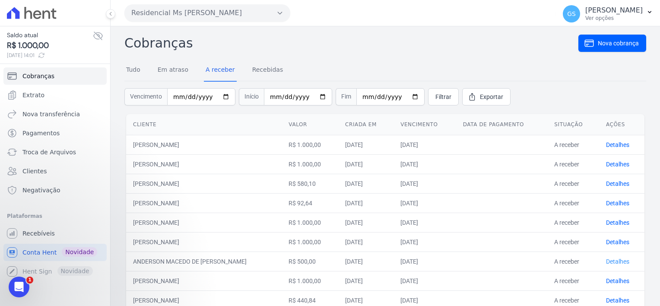
click at [620, 263] on link "Detalhes" at bounding box center [617, 261] width 23 height 7
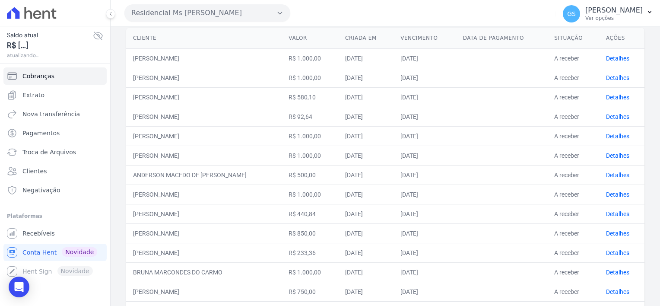
scroll to position [130, 0]
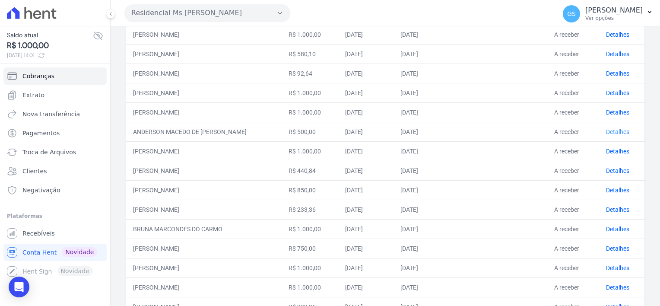
click at [613, 134] on link "Detalhes" at bounding box center [617, 131] width 23 height 7
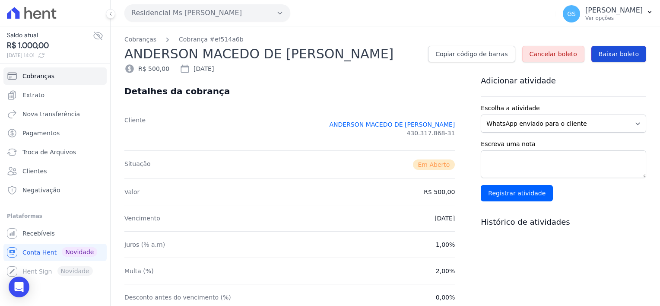
click at [614, 57] on span "Baixar boleto" at bounding box center [619, 54] width 40 height 9
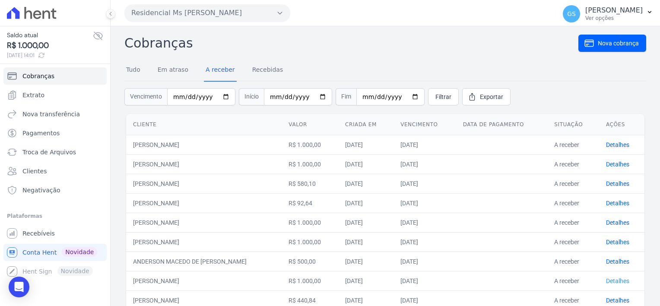
click at [615, 280] on link "Detalhes" at bounding box center [617, 280] width 23 height 7
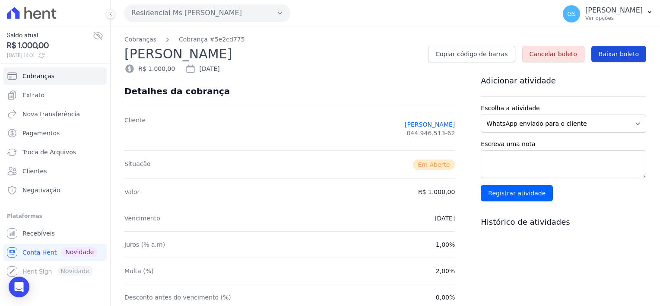
click at [604, 54] on span "Baixar boleto" at bounding box center [619, 54] width 40 height 9
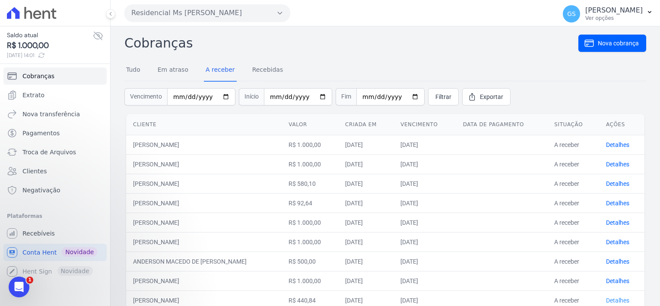
click at [606, 299] on link "Detalhes" at bounding box center [617, 300] width 23 height 7
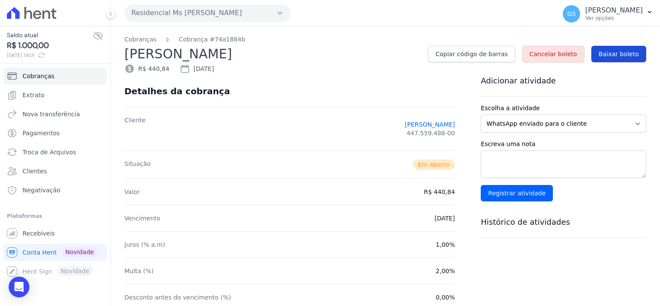
click at [605, 55] on span "Baixar boleto" at bounding box center [619, 54] width 40 height 9
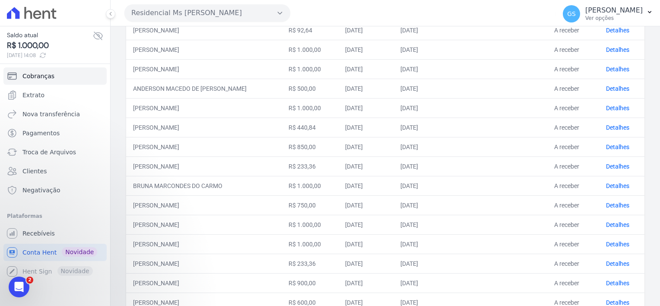
scroll to position [205, 0]
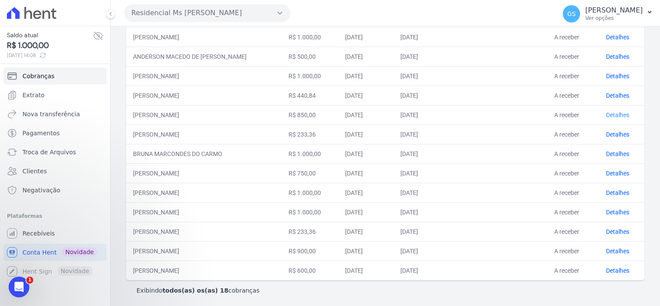
click at [610, 113] on link "Detalhes" at bounding box center [617, 114] width 23 height 7
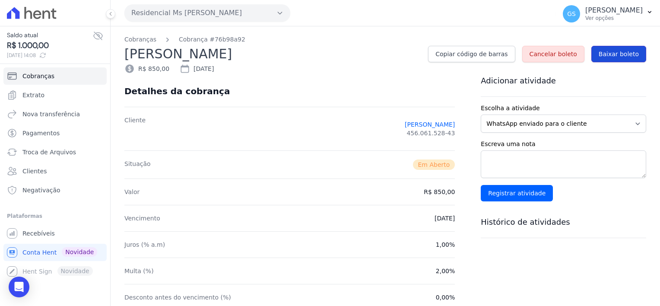
click at [621, 59] on link "Baixar boleto" at bounding box center [619, 54] width 55 height 16
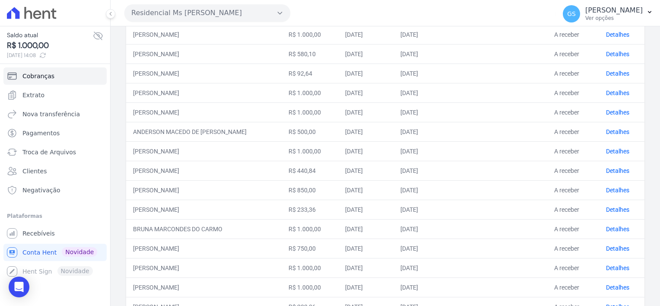
scroll to position [205, 0]
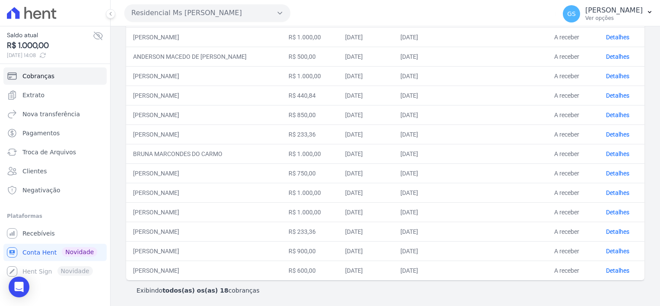
drag, startPoint x: 160, startPoint y: 133, endPoint x: 233, endPoint y: 131, distance: 73.1
click at [233, 131] on td "[PERSON_NAME]" at bounding box center [204, 133] width 156 height 19
click at [606, 134] on link "Detalhes" at bounding box center [617, 134] width 23 height 7
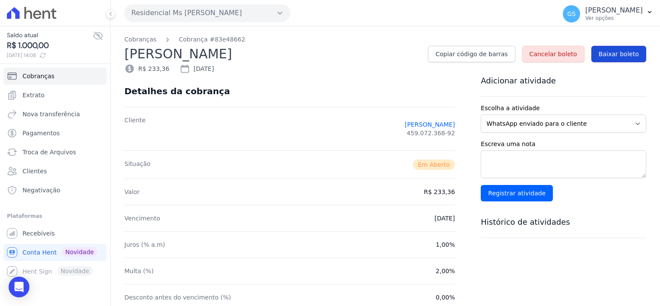
click at [616, 53] on span "Baixar boleto" at bounding box center [619, 54] width 40 height 9
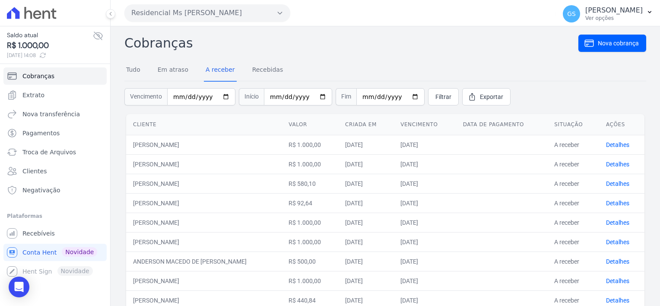
scroll to position [205, 0]
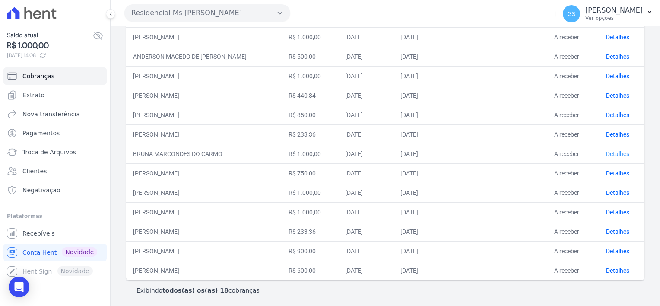
click at [606, 153] on link "Detalhes" at bounding box center [617, 153] width 23 height 7
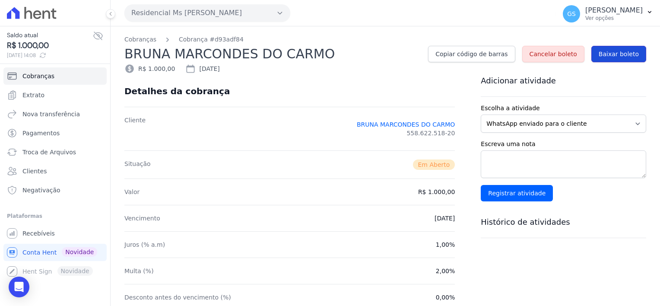
click at [614, 57] on span "Baixar boleto" at bounding box center [619, 54] width 40 height 9
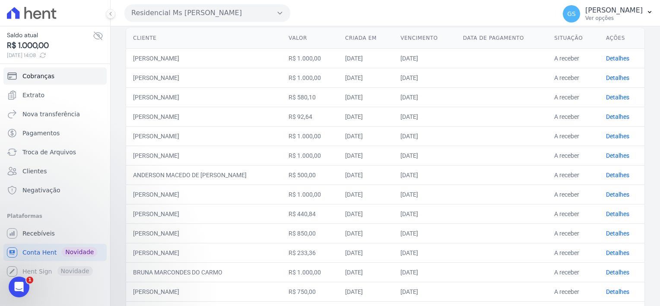
scroll to position [130, 0]
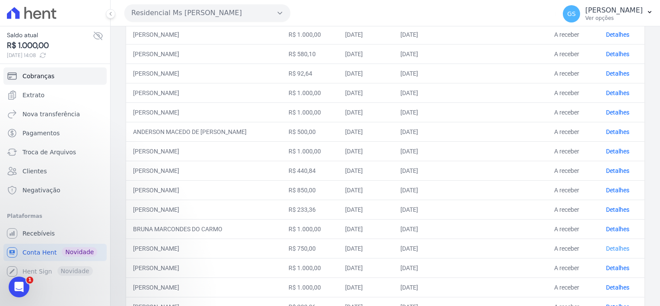
click at [606, 246] on link "Detalhes" at bounding box center [617, 248] width 23 height 7
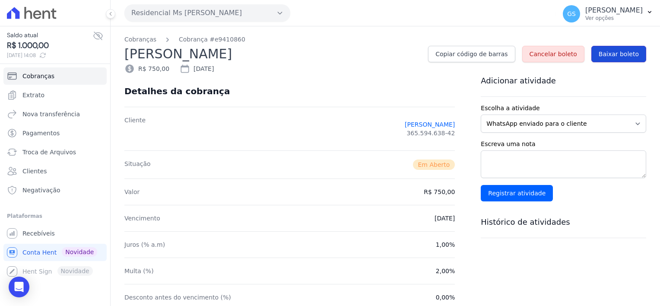
click at [605, 57] on span "Baixar boleto" at bounding box center [619, 54] width 40 height 9
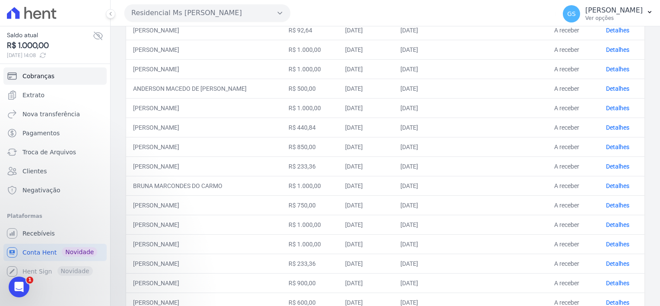
scroll to position [205, 0]
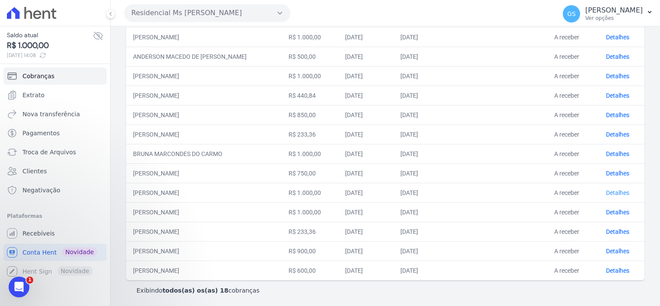
click at [606, 189] on link "Detalhes" at bounding box center [617, 192] width 23 height 7
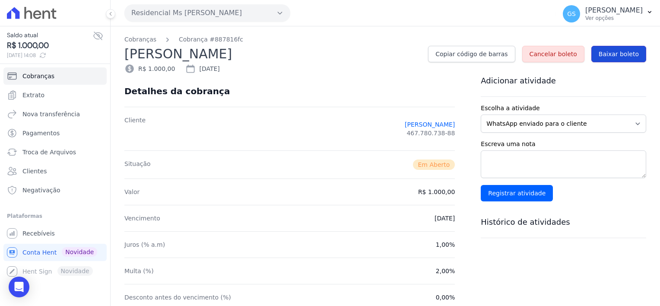
click at [618, 54] on span "Baixar boleto" at bounding box center [619, 54] width 40 height 9
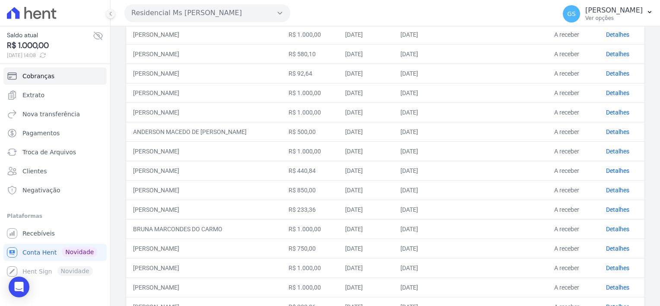
scroll to position [173, 0]
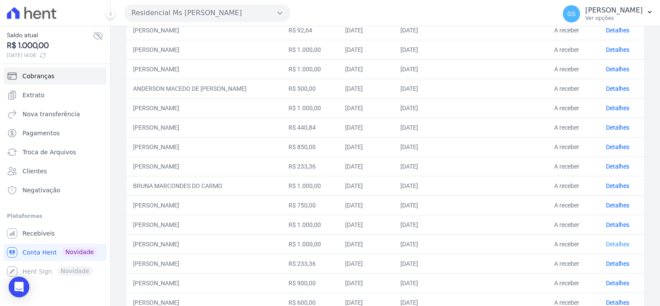
click at [606, 245] on link "Detalhes" at bounding box center [617, 244] width 23 height 7
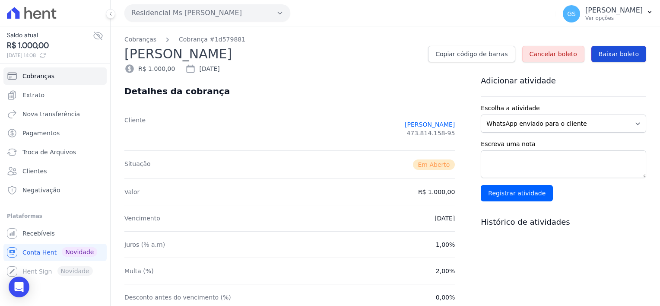
click at [606, 53] on span "Baixar boleto" at bounding box center [619, 54] width 40 height 9
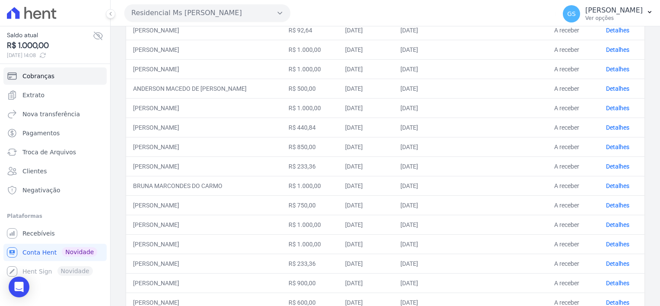
scroll to position [205, 0]
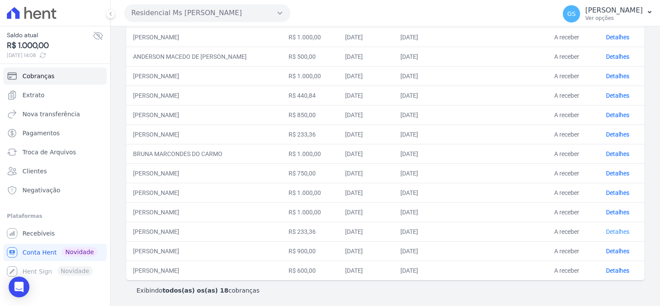
click at [606, 230] on link "Detalhes" at bounding box center [617, 231] width 23 height 7
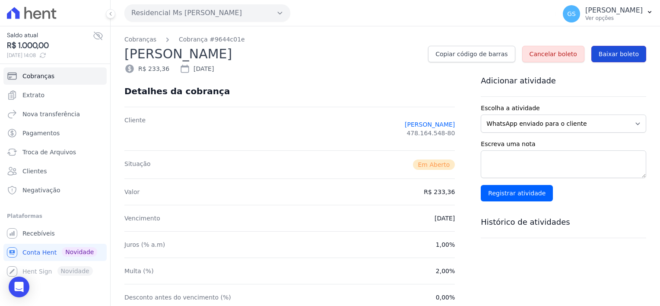
click at [612, 59] on link "Baixar boleto" at bounding box center [619, 54] width 55 height 16
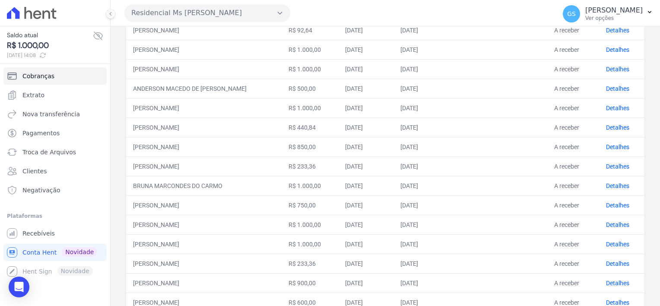
scroll to position [205, 0]
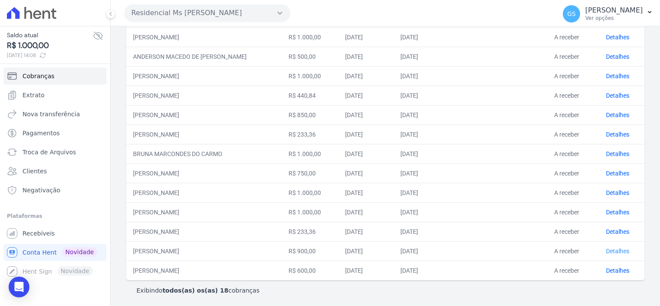
click at [606, 251] on link "Detalhes" at bounding box center [617, 251] width 23 height 7
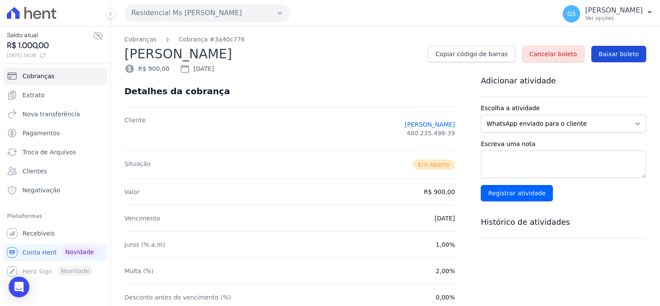
click at [608, 55] on span "Baixar boleto" at bounding box center [619, 54] width 40 height 9
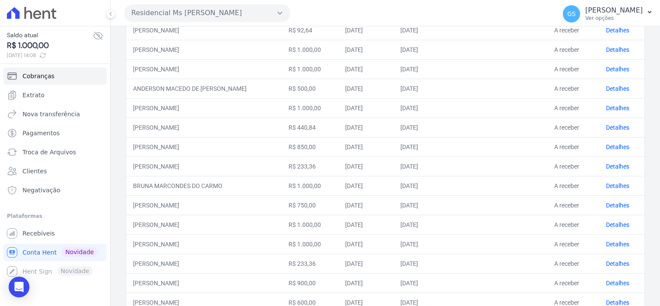
scroll to position [205, 0]
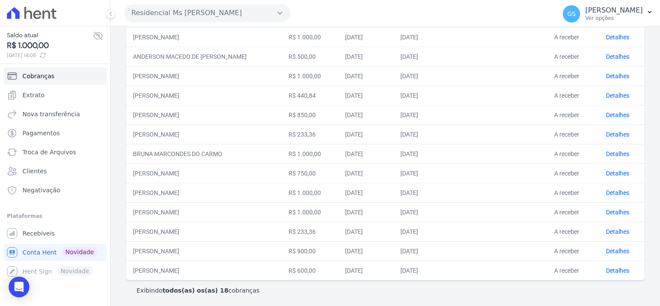
click at [601, 272] on td "Detalhes" at bounding box center [621, 270] width 45 height 19
click at [606, 271] on link "Detalhes" at bounding box center [617, 270] width 23 height 7
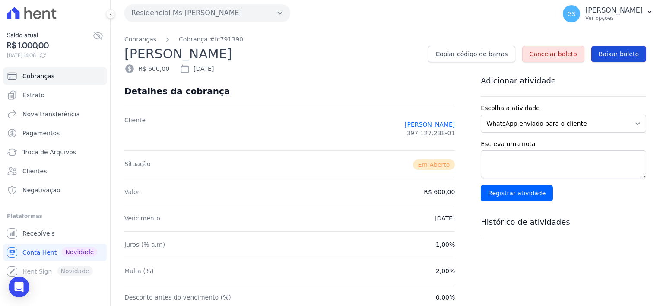
click at [607, 54] on span "Baixar boleto" at bounding box center [619, 54] width 40 height 9
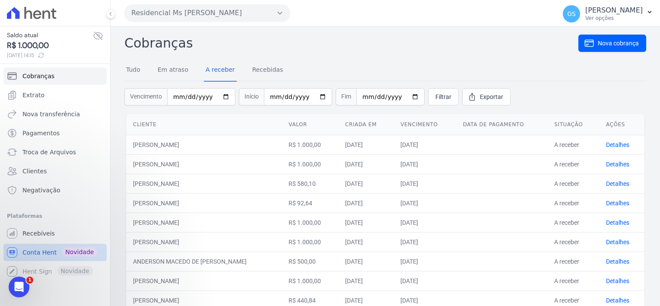
click at [57, 252] on link "Conta Hent Novidade" at bounding box center [54, 252] width 103 height 17
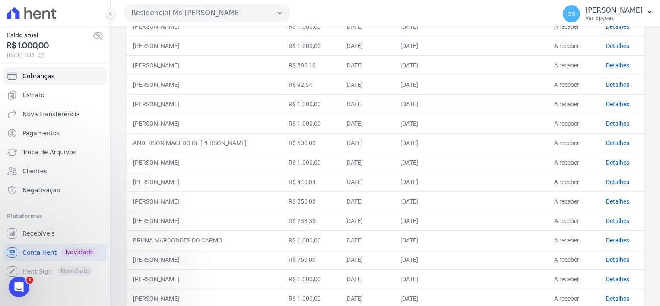
scroll to position [95, 0]
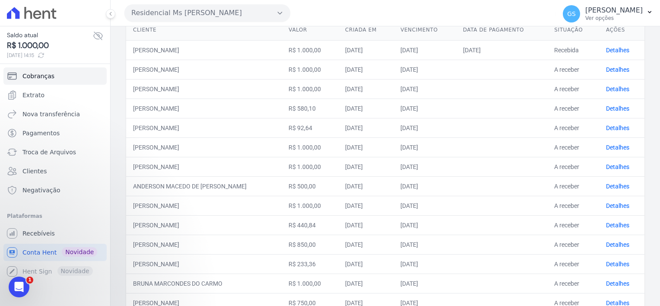
drag, startPoint x: 193, startPoint y: 144, endPoint x: 535, endPoint y: 151, distance: 342.3
click at [535, 151] on tr "GRAZIELLA JAYSA OLIVEIRA MARTINS R$ 1.000,00 26/09/2025 30/09/2025 A receber De…" at bounding box center [385, 146] width 519 height 19
drag, startPoint x: 535, startPoint y: 151, endPoint x: 608, endPoint y: 145, distance: 73.3
click at [608, 145] on link "Detalhes" at bounding box center [617, 147] width 23 height 7
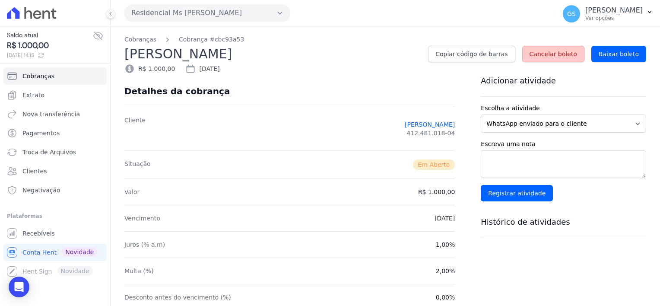
click at [545, 51] on span "Cancelar boleto" at bounding box center [554, 54] width 48 height 9
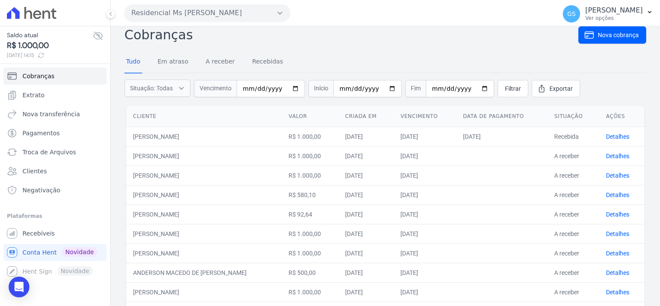
scroll to position [95, 0]
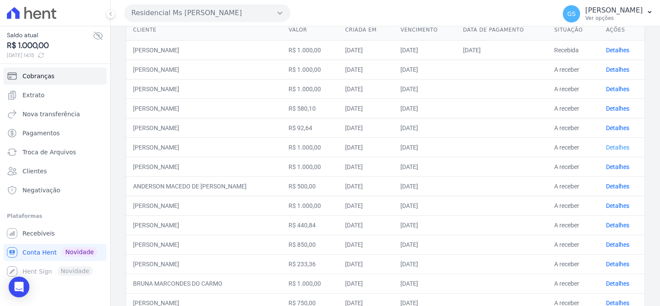
click at [622, 148] on link "Detalhes" at bounding box center [617, 147] width 23 height 7
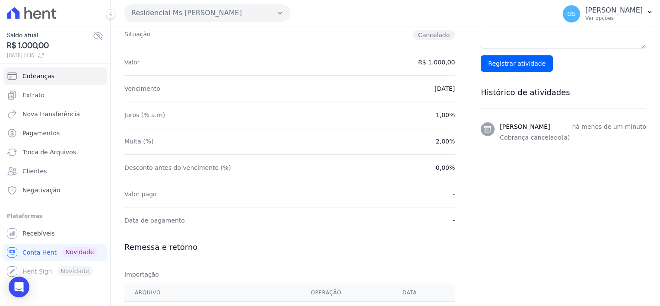
scroll to position [216, 0]
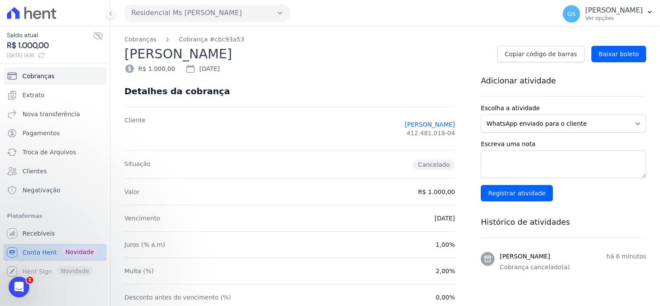
click at [52, 255] on span "Conta Hent" at bounding box center [39, 252] width 34 height 9
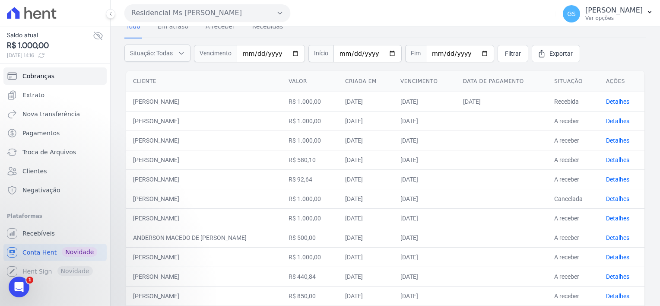
scroll to position [130, 0]
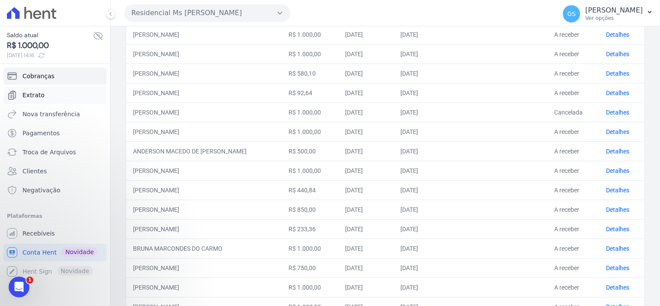
click at [68, 97] on link "Extrato" at bounding box center [54, 94] width 103 height 17
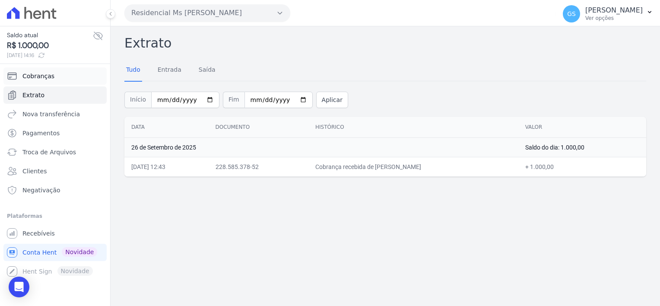
click at [73, 82] on link "Cobranças" at bounding box center [54, 75] width 103 height 17
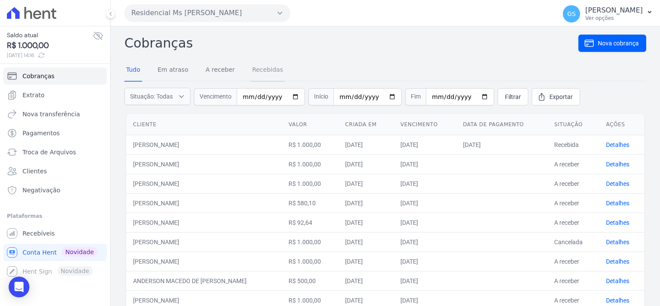
click at [277, 74] on link "Recebidas" at bounding box center [268, 70] width 35 height 22
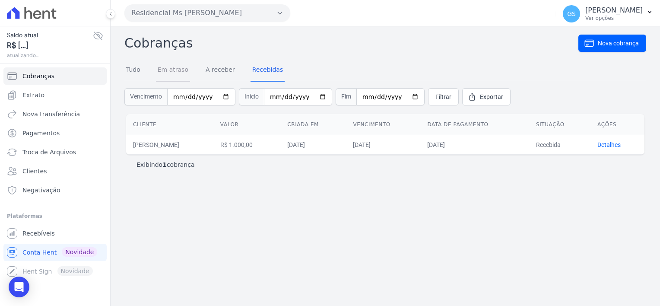
click at [180, 73] on link "Em atraso" at bounding box center [173, 70] width 34 height 22
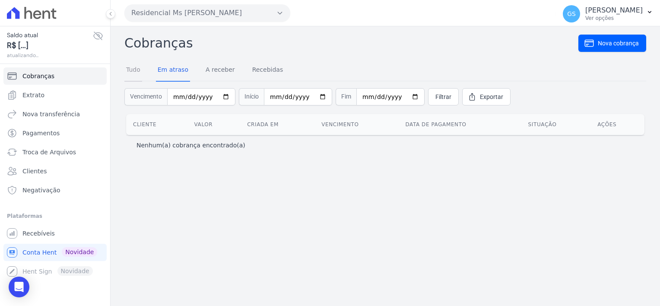
click at [138, 73] on link "Tudo" at bounding box center [133, 70] width 18 height 22
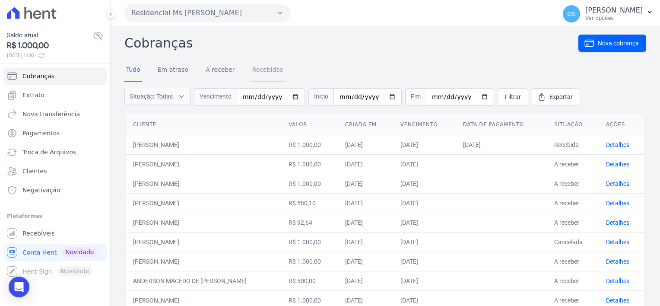
click at [252, 67] on link "Recebidas" at bounding box center [268, 70] width 35 height 22
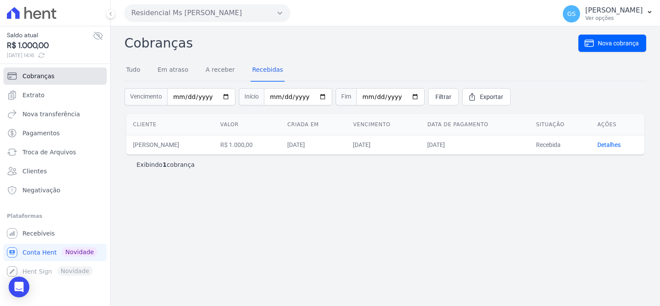
click at [39, 77] on span "Cobranças" at bounding box center [38, 76] width 32 height 9
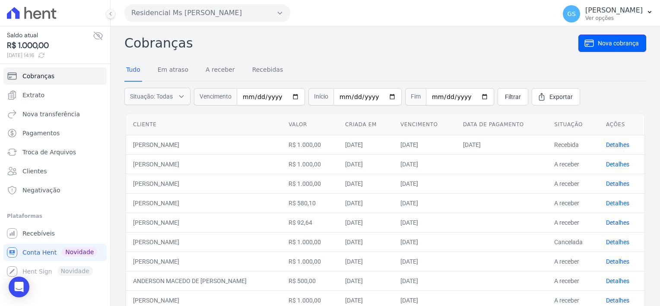
drag, startPoint x: 623, startPoint y: 48, endPoint x: 598, endPoint y: 59, distance: 26.9
click at [623, 48] on link "Nova cobrança" at bounding box center [613, 43] width 68 height 17
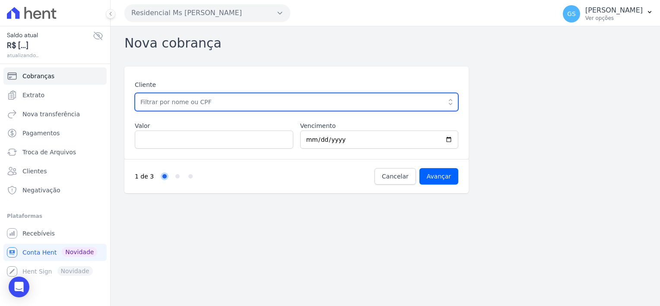
click at [347, 99] on input "text" at bounding box center [297, 102] width 324 height 18
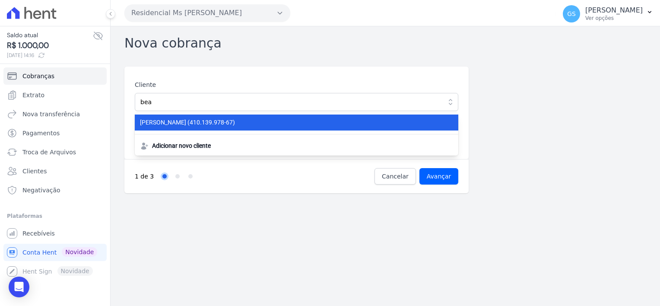
click at [323, 118] on span "BEATRIZ FERNANDES QUARESMA (410.139.978-67)" at bounding box center [291, 122] width 303 height 9
type input "[PERSON_NAME]"
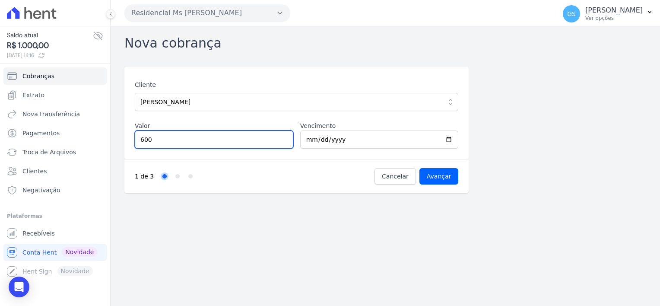
type input "600"
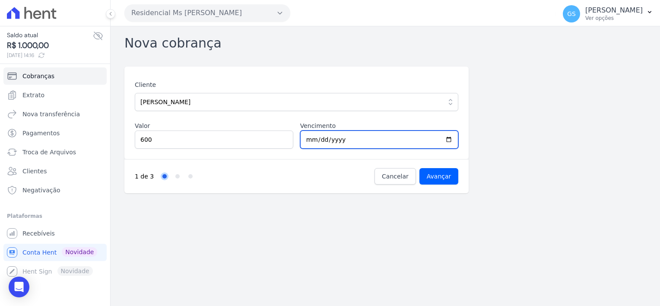
type input "2025-10-10"
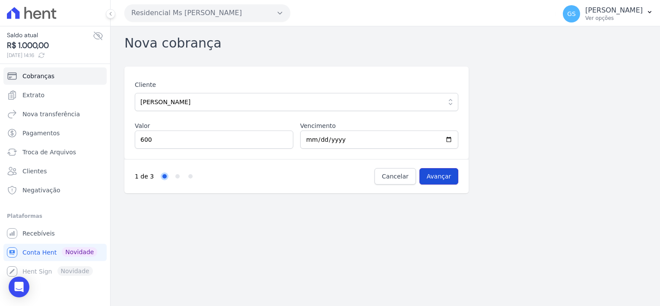
click at [430, 176] on input "Avançar" at bounding box center [439, 176] width 39 height 16
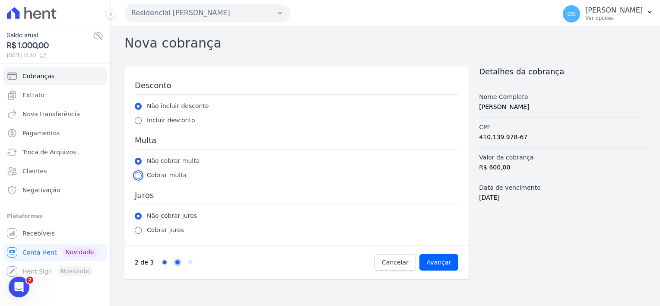
click at [140, 175] on input "radio" at bounding box center [138, 175] width 7 height 7
radio input "true"
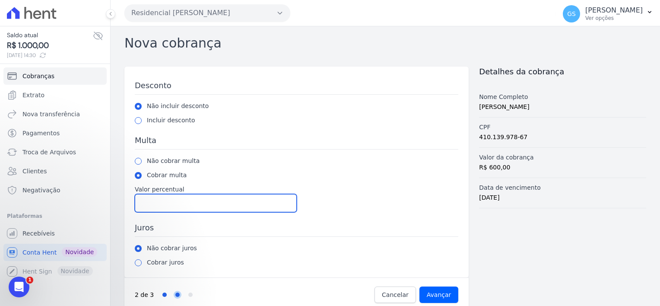
click at [175, 194] on input "Valor percentual" at bounding box center [216, 203] width 162 height 18
type input "2"
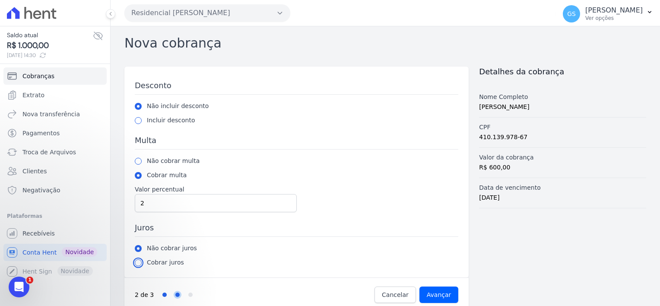
click at [138, 262] on input "radio" at bounding box center [138, 262] width 7 height 7
radio input "true"
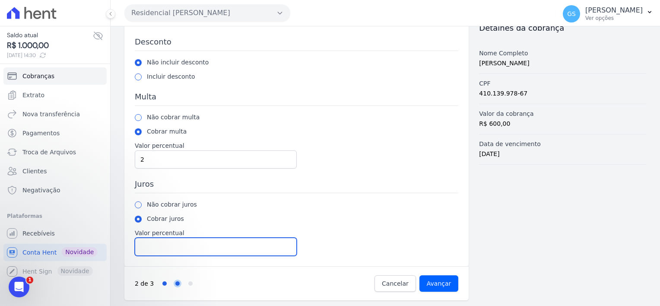
click at [187, 238] on input "Valor percentual" at bounding box center [216, 247] width 162 height 18
type input "1"
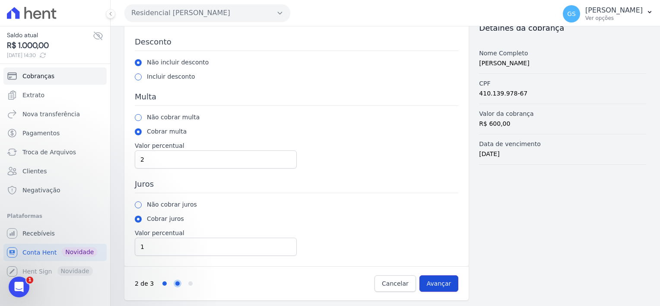
click at [422, 281] on input "Avançar" at bounding box center [439, 283] width 39 height 16
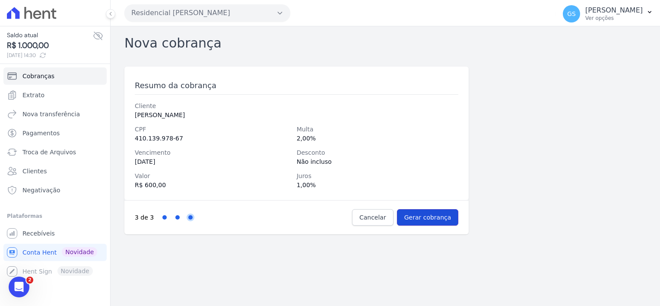
click at [417, 215] on input "Gerar cobrança" at bounding box center [428, 217] width 62 height 16
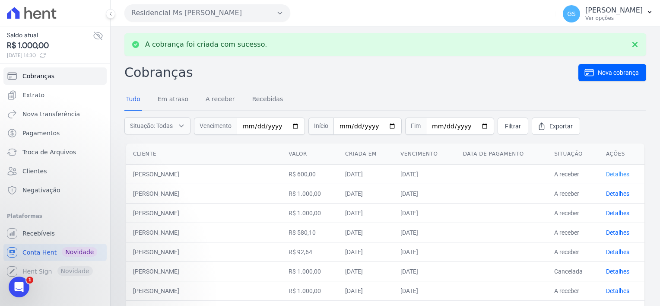
click at [610, 173] on link "Detalhes" at bounding box center [617, 174] width 23 height 7
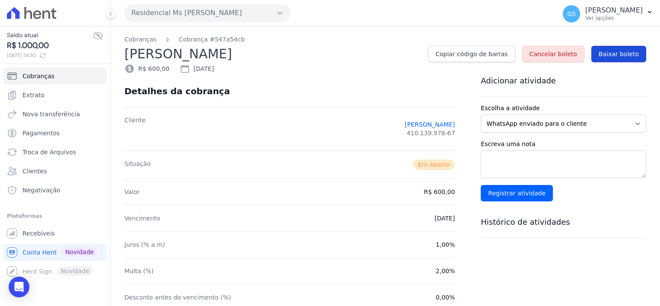
click at [627, 57] on span "Baixar boleto" at bounding box center [619, 54] width 40 height 9
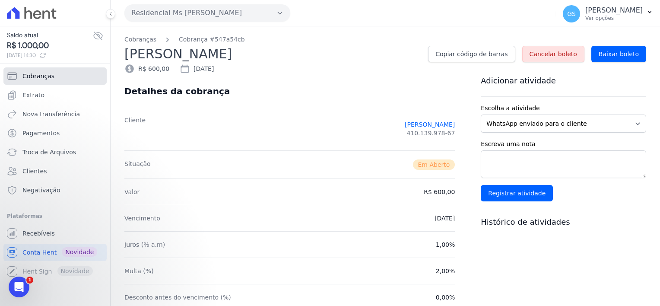
click at [40, 76] on span "Cobranças" at bounding box center [38, 76] width 32 height 9
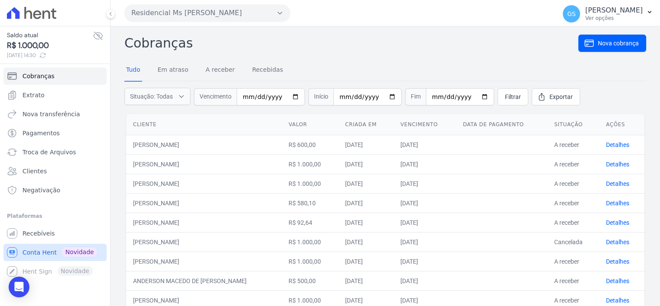
click at [28, 256] on link "Conta Hent Novidade" at bounding box center [54, 252] width 103 height 17
click at [610, 13] on p "[PERSON_NAME]" at bounding box center [614, 10] width 57 height 9
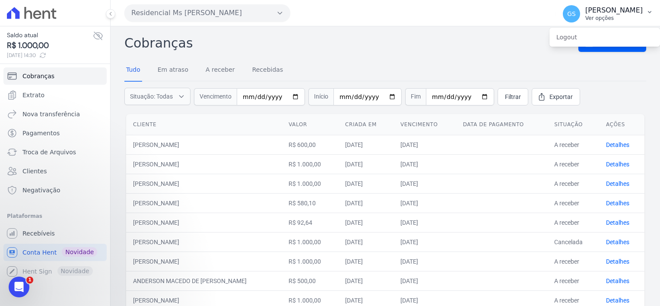
click at [610, 13] on p "[PERSON_NAME]" at bounding box center [614, 10] width 57 height 9
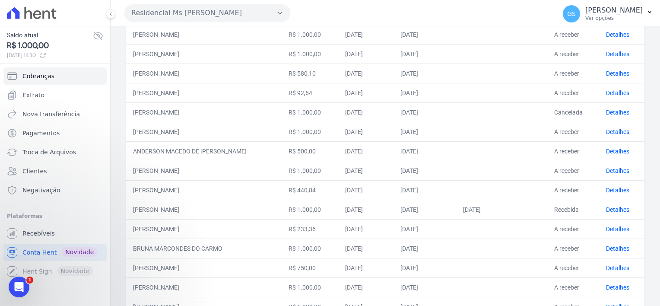
scroll to position [216, 0]
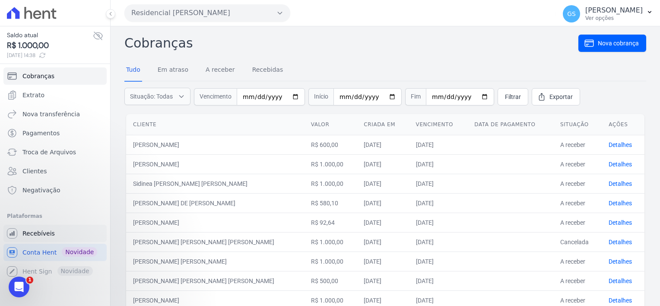
click at [60, 230] on link "Recebíveis" at bounding box center [54, 233] width 103 height 17
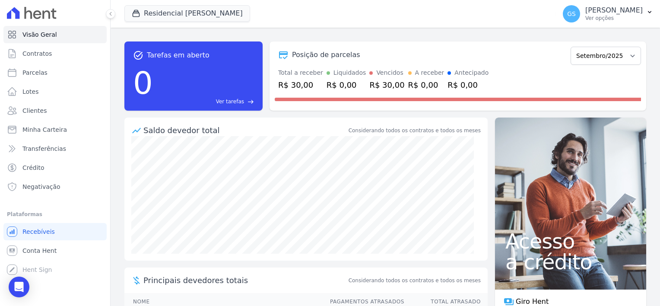
click at [381, 84] on div "R$ 30,00" at bounding box center [386, 85] width 35 height 12
click at [382, 74] on div "Vencidos" at bounding box center [389, 72] width 27 height 9
click at [77, 133] on link "Minha Carteira" at bounding box center [54, 129] width 103 height 17
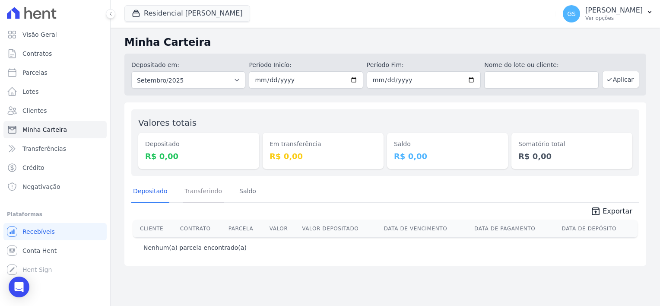
click at [209, 188] on link "Transferindo" at bounding box center [203, 192] width 41 height 22
click at [242, 191] on link "Saldo" at bounding box center [248, 192] width 20 height 22
click at [39, 245] on link "Conta Hent" at bounding box center [54, 250] width 103 height 17
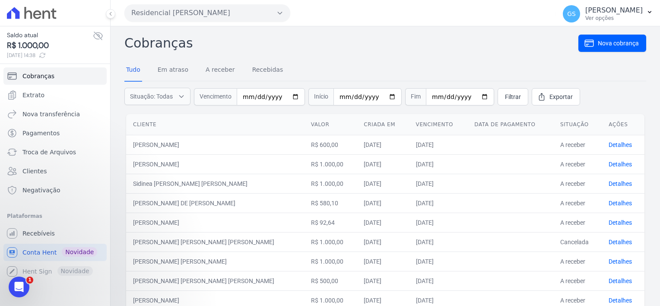
click at [96, 38] on icon at bounding box center [98, 36] width 9 height 8
click at [33, 169] on span "Clientes" at bounding box center [34, 171] width 24 height 9
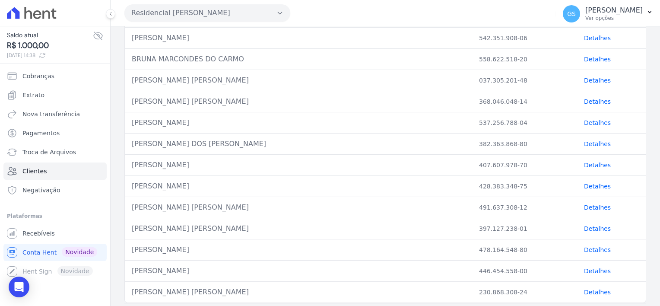
scroll to position [377, 0]
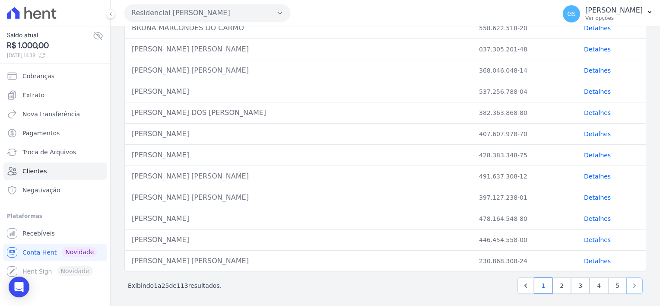
click at [631, 281] on icon "Next" at bounding box center [635, 285] width 9 height 9
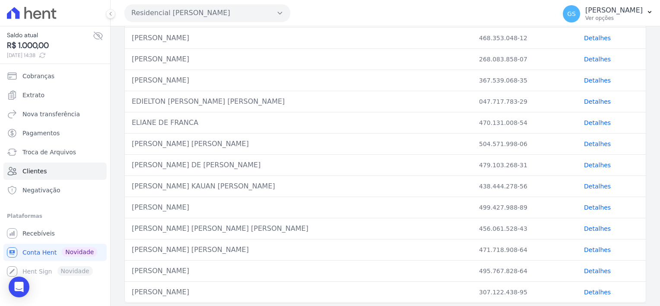
scroll to position [377, 0]
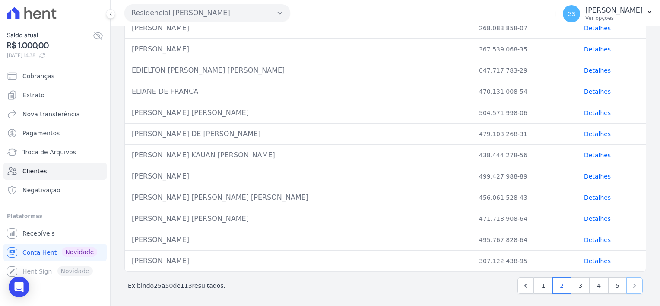
click at [631, 285] on icon "Next" at bounding box center [635, 285] width 9 height 9
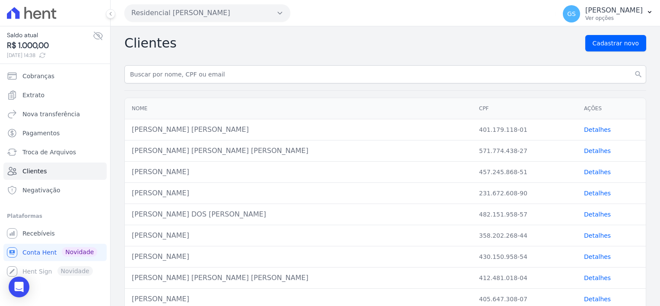
click at [587, 277] on link "Detalhes" at bounding box center [597, 277] width 27 height 7
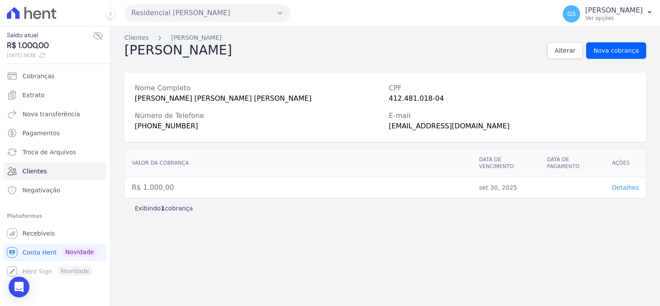
click at [621, 184] on span "Detalhes" at bounding box center [625, 187] width 27 height 7
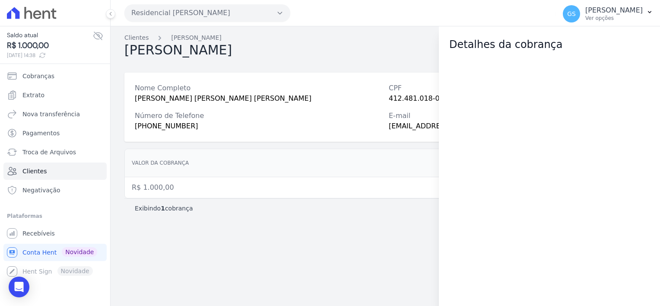
click at [324, 53] on div "Graziella Martins Alterar Nova cobrança" at bounding box center [385, 50] width 522 height 16
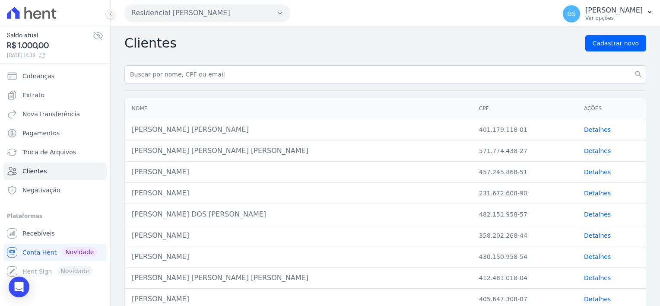
click at [45, 12] on icon at bounding box center [46, 14] width 8 height 8
click at [598, 18] on p "Ver opções" at bounding box center [614, 18] width 57 height 7
click at [611, 10] on p "[PERSON_NAME]" at bounding box center [614, 10] width 57 height 9
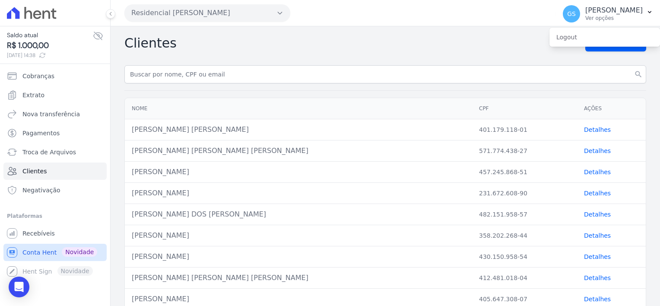
click at [29, 247] on link "Conta Hent Novidade" at bounding box center [54, 252] width 103 height 17
